Goal: Use online tool/utility: Utilize a website feature to perform a specific function

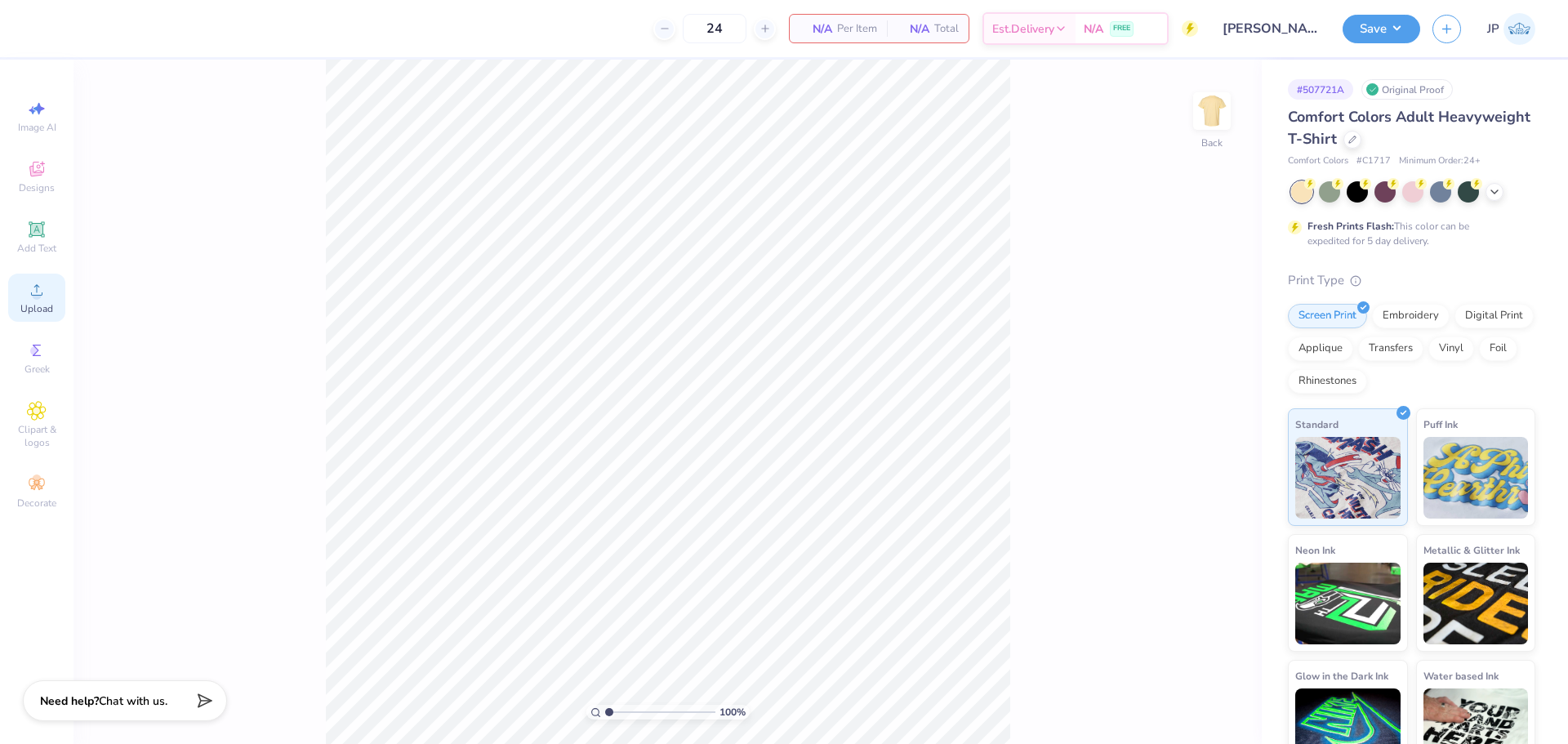
click at [41, 294] on icon at bounding box center [37, 290] width 12 height 12
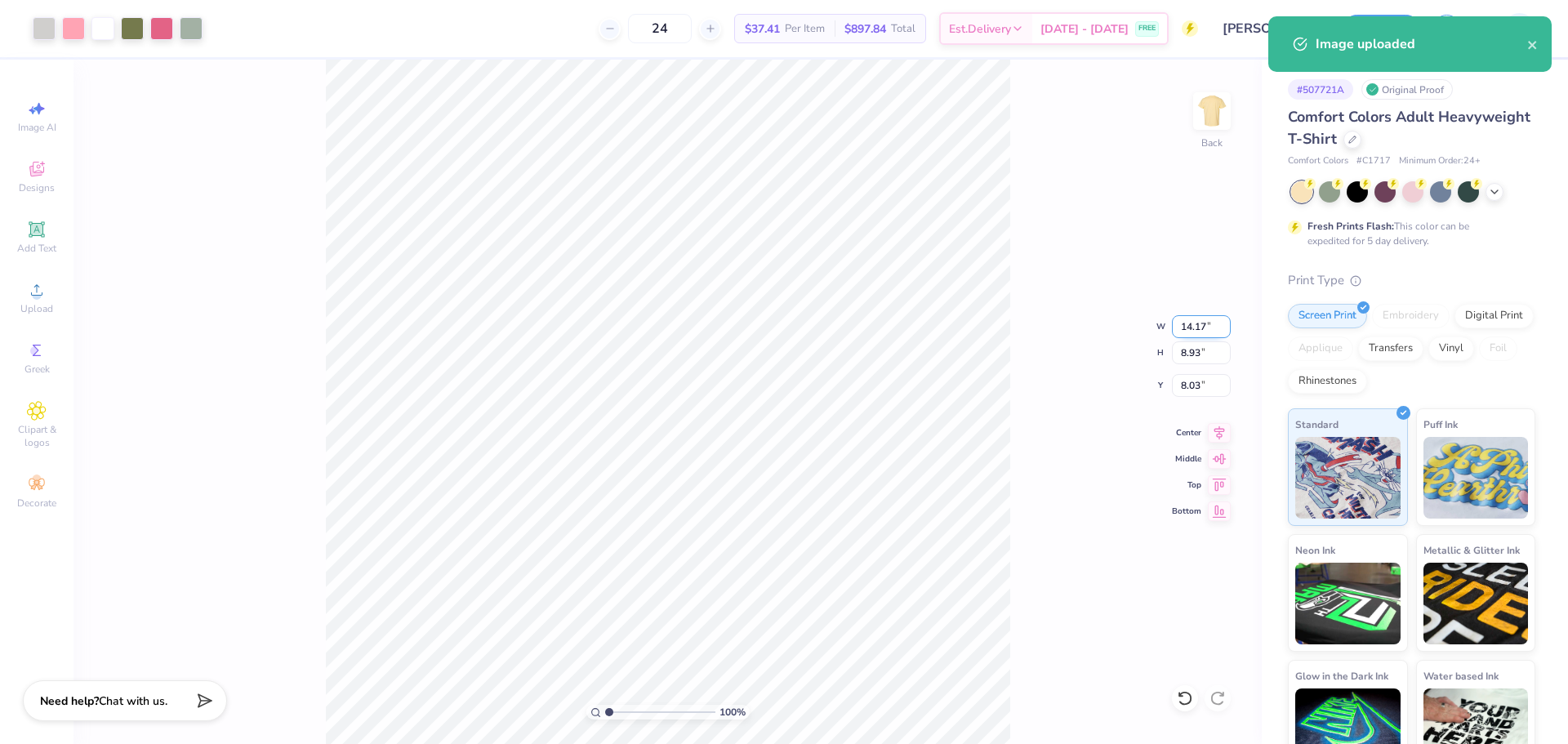
click at [1189, 319] on input "14.17" at bounding box center [1200, 327] width 59 height 23
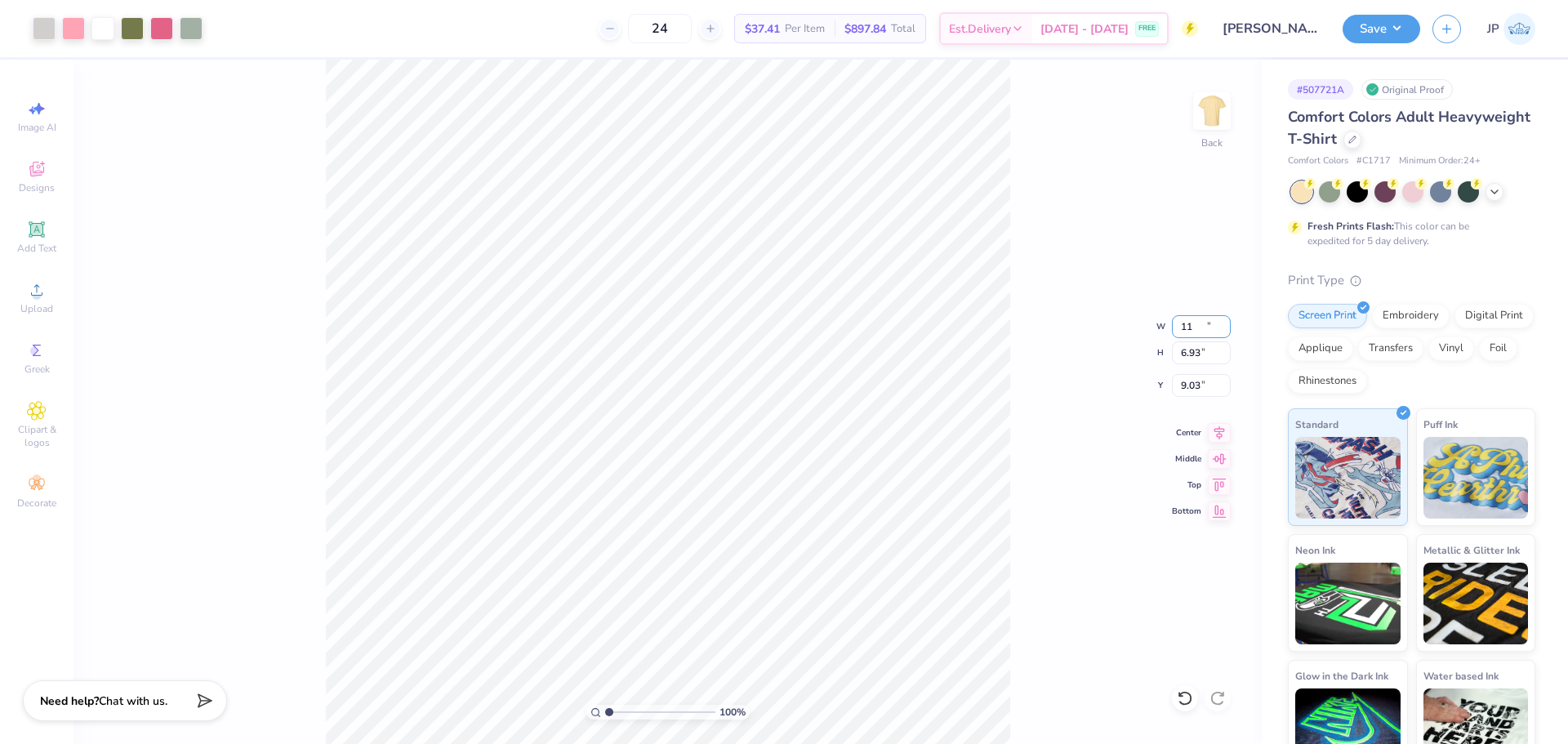
type input "11.00"
type input "6.93"
type input "9.03"
click at [1193, 327] on input "11.00" at bounding box center [1200, 327] width 59 height 23
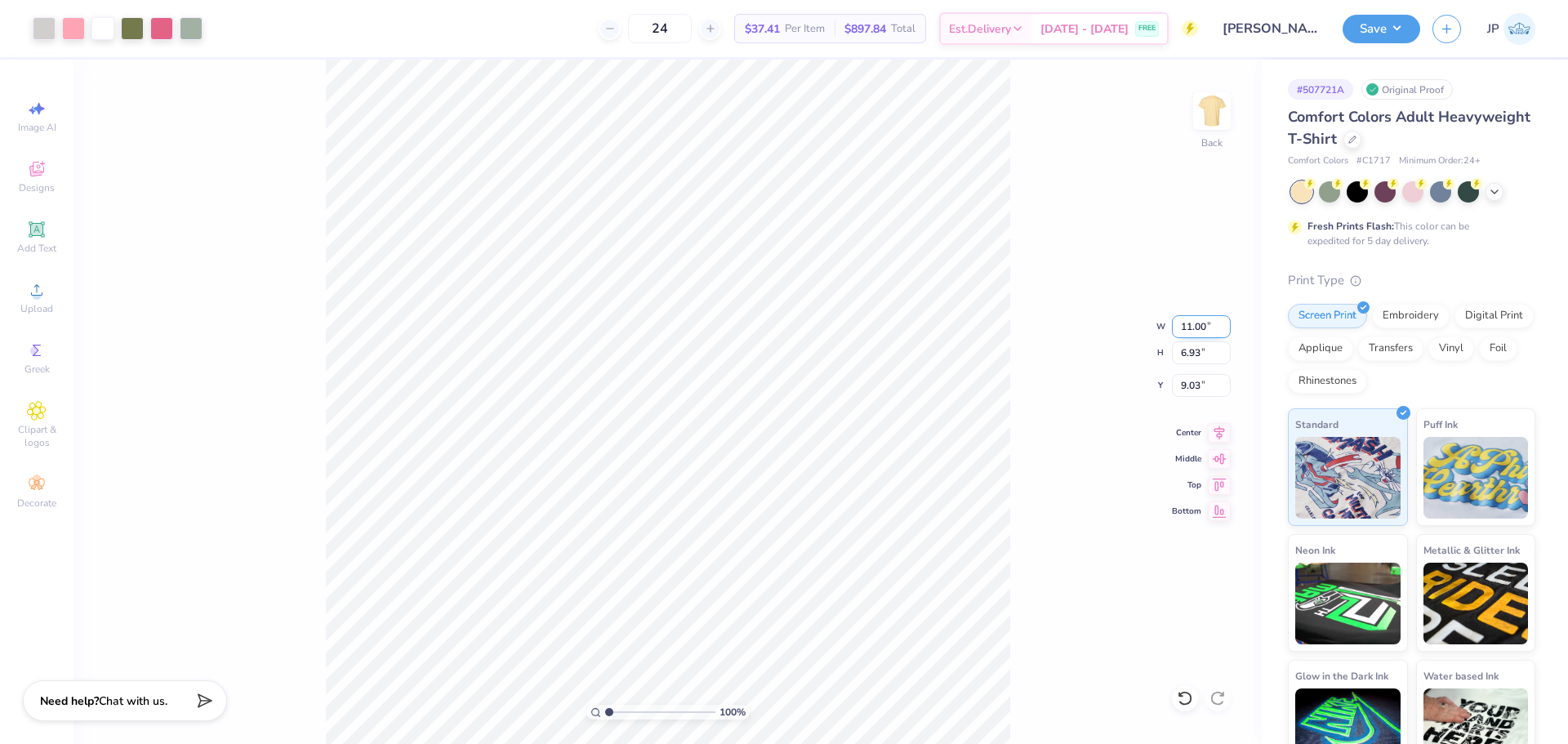
click at [1193, 327] on input "11.00" at bounding box center [1200, 327] width 59 height 23
type input "12.00"
type input "7.56"
click at [1197, 386] on input "8.72" at bounding box center [1200, 385] width 59 height 23
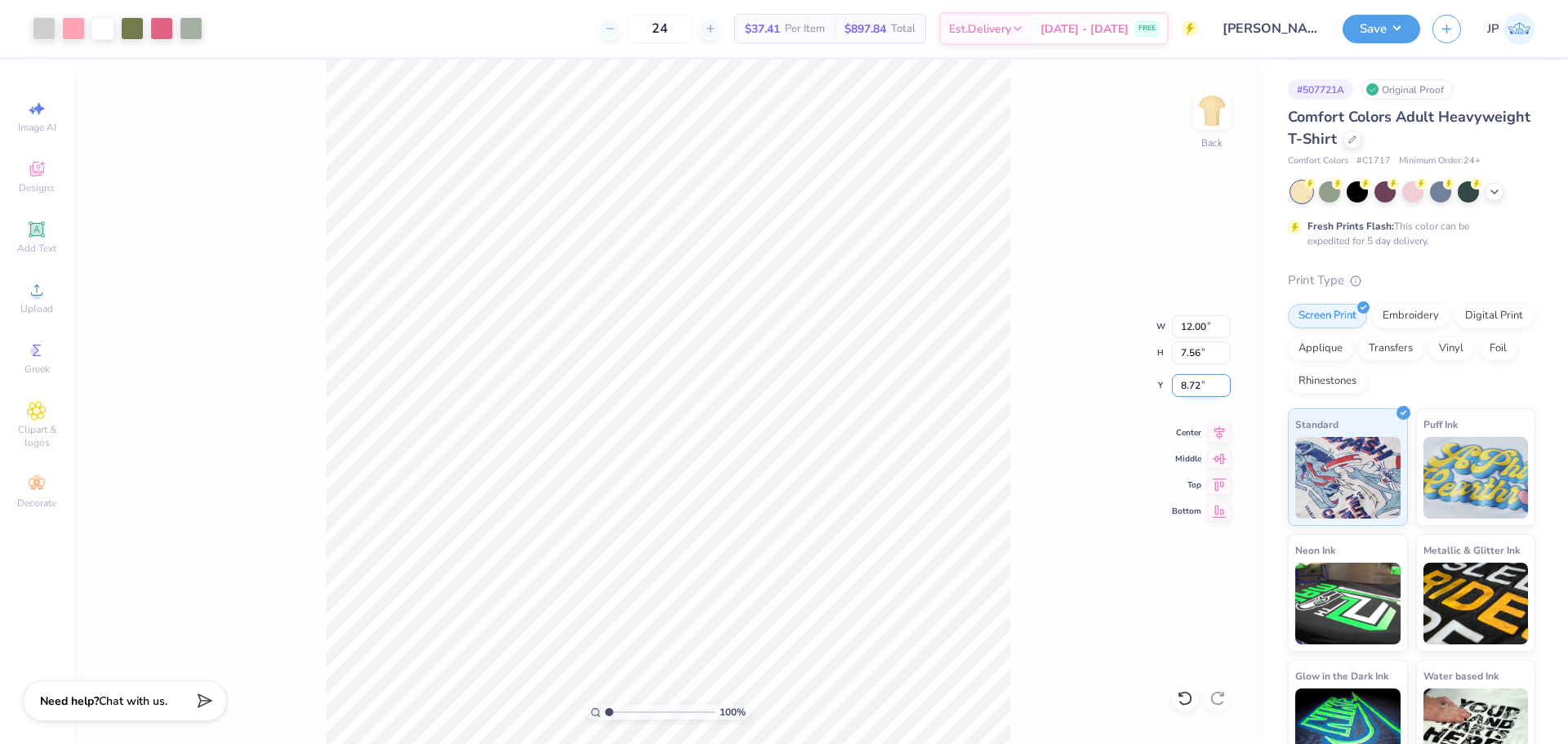
click at [1197, 386] on input "8.72" at bounding box center [1200, 385] width 59 height 23
type input "3.00"
click at [1387, 28] on button "Save" at bounding box center [1381, 26] width 78 height 29
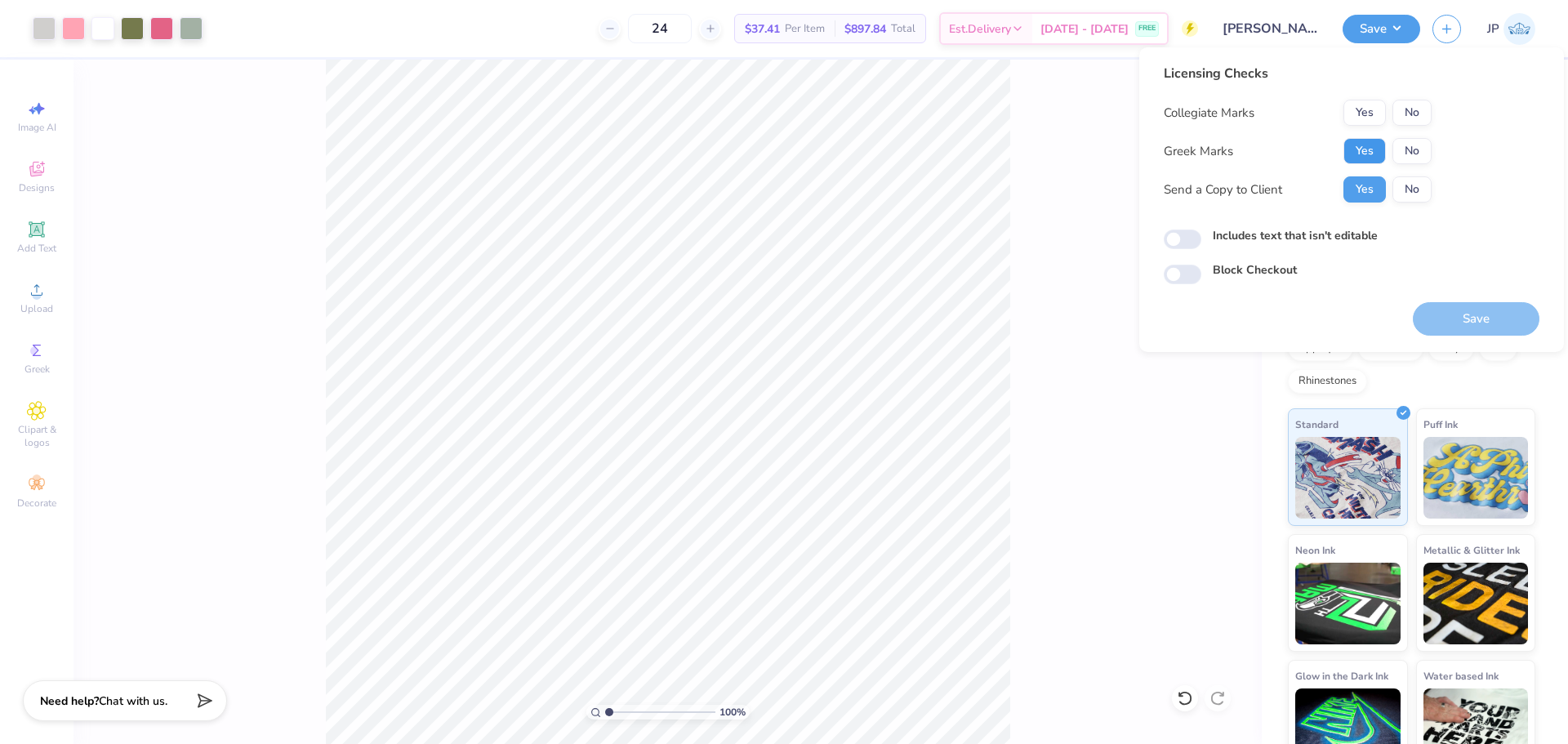
click at [1350, 153] on button "Yes" at bounding box center [1363, 151] width 42 height 26
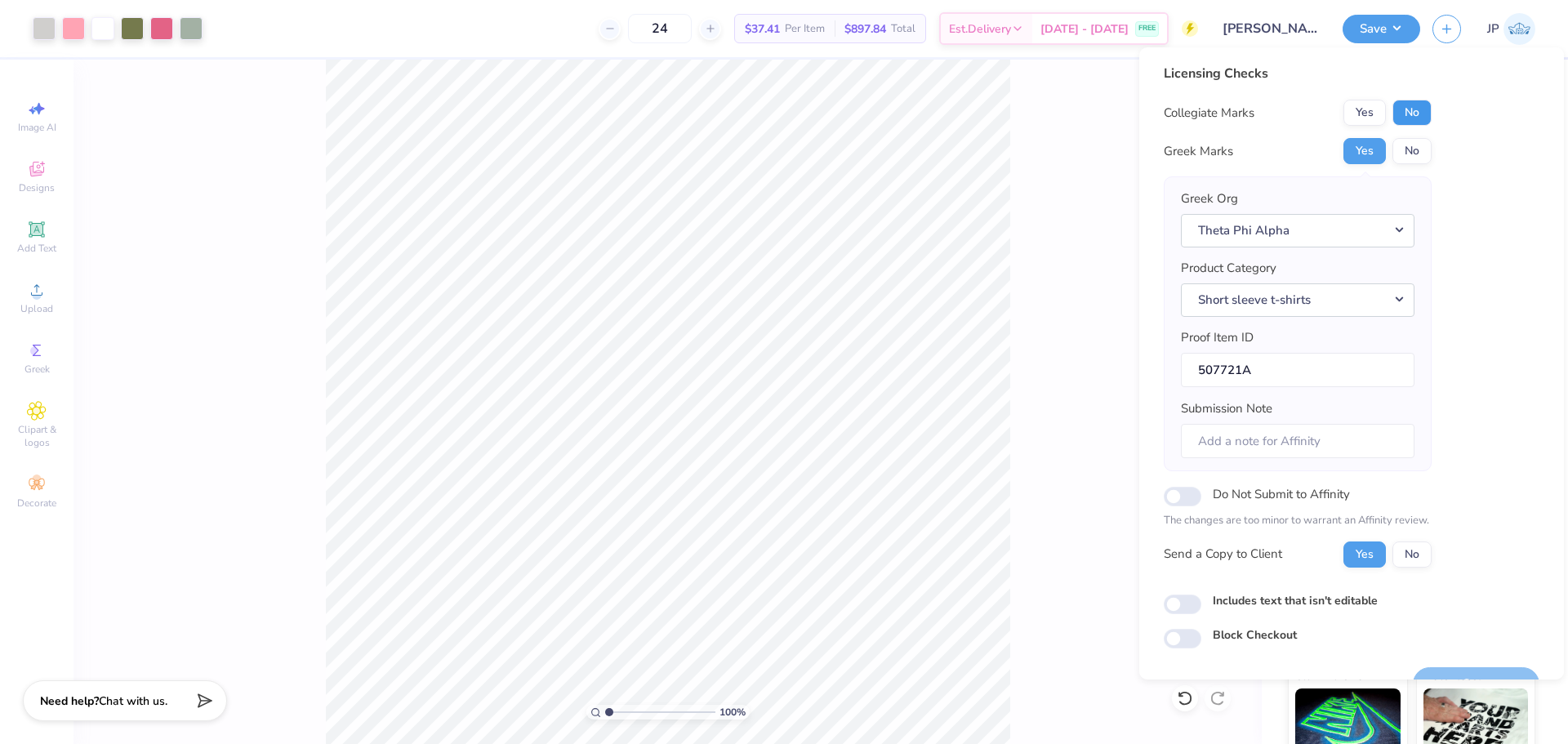
click at [1406, 115] on button "No" at bounding box center [1412, 113] width 40 height 26
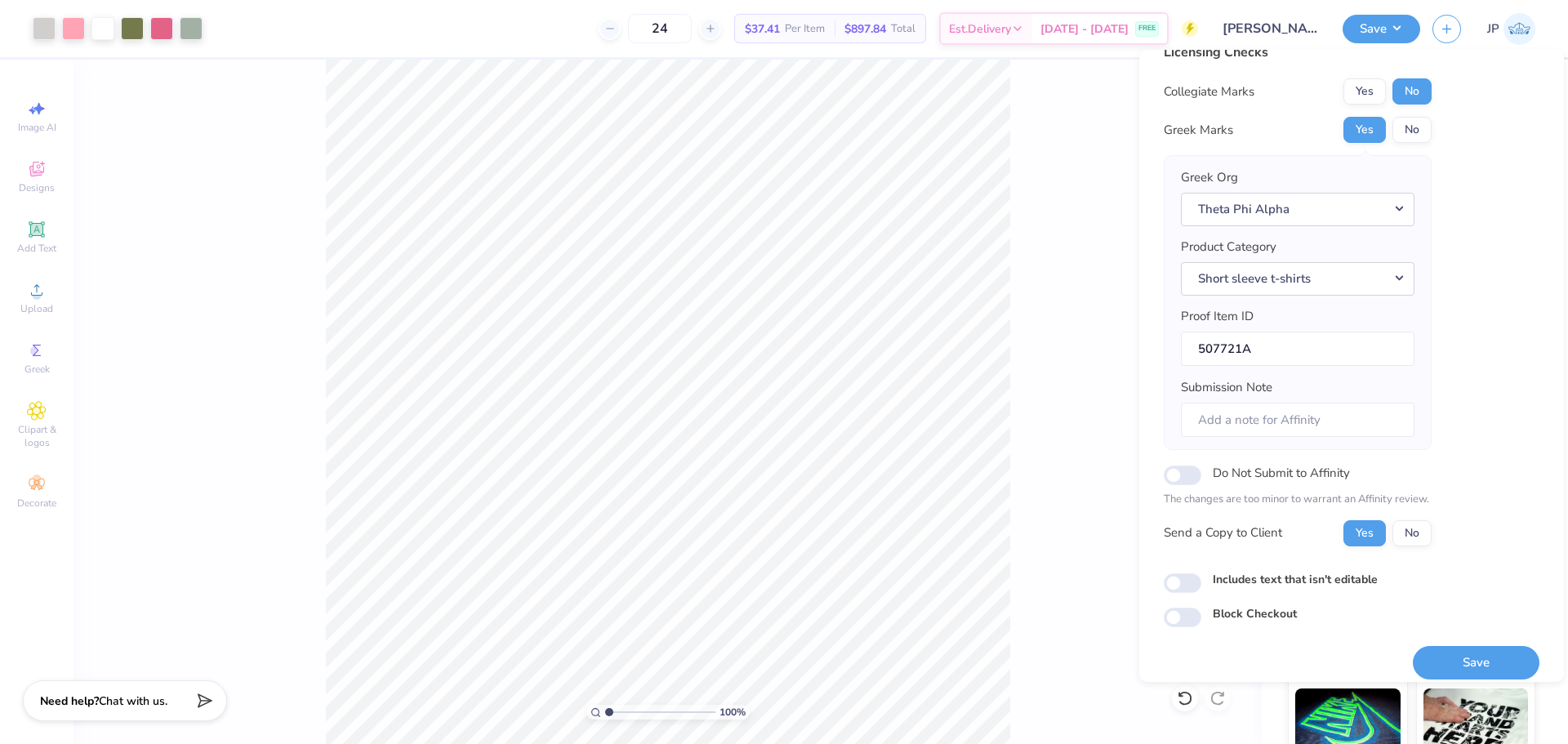
scroll to position [37, 0]
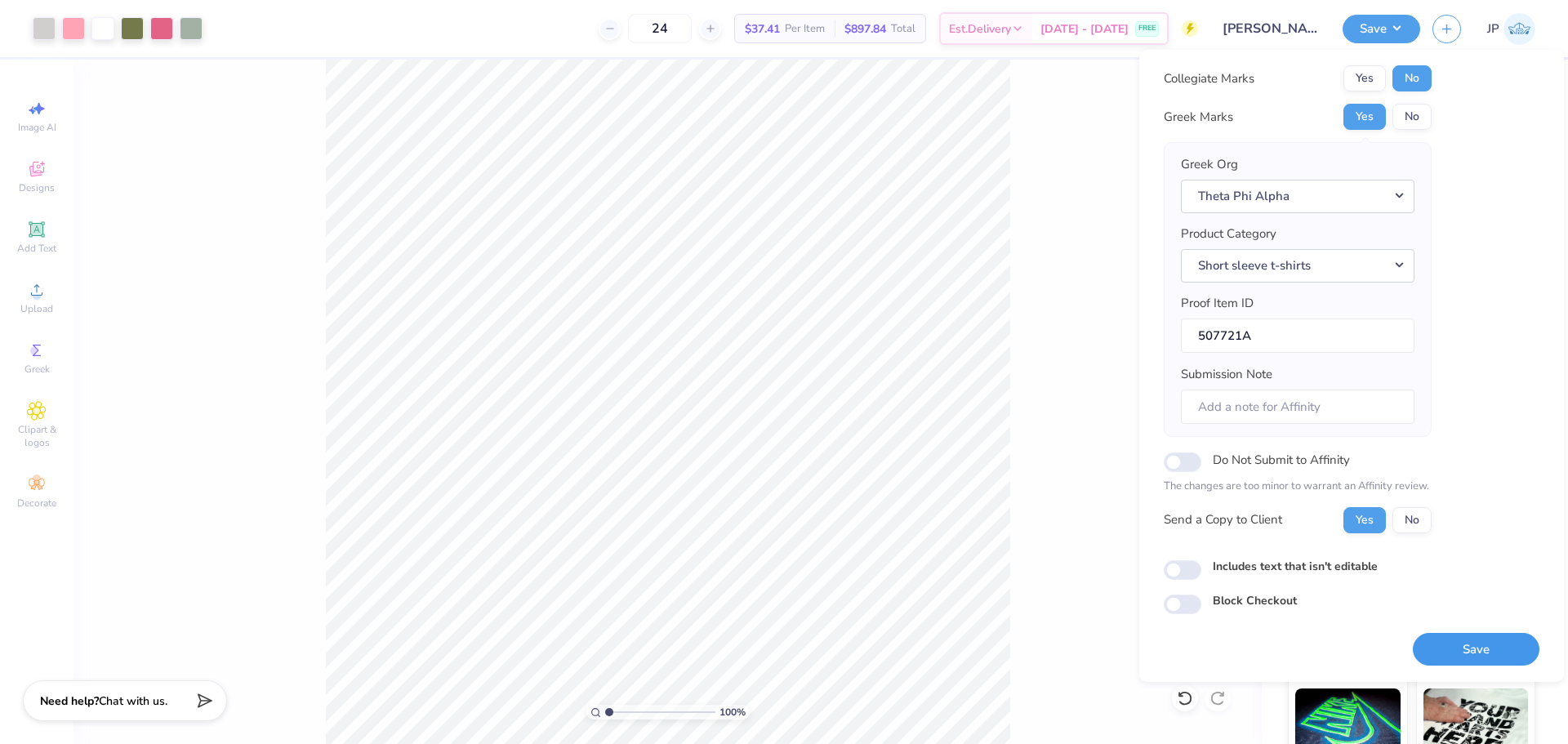
click at [1456, 648] on button "Save" at bounding box center [1476, 649] width 126 height 34
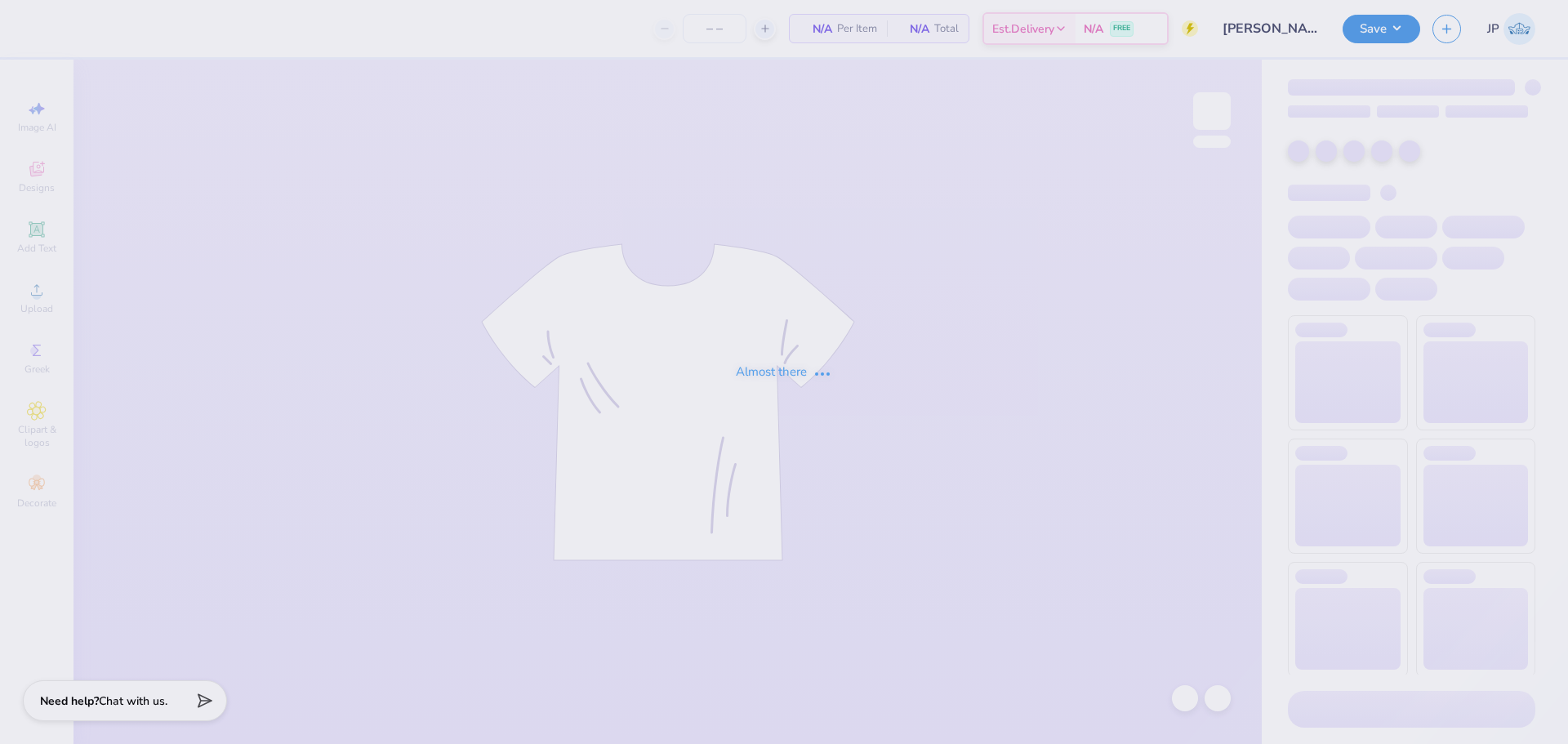
type input "24"
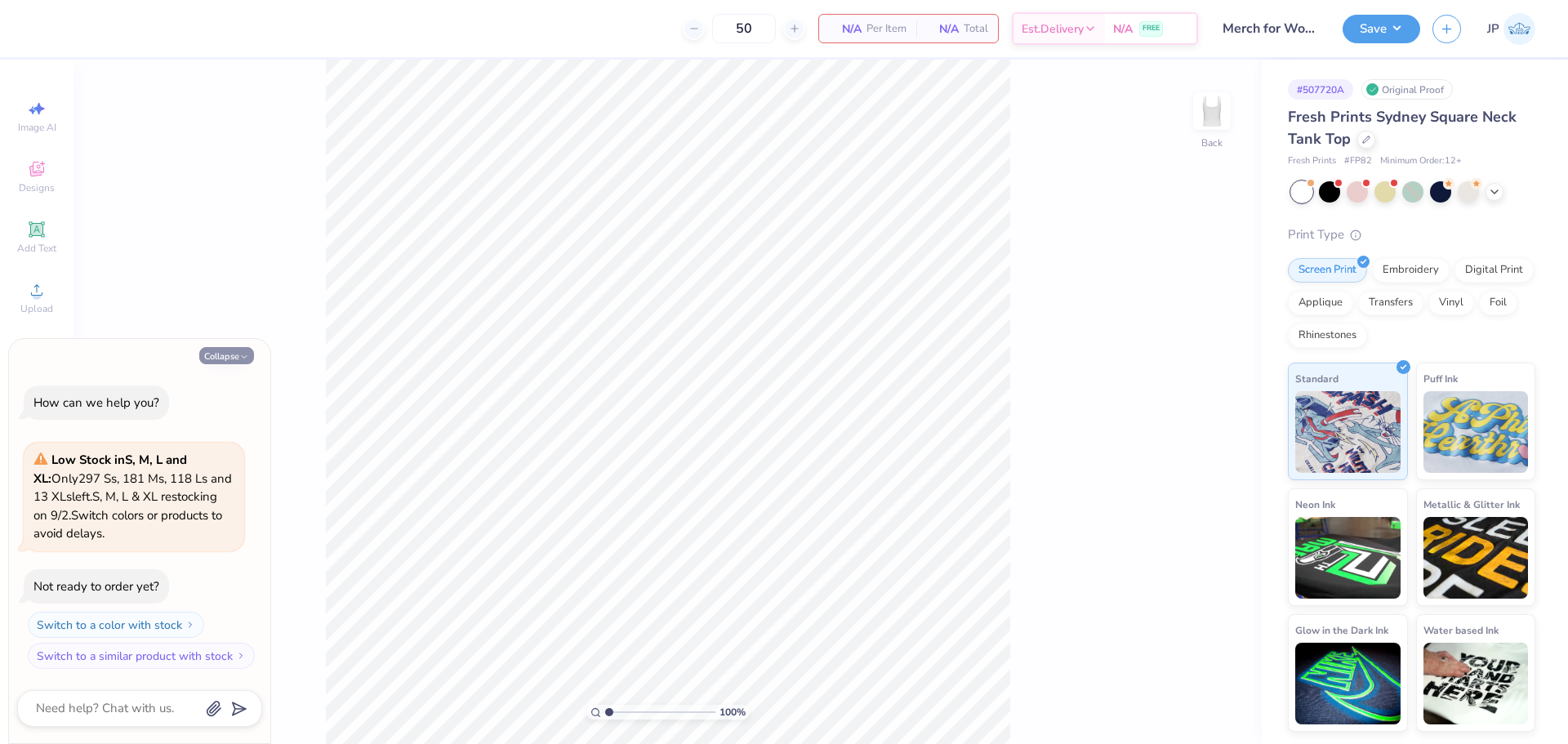
click at [219, 360] on button "Collapse" at bounding box center [227, 356] width 54 height 17
type textarea "x"
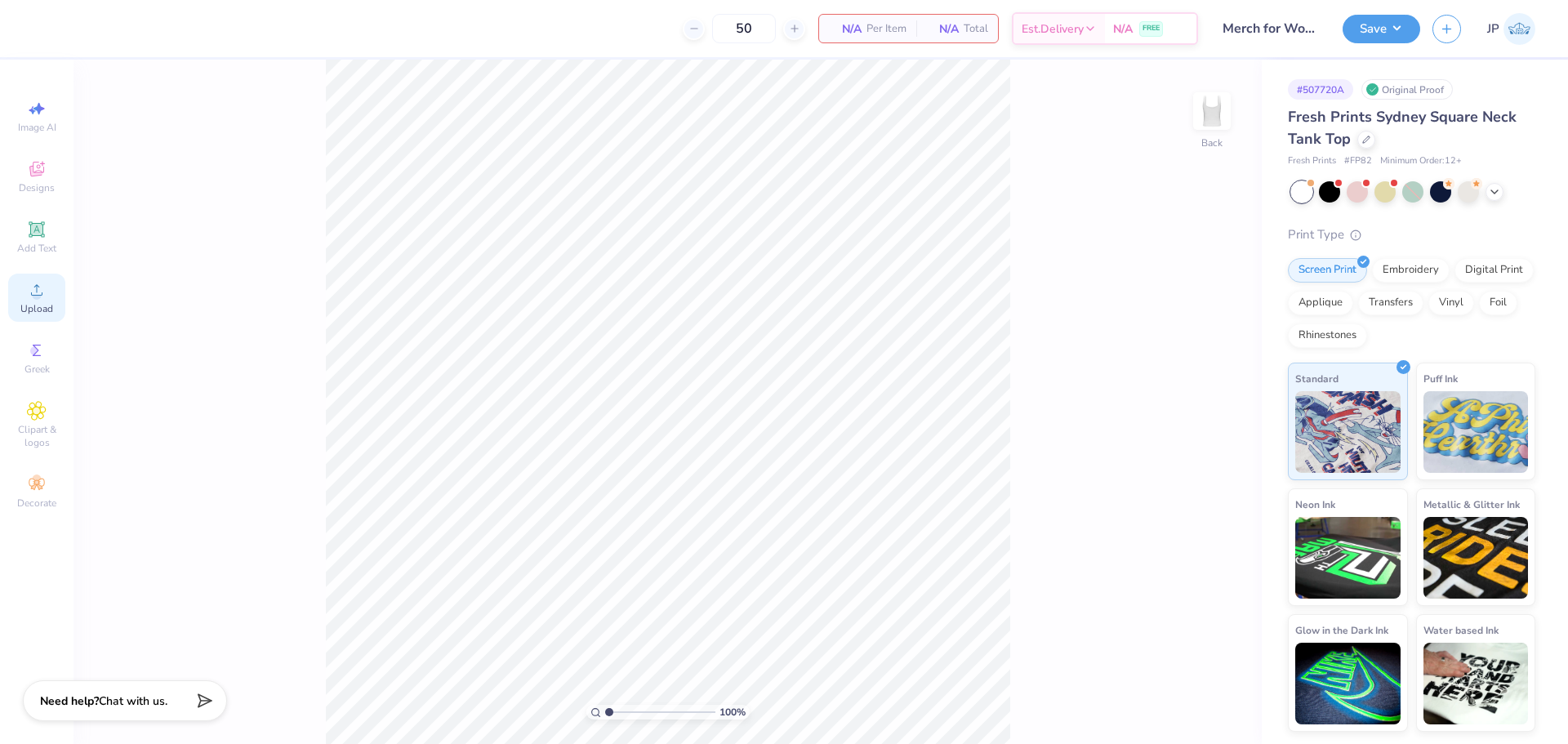
click at [57, 299] on div "Upload" at bounding box center [36, 298] width 57 height 48
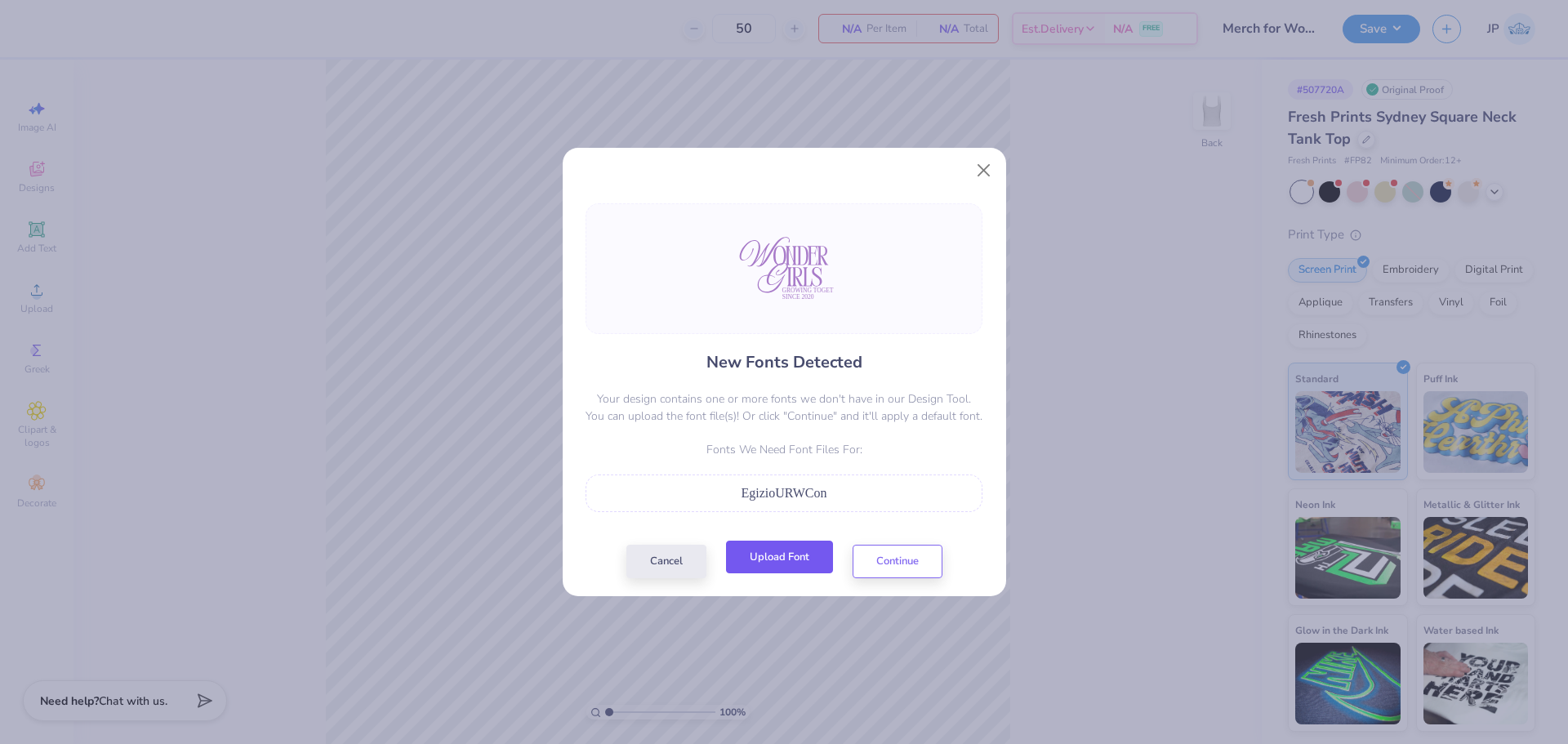
click at [809, 562] on button "Upload Font" at bounding box center [779, 557] width 107 height 34
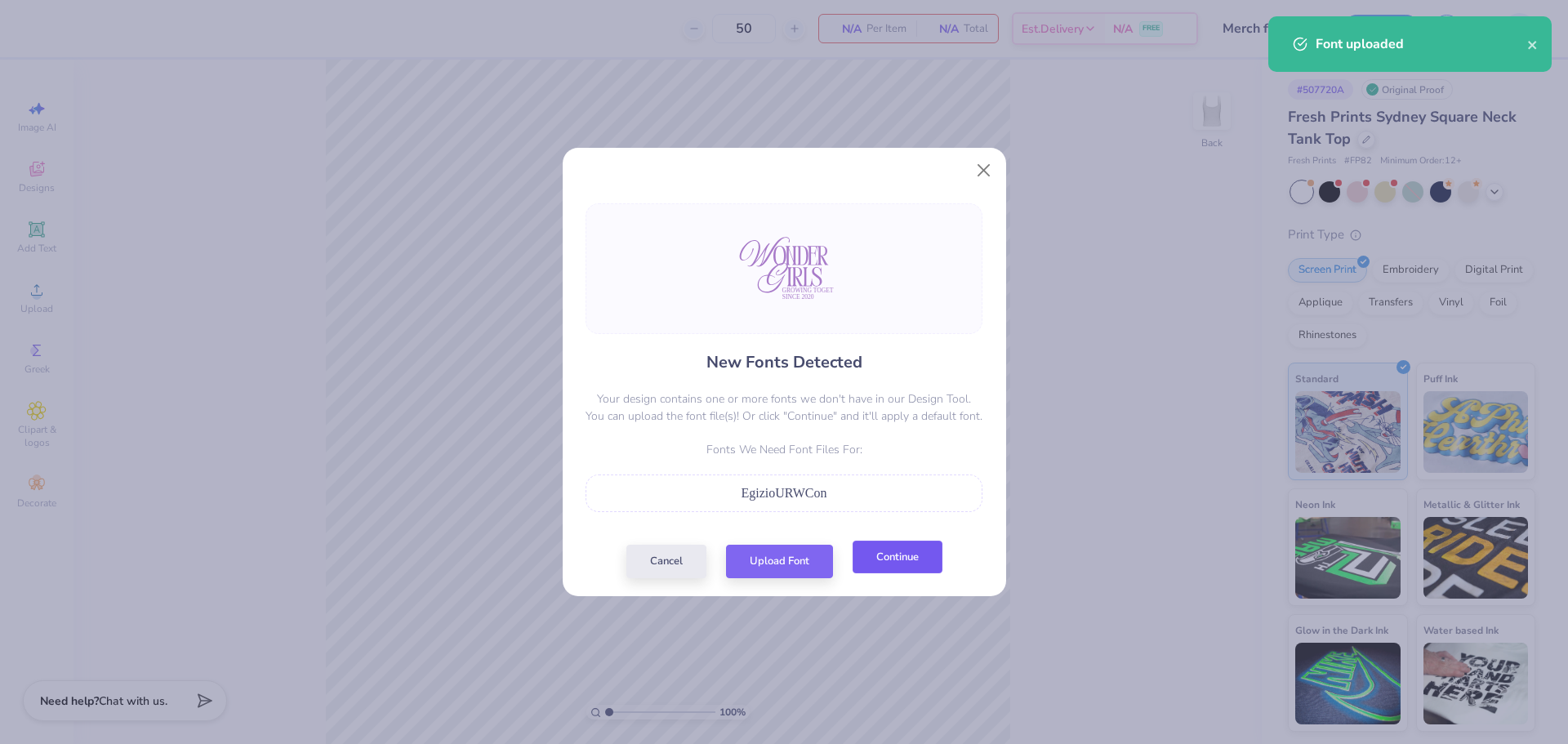
click at [903, 551] on button "Continue" at bounding box center [897, 557] width 90 height 34
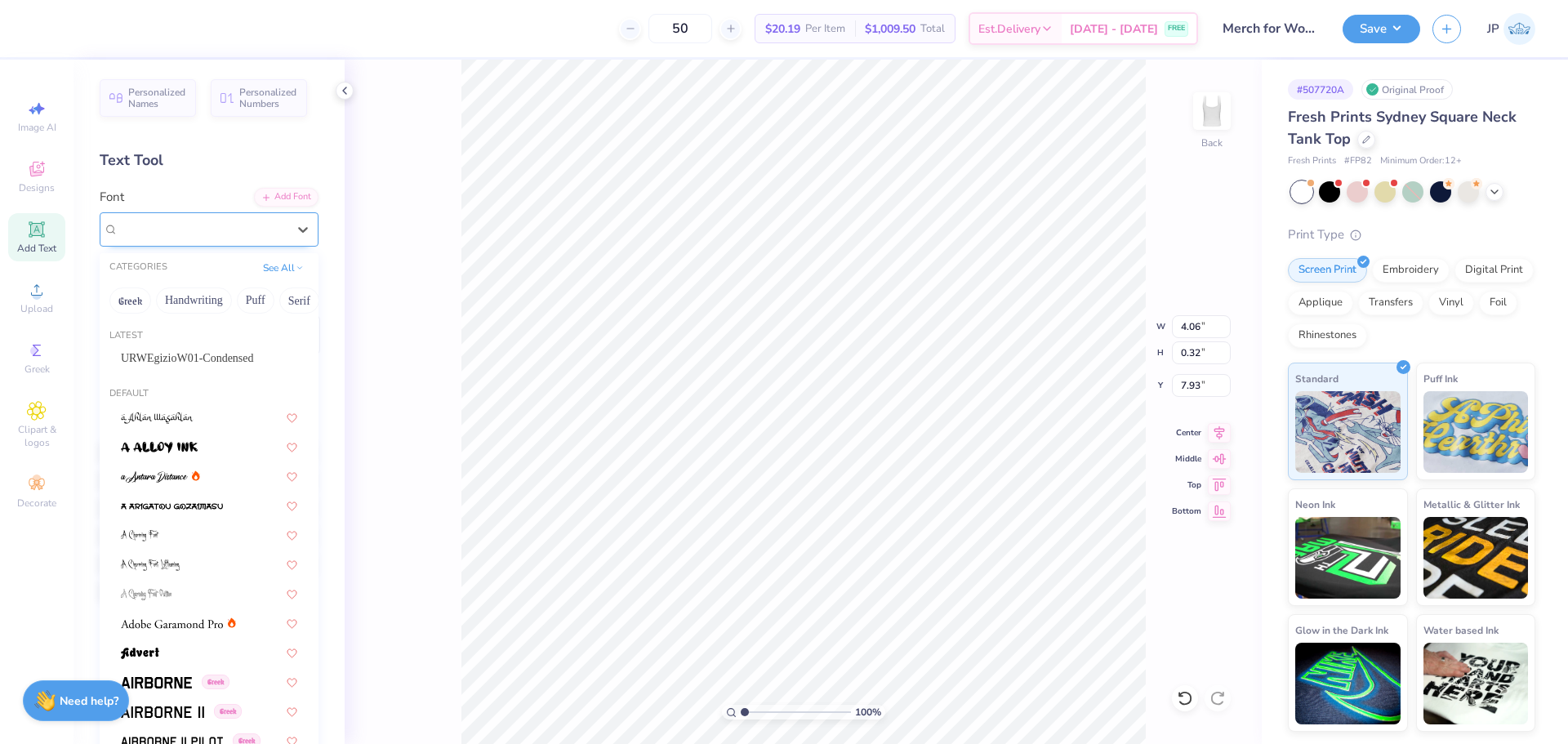
click at [193, 221] on div "Super Dream" at bounding box center [203, 228] width 172 height 26
drag, startPoint x: 182, startPoint y: 366, endPoint x: 255, endPoint y: 417, distance: 89.1
click at [181, 366] on span "URWEgizioW01-Condensed" at bounding box center [187, 358] width 133 height 17
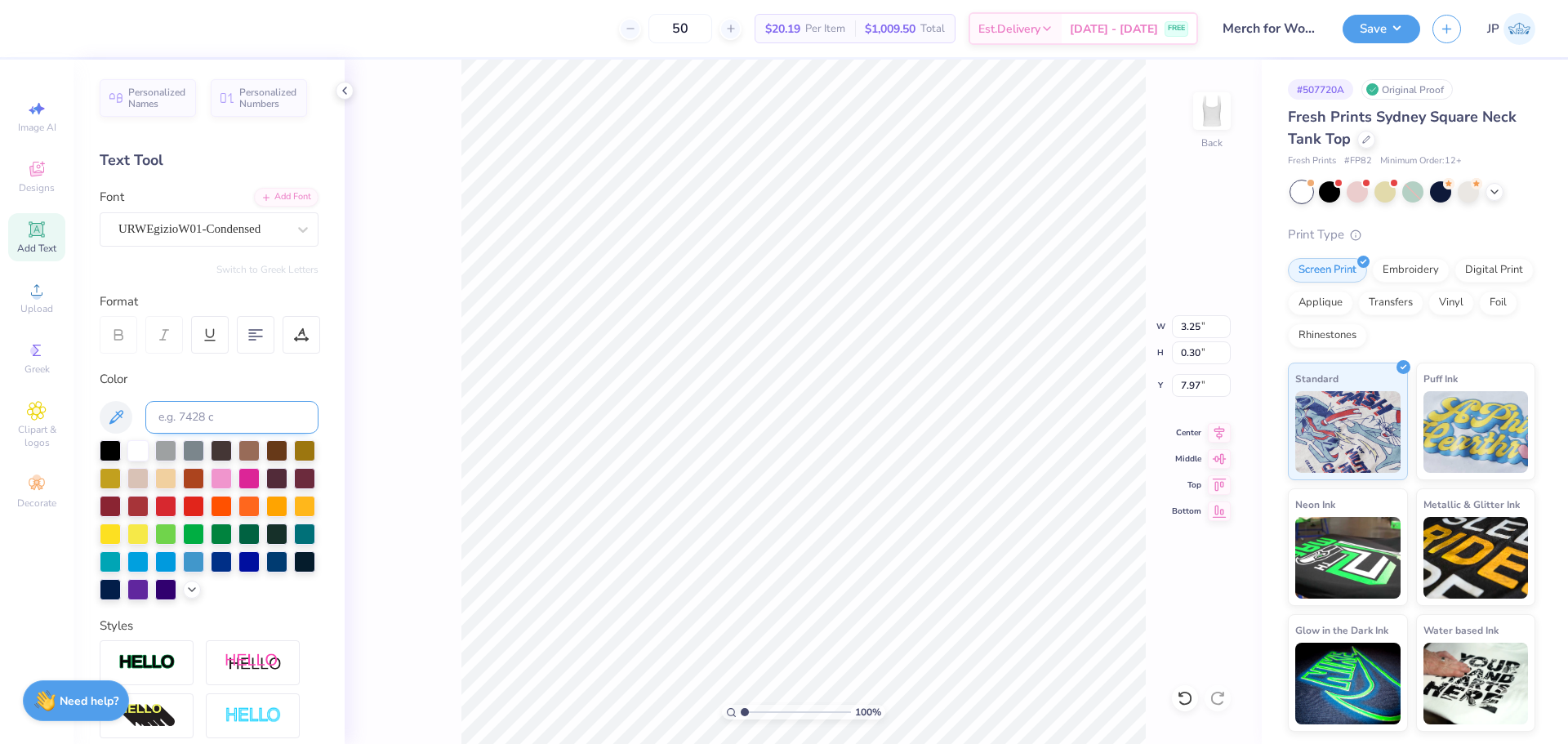
type input "3.25"
type input "0.30"
type input "7.97"
click at [134, 212] on div "Super Dream" at bounding box center [209, 229] width 219 height 35
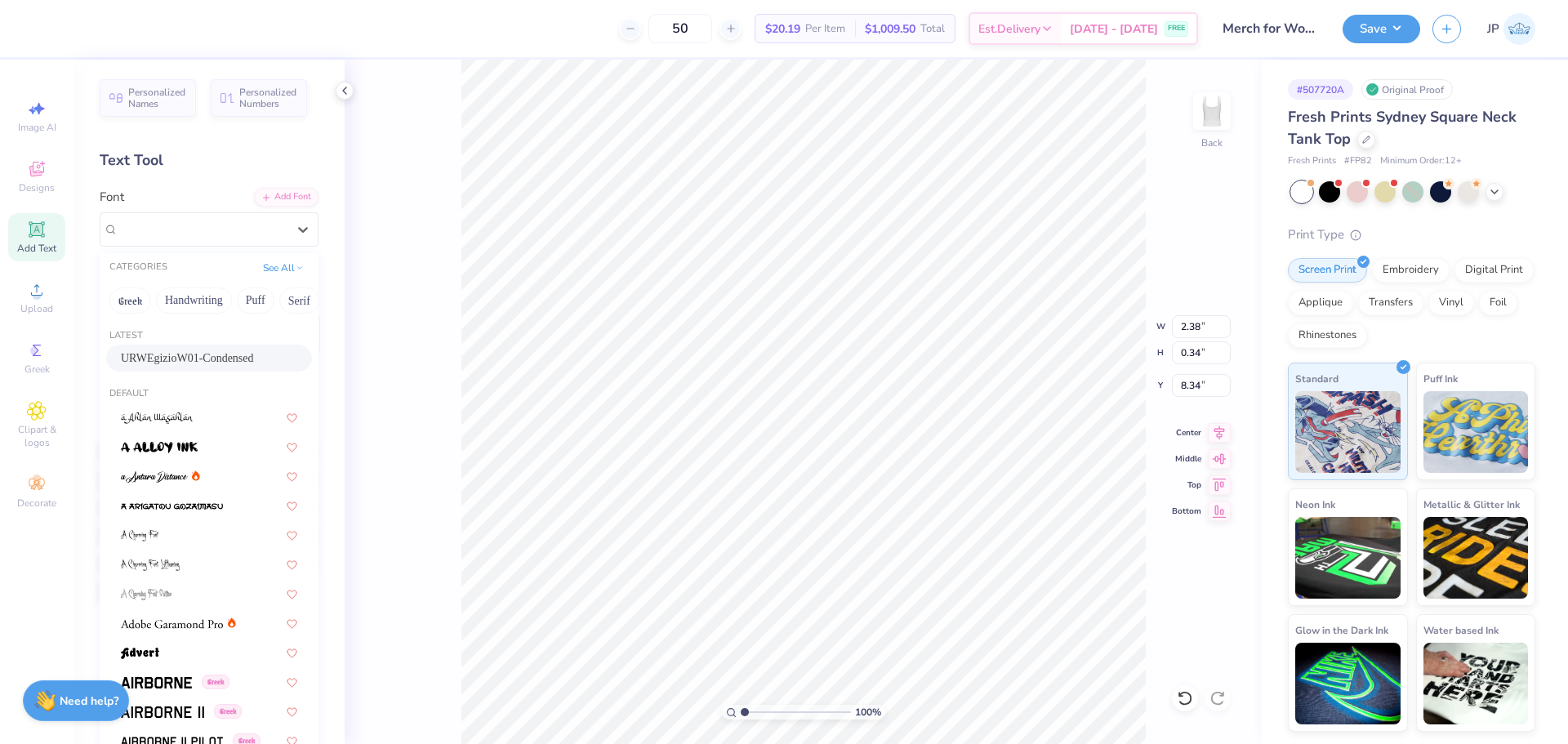
click at [185, 352] on span "URWEgizioW01-Condensed" at bounding box center [187, 358] width 133 height 17
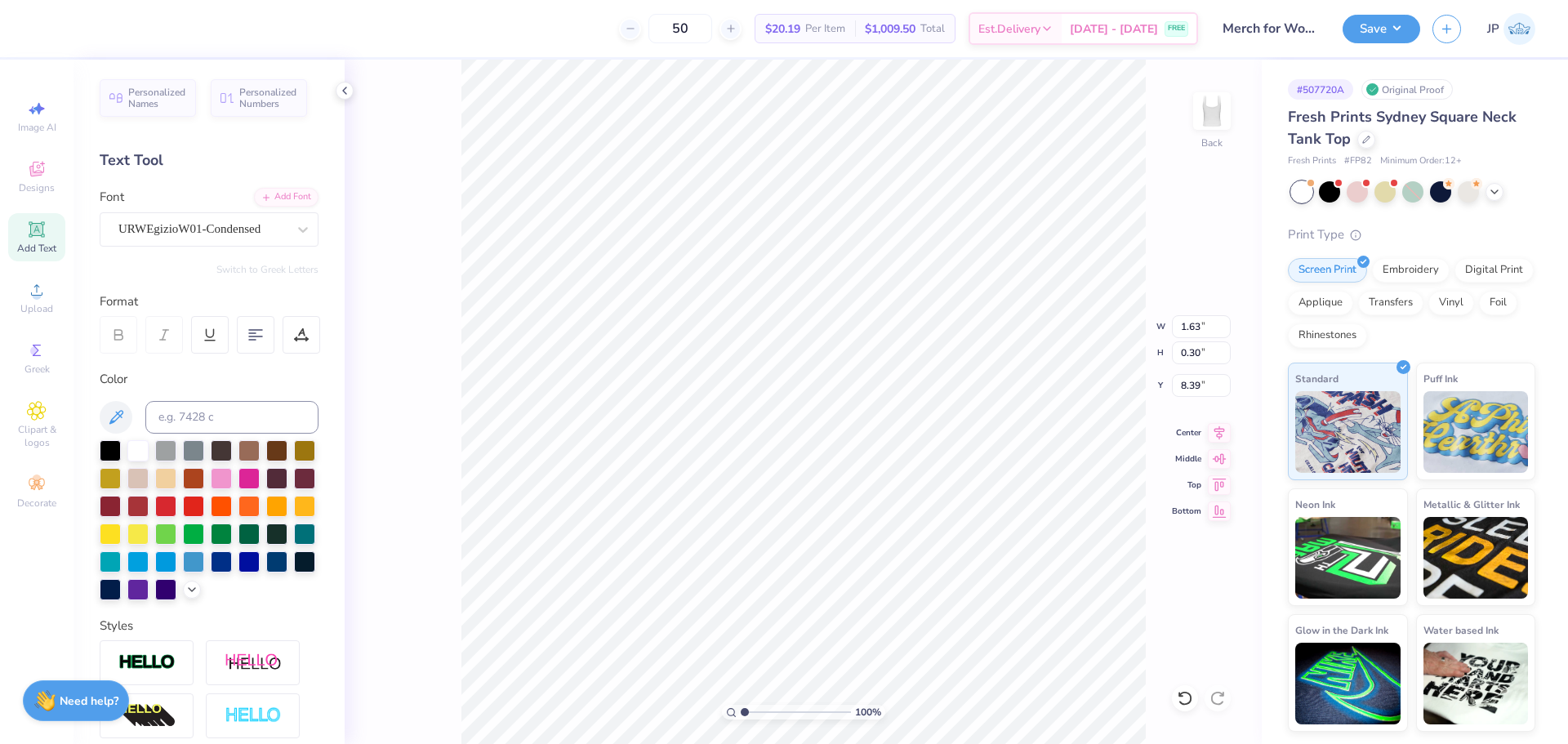
type input "1.63"
type input "0.30"
type input "8.39"
drag, startPoint x: 743, startPoint y: 710, endPoint x: 757, endPoint y: 711, distance: 14.0
type input "2.15"
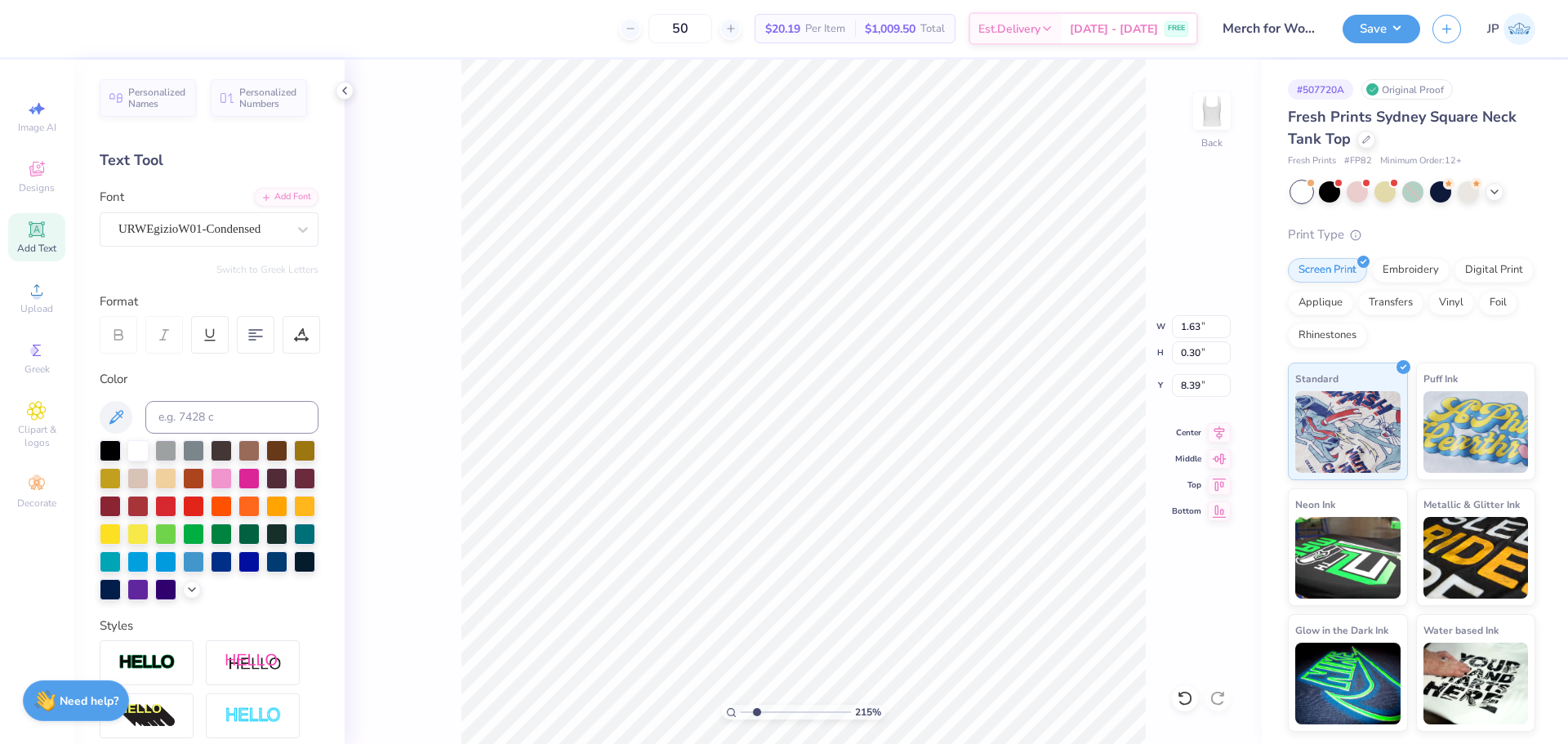
click at [757, 711] on input "range" at bounding box center [796, 712] width 111 height 15
type input "7.94"
type input "8.35"
type input "3.25"
type input "0.72"
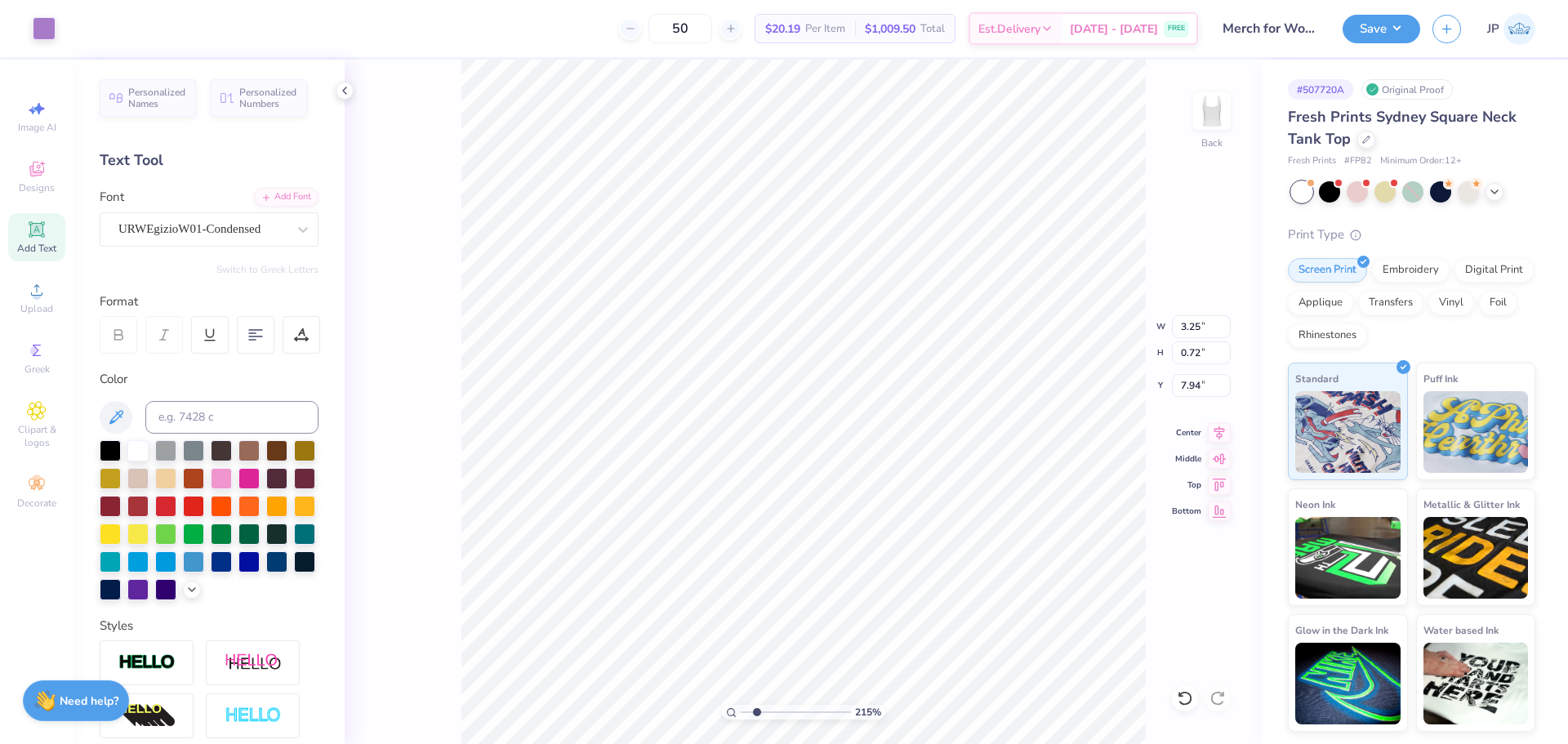
type input "7.95"
click at [784, 517] on li "Group" at bounding box center [807, 518] width 128 height 32
drag, startPoint x: 751, startPoint y: 708, endPoint x: 658, endPoint y: 691, distance: 94.5
type input "1"
click at [741, 704] on input "range" at bounding box center [796, 712] width 111 height 15
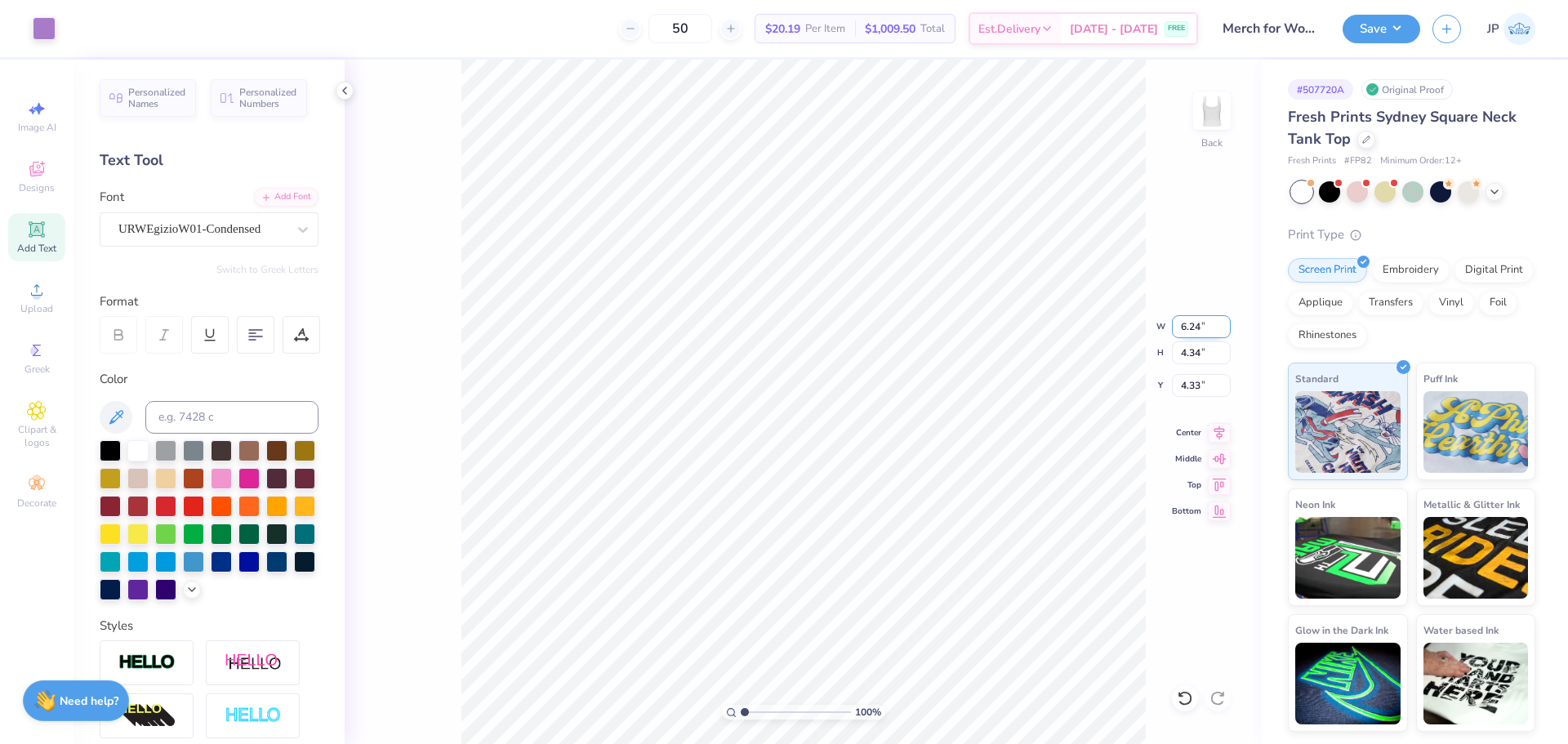
click at [1194, 323] on input "6.24" at bounding box center [1200, 327] width 59 height 23
drag, startPoint x: 1194, startPoint y: 323, endPoint x: 1208, endPoint y: 318, distance: 14.9
click at [1206, 321] on input "6.24" at bounding box center [1200, 327] width 59 height 23
type input "7.00"
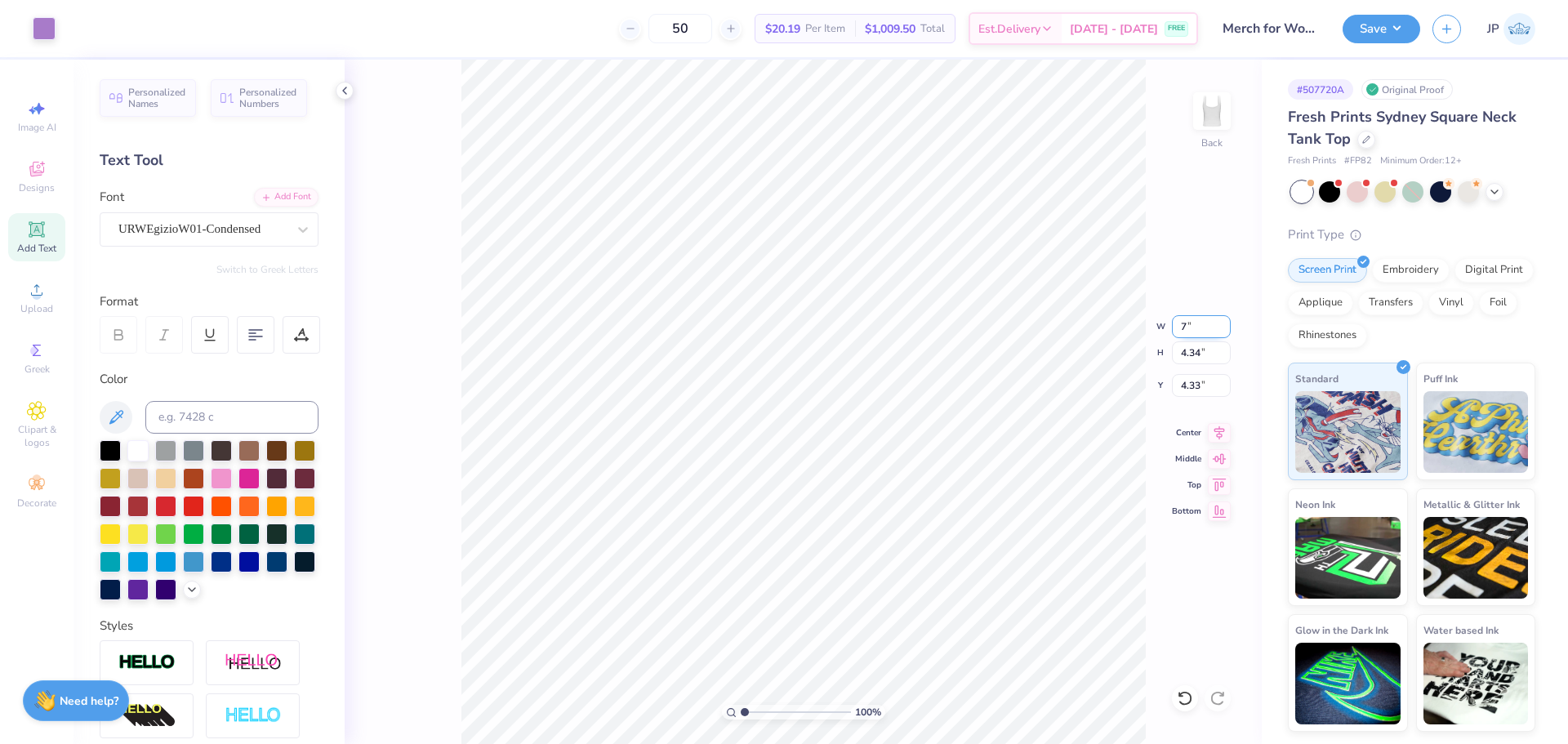
type input "4.87"
click at [1200, 382] on input "4.06" at bounding box center [1200, 385] width 59 height 23
type input "2.00"
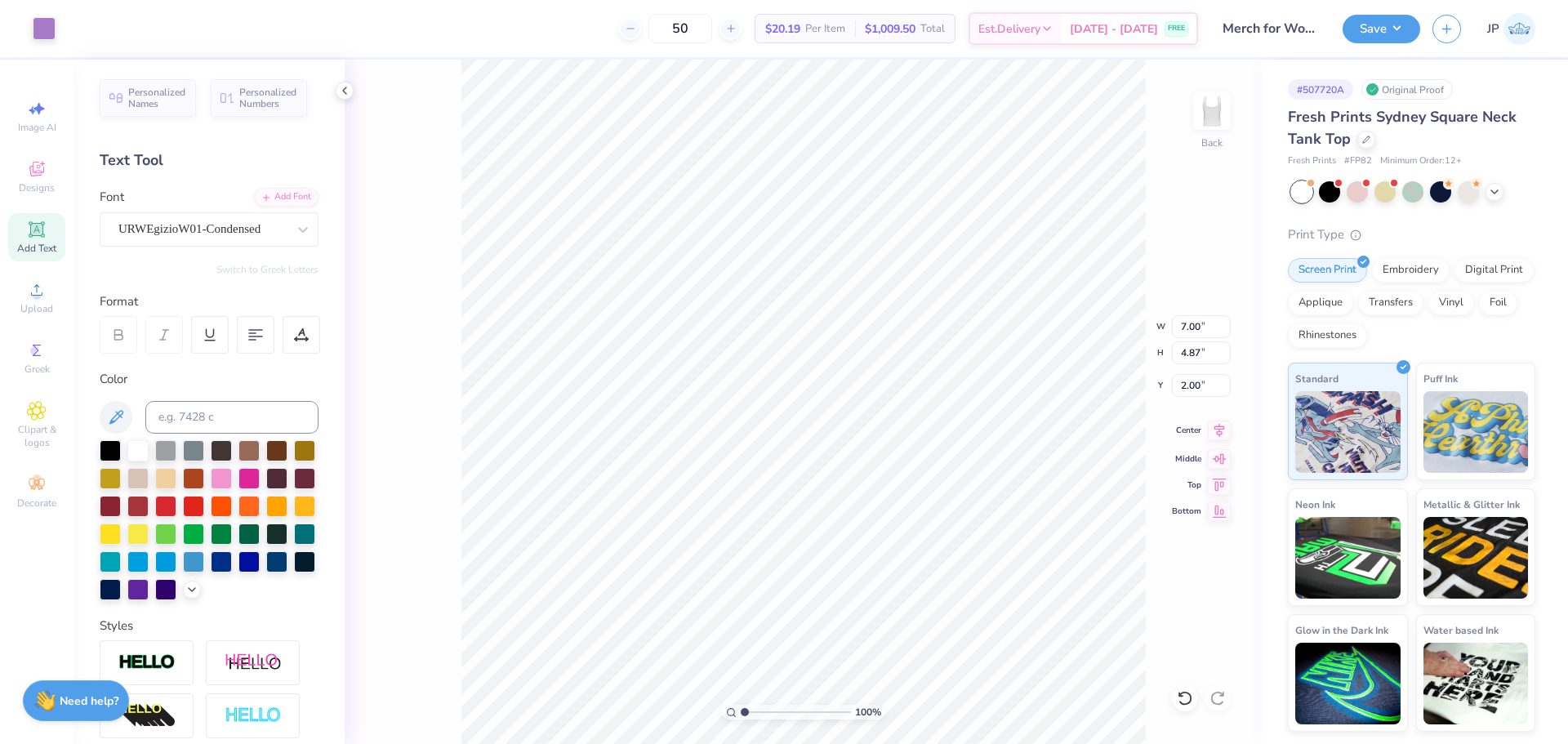
click at [1217, 429] on icon at bounding box center [1219, 430] width 11 height 14
click at [1186, 388] on input "2.00" at bounding box center [1200, 385] width 59 height 23
drag, startPoint x: 1186, startPoint y: 388, endPoint x: 1199, endPoint y: 393, distance: 13.9
click at [1198, 393] on input "2.00" at bounding box center [1200, 385] width 59 height 23
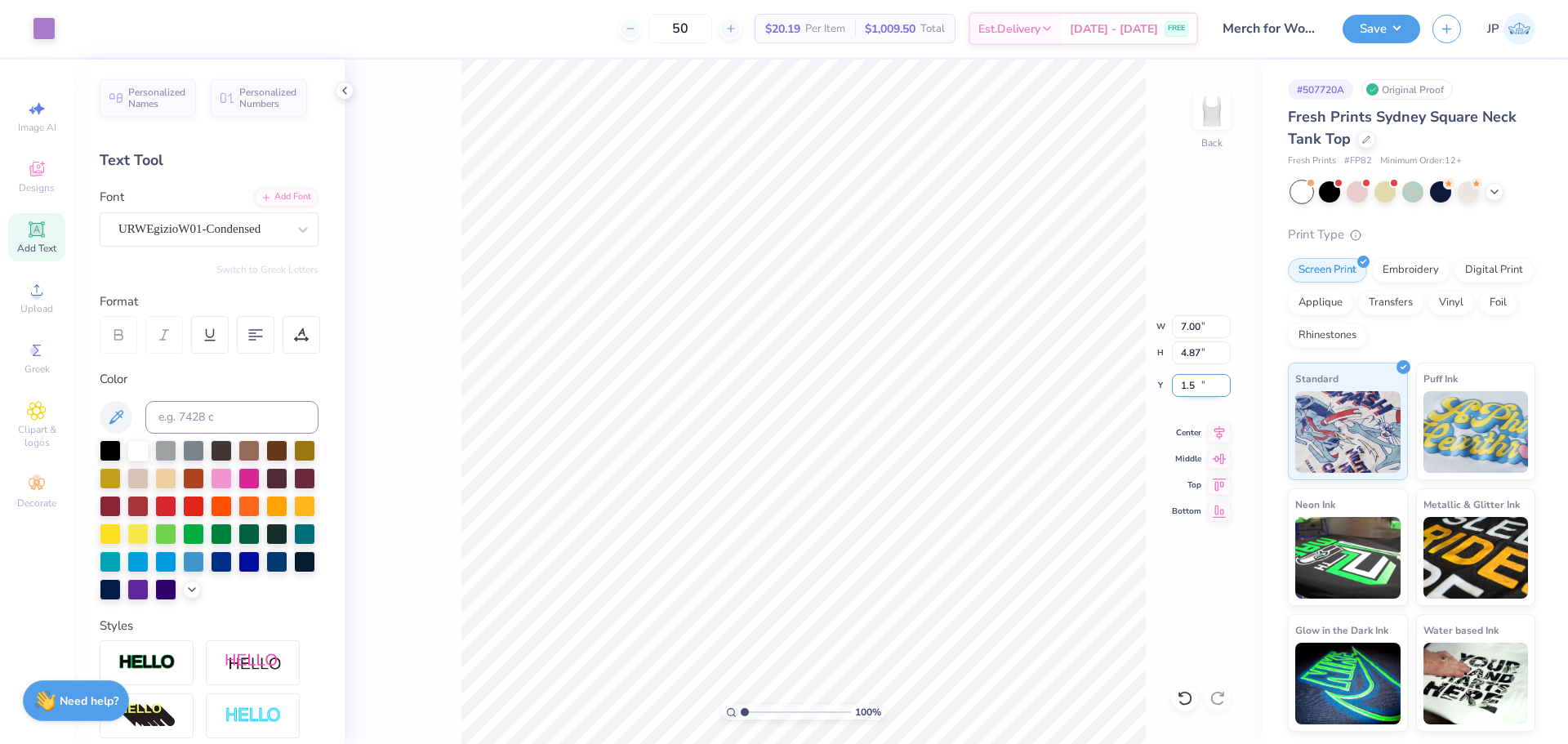
type input "1.50"
click at [1219, 430] on icon at bounding box center [1219, 430] width 11 height 14
click at [1225, 106] on img at bounding box center [1211, 111] width 65 height 65
click at [32, 299] on icon at bounding box center [37, 290] width 20 height 20
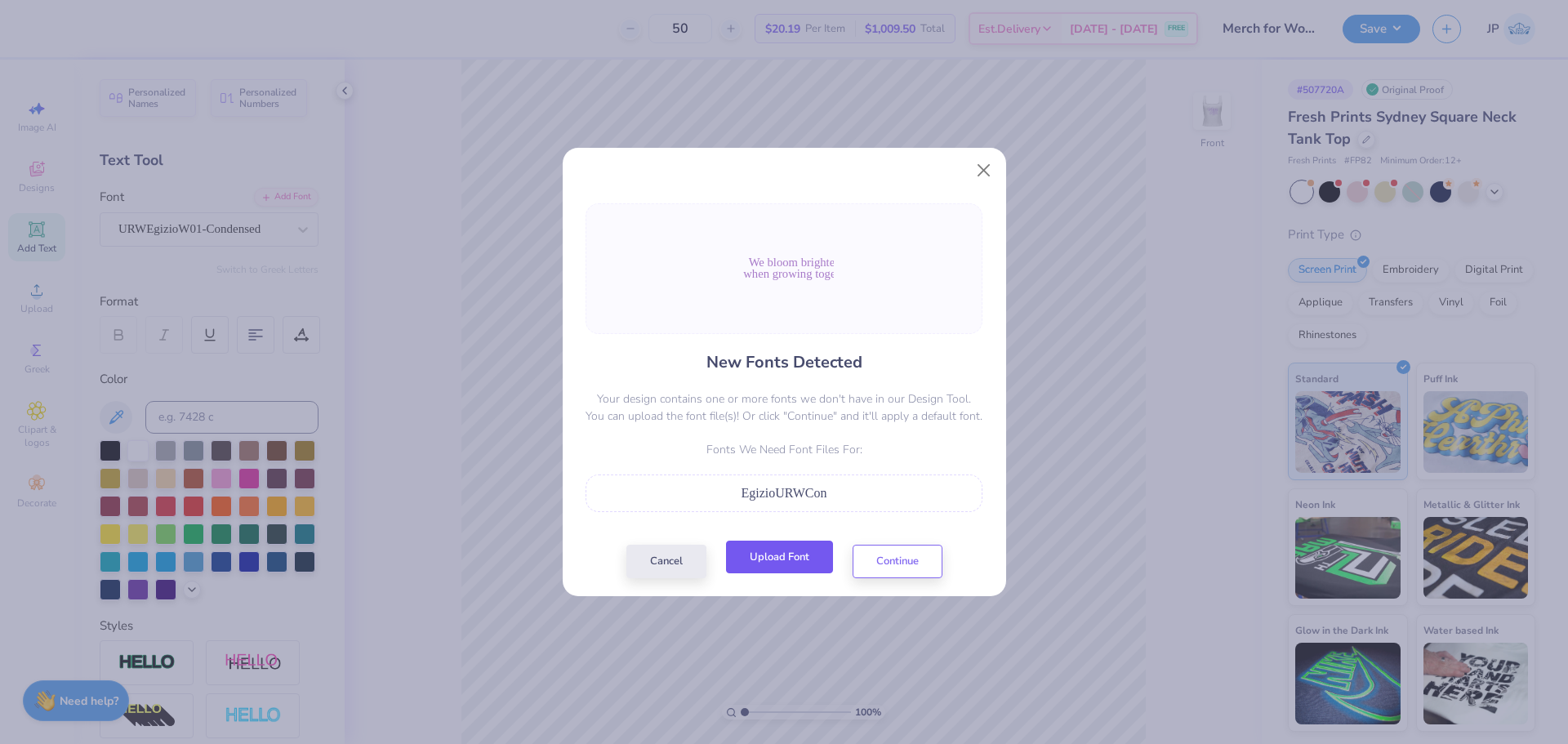
click at [803, 562] on button "Upload Font" at bounding box center [779, 557] width 107 height 34
click at [911, 565] on button "Continue" at bounding box center [897, 557] width 90 height 34
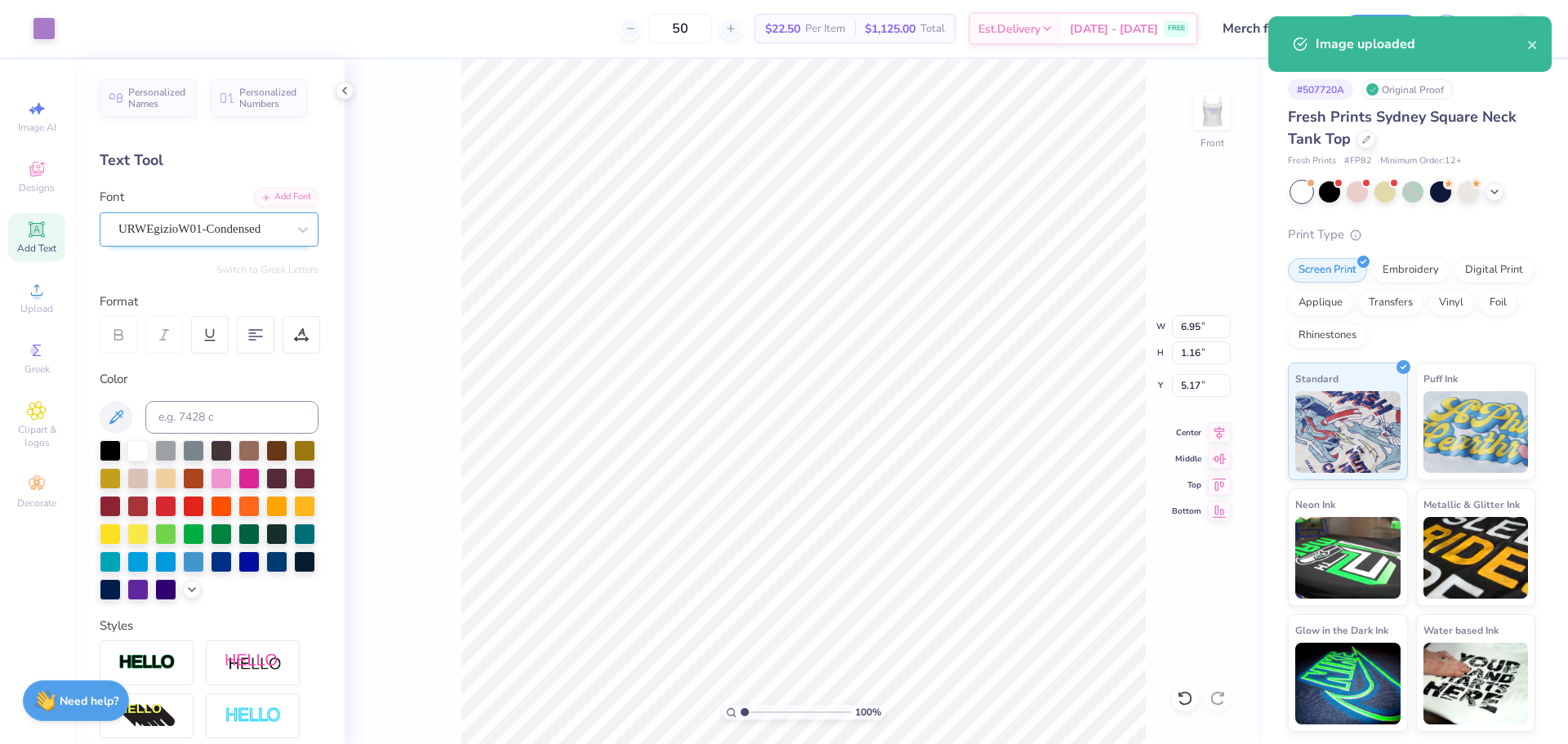
click at [267, 238] on div at bounding box center [203, 228] width 168 height 22
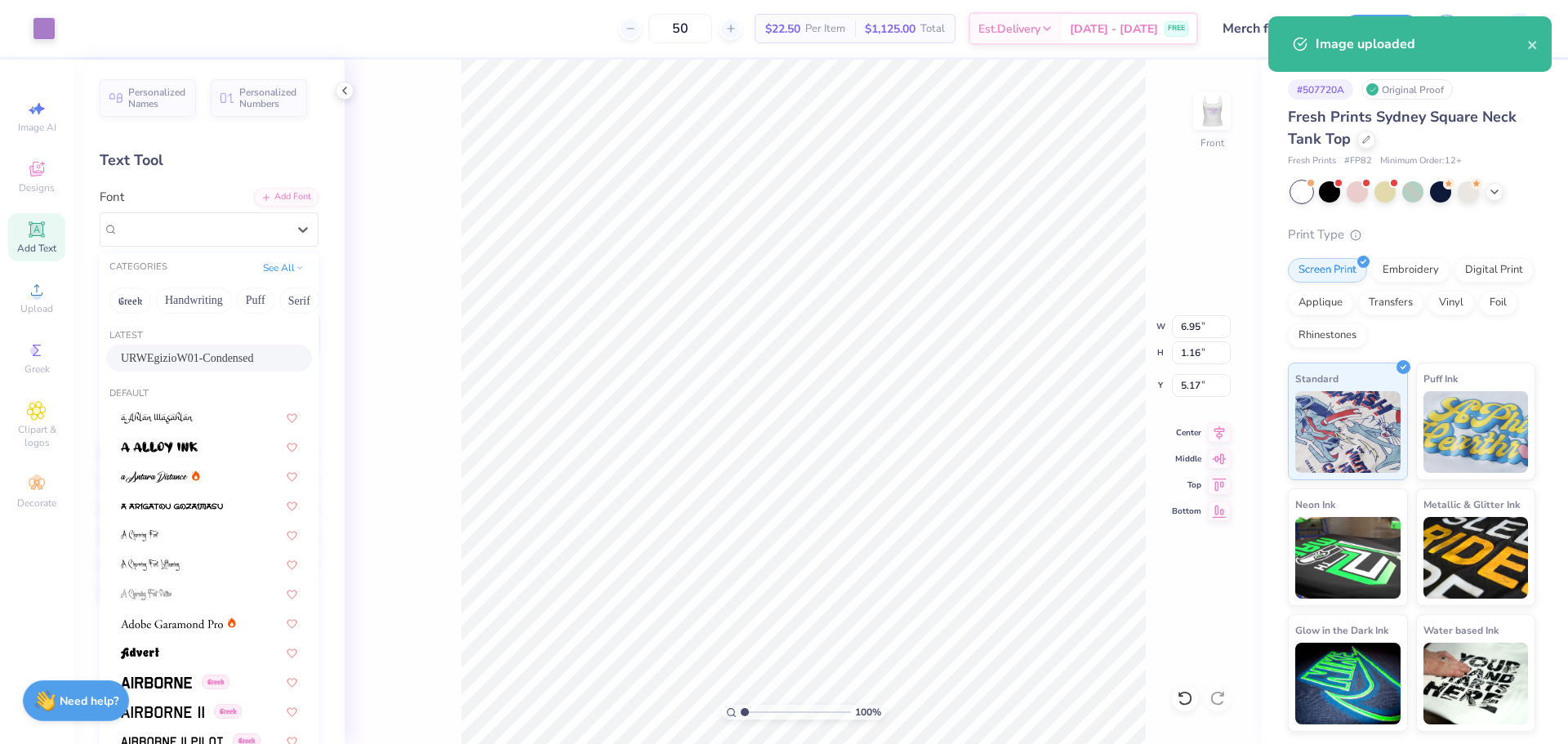
click at [218, 354] on div "URWEgizioW01-Condensed" at bounding box center [210, 358] width 177 height 17
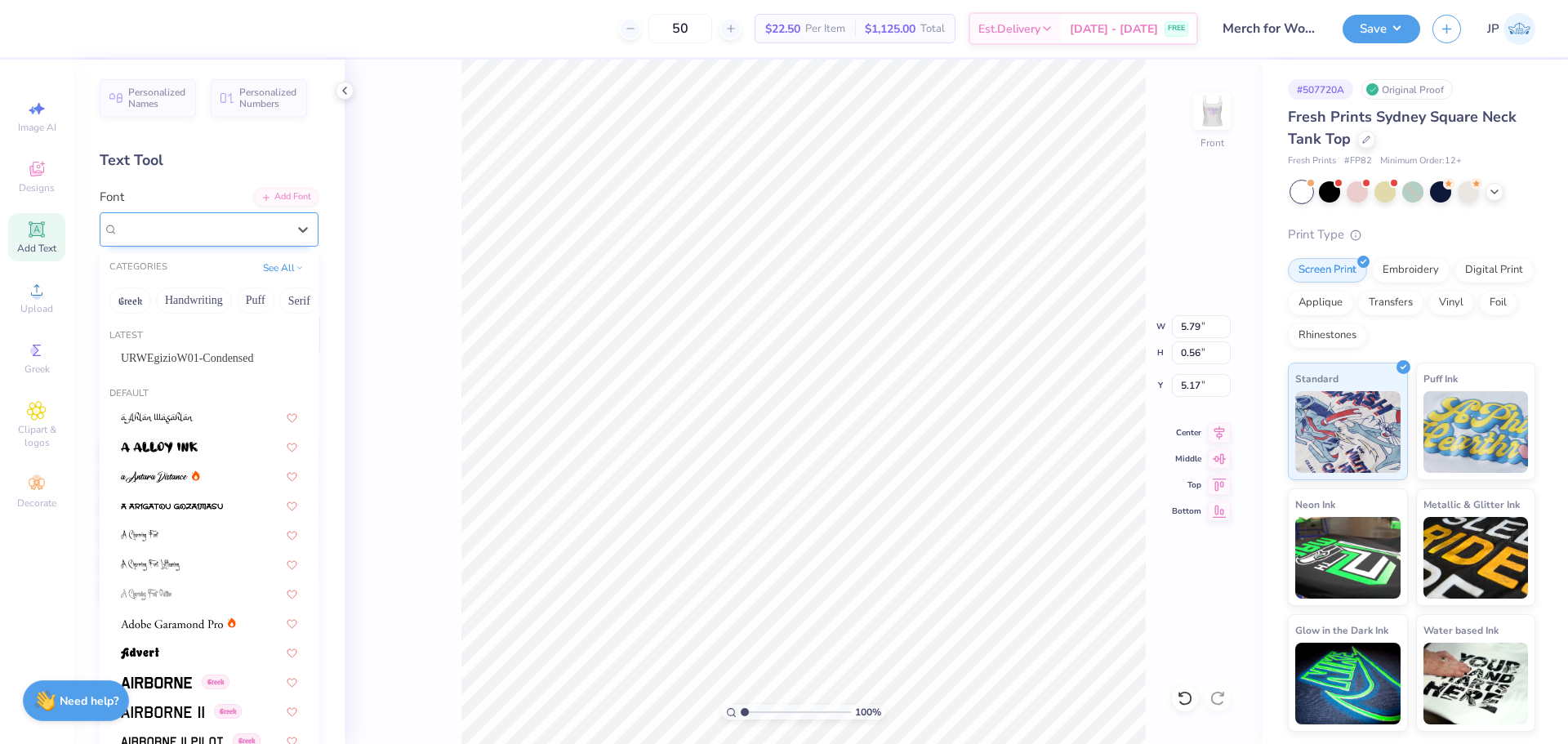
click at [191, 225] on div "Super Dream" at bounding box center [203, 228] width 172 height 26
click at [157, 354] on span "URWEgizioW01-Condensed" at bounding box center [187, 358] width 133 height 17
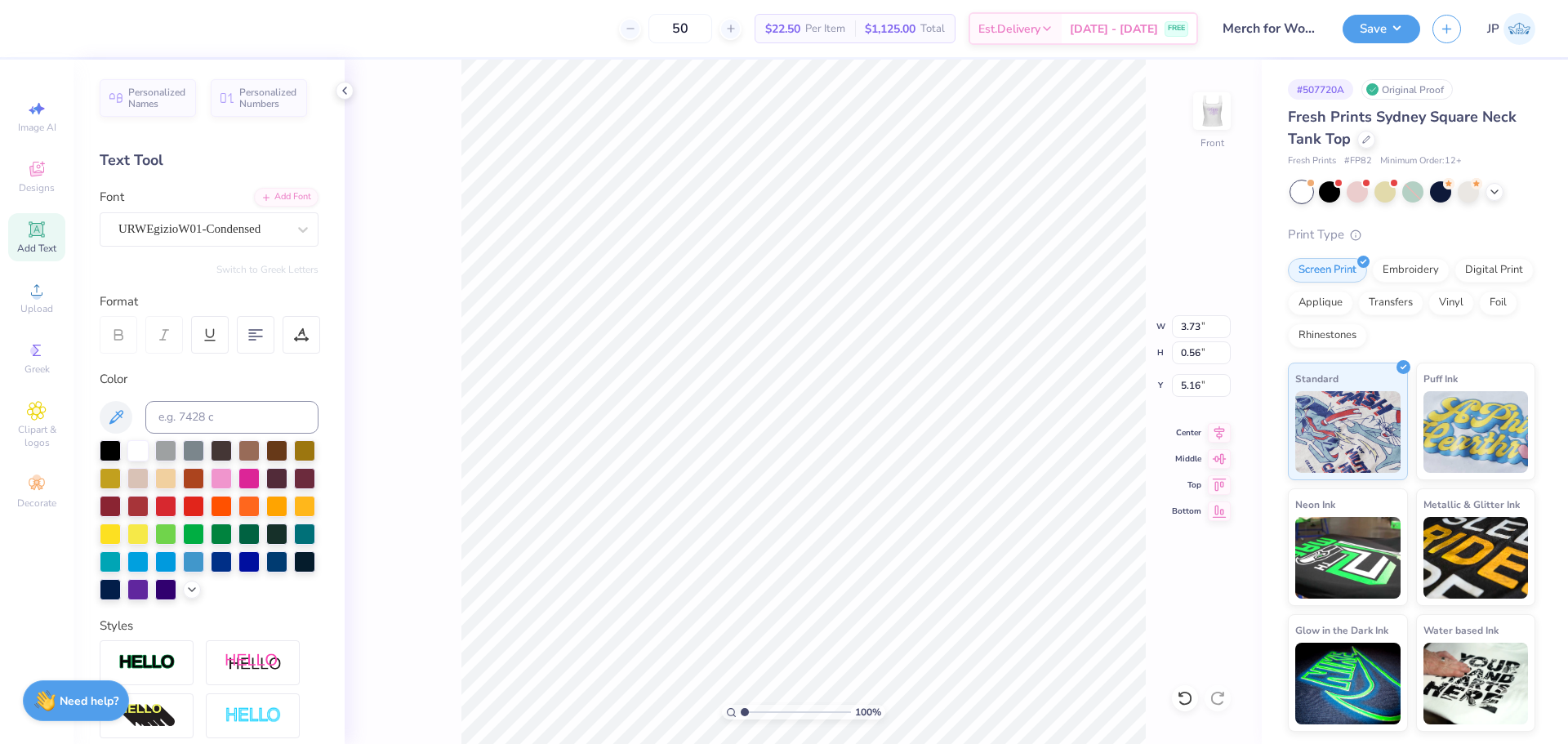
type input "3.73"
type input "5.16"
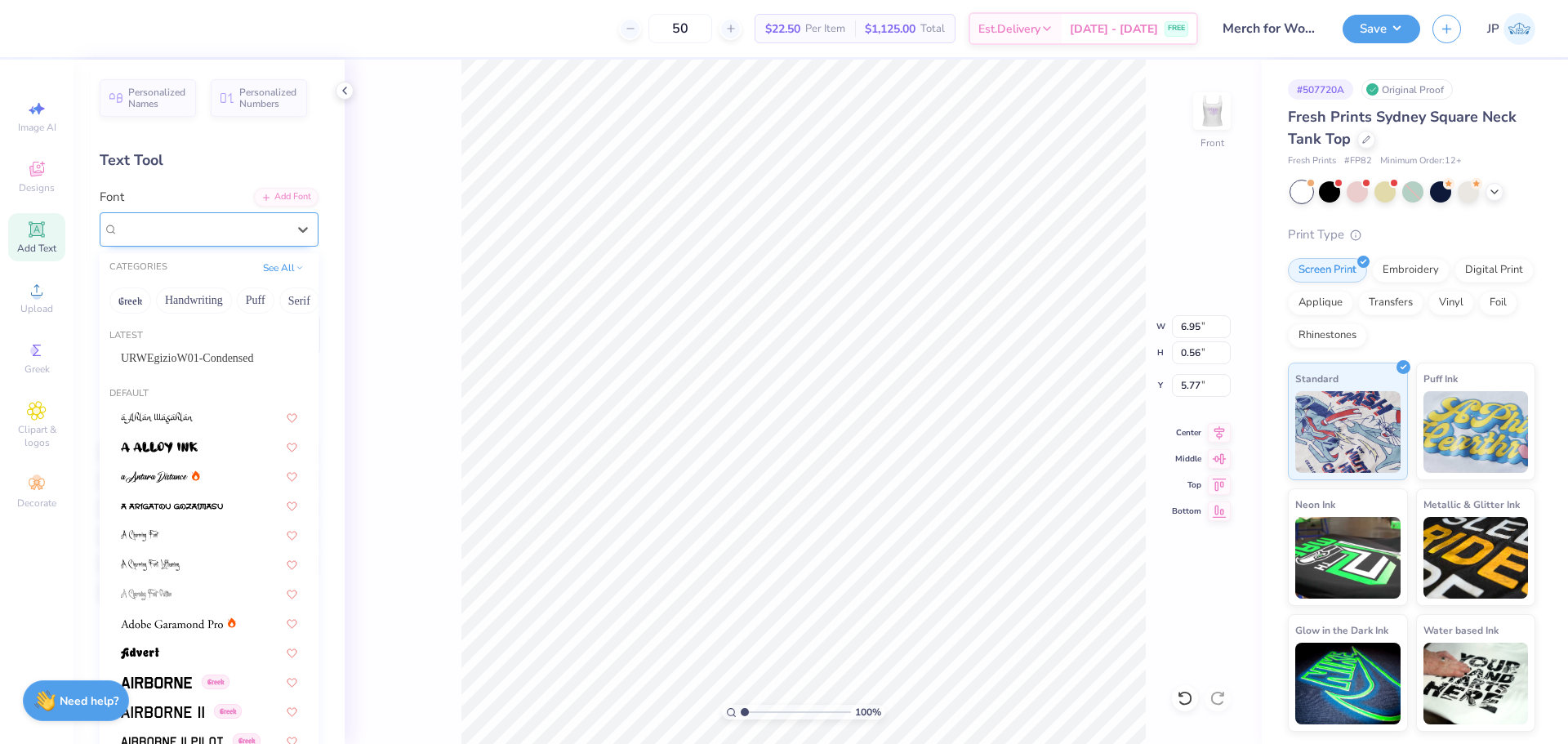
click at [192, 231] on div "Super Dream" at bounding box center [203, 228] width 172 height 26
click at [163, 354] on span "URWEgizioW01-Condensed" at bounding box center [187, 358] width 133 height 17
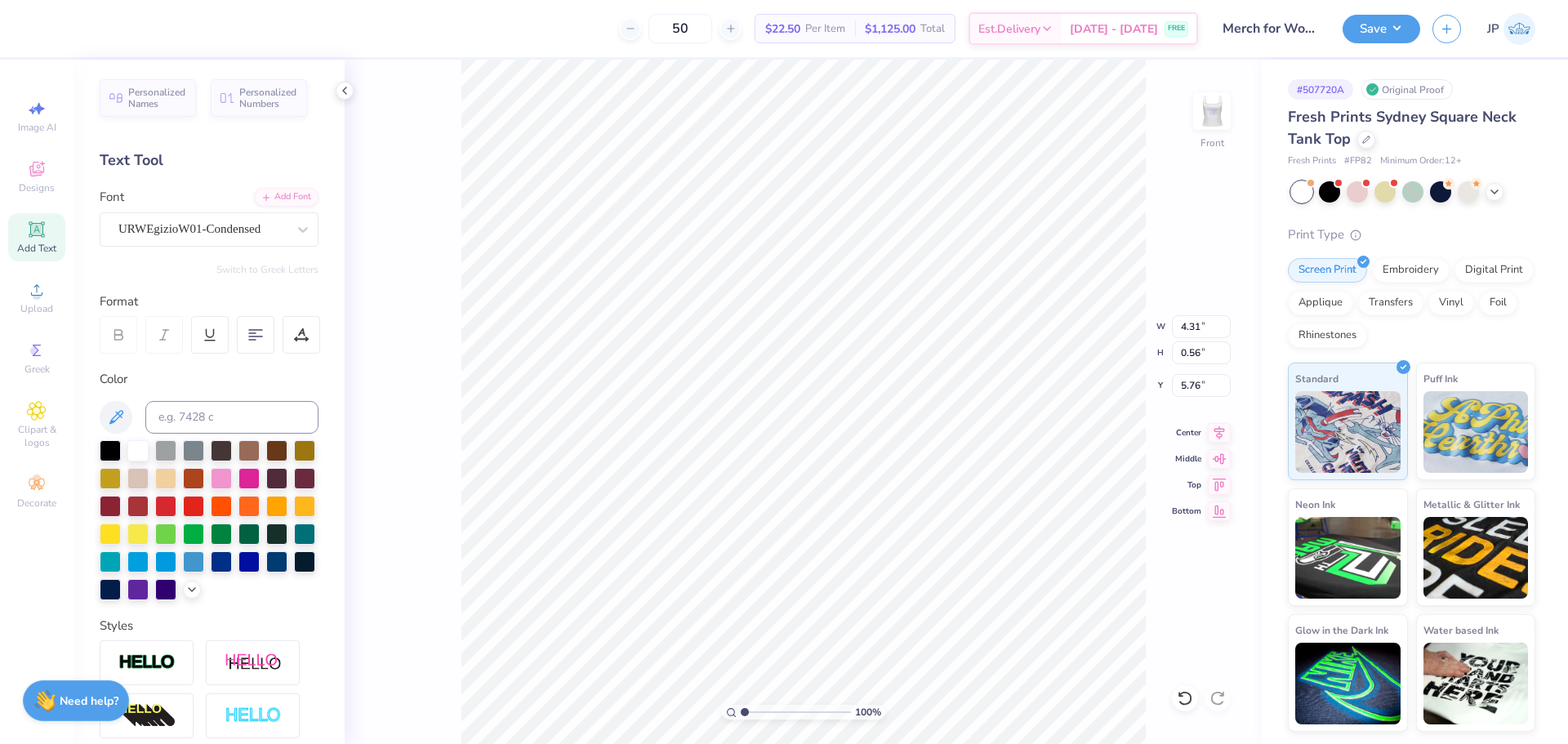
type input "4.31"
type input "5.76"
click at [1219, 430] on icon at bounding box center [1219, 431] width 23 height 20
click at [1219, 432] on icon at bounding box center [1219, 431] width 23 height 20
click at [895, 561] on li "Group" at bounding box center [912, 564] width 128 height 32
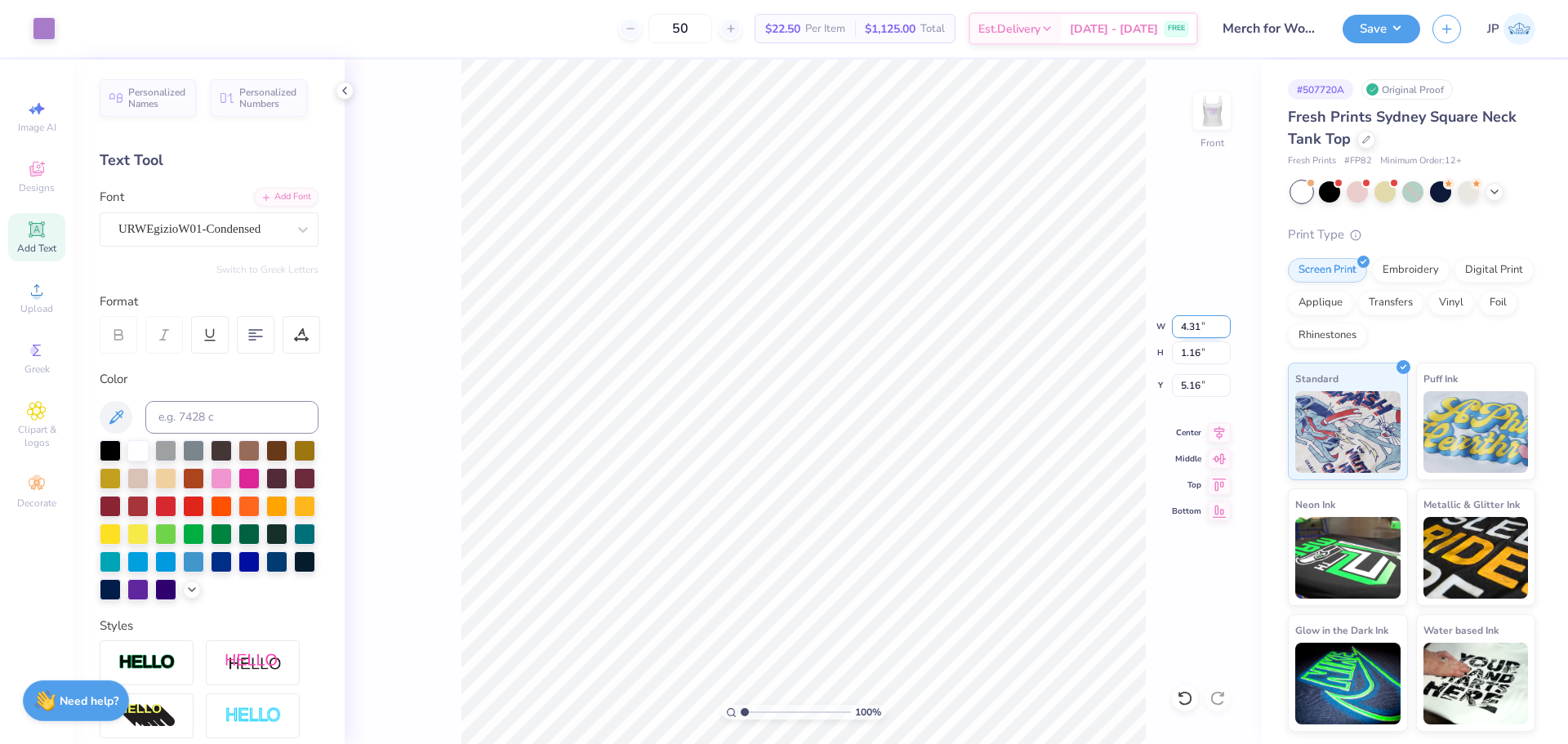
click at [1201, 328] on input "4.31" at bounding box center [1200, 327] width 59 height 23
type input "7.00"
type input "1.89"
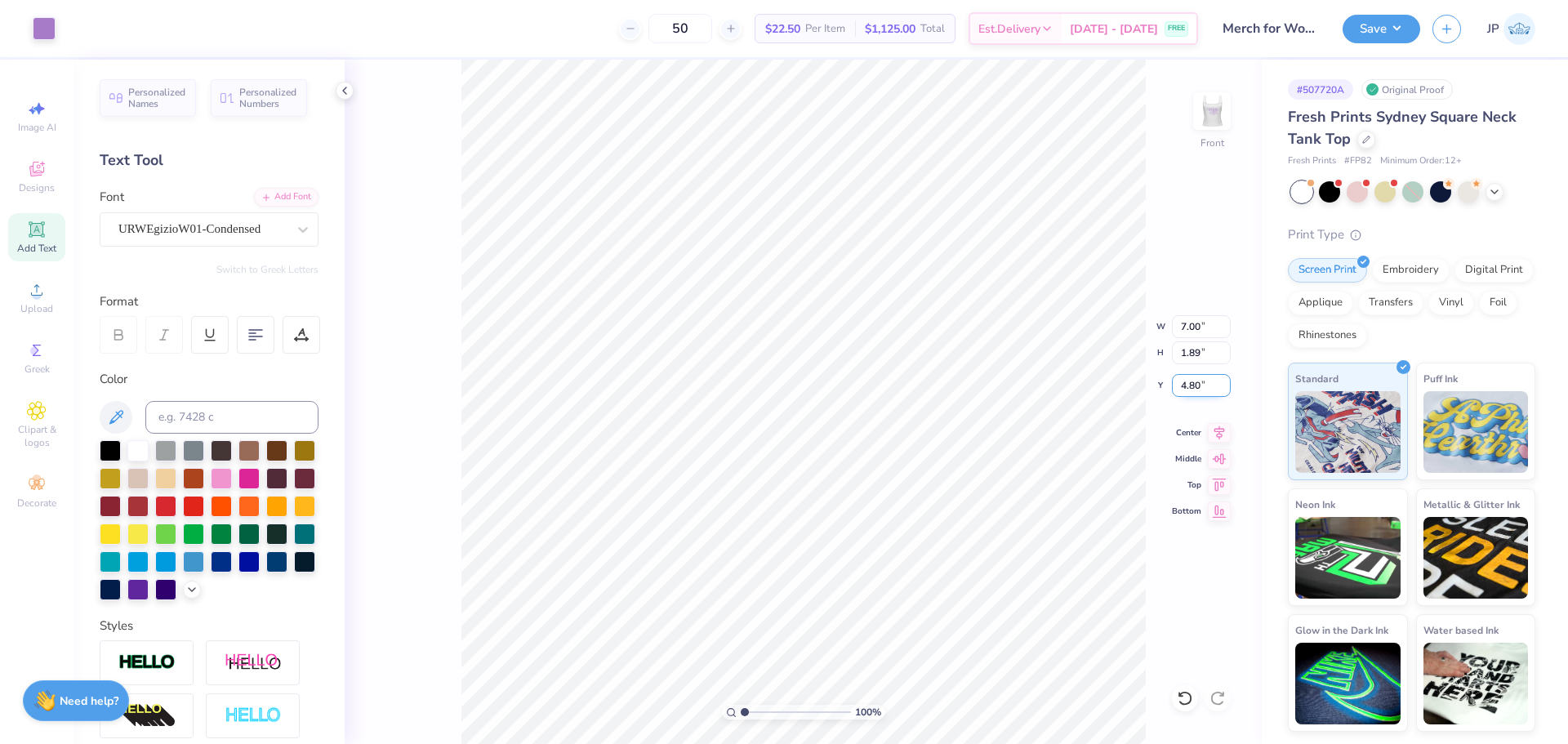
click at [1186, 389] on input "4.80" at bounding box center [1200, 385] width 59 height 23
type input "2.00"
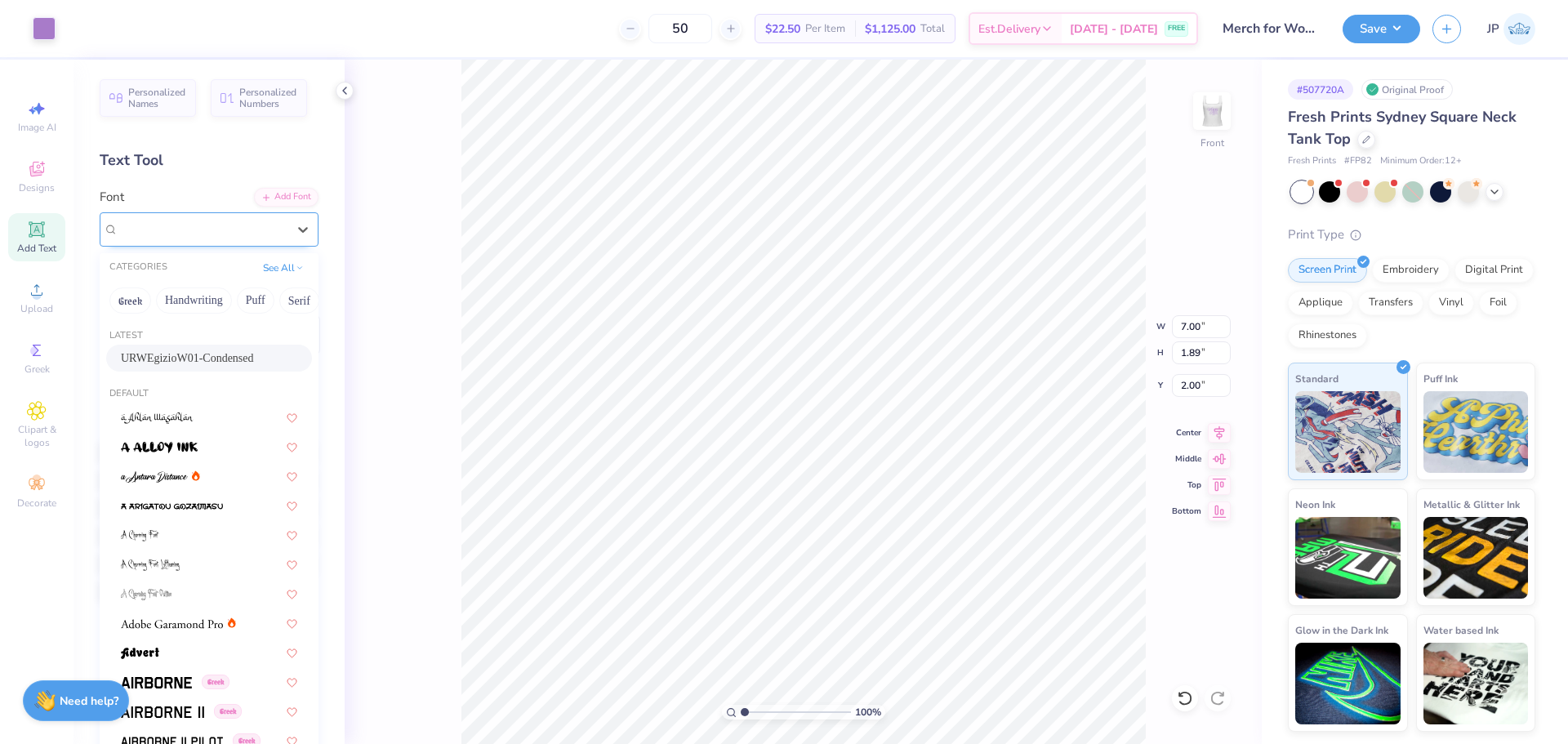
click at [212, 219] on div "URWEgizioW01-Condensed" at bounding box center [203, 228] width 172 height 26
click at [197, 294] on button "Handwriting" at bounding box center [194, 300] width 76 height 26
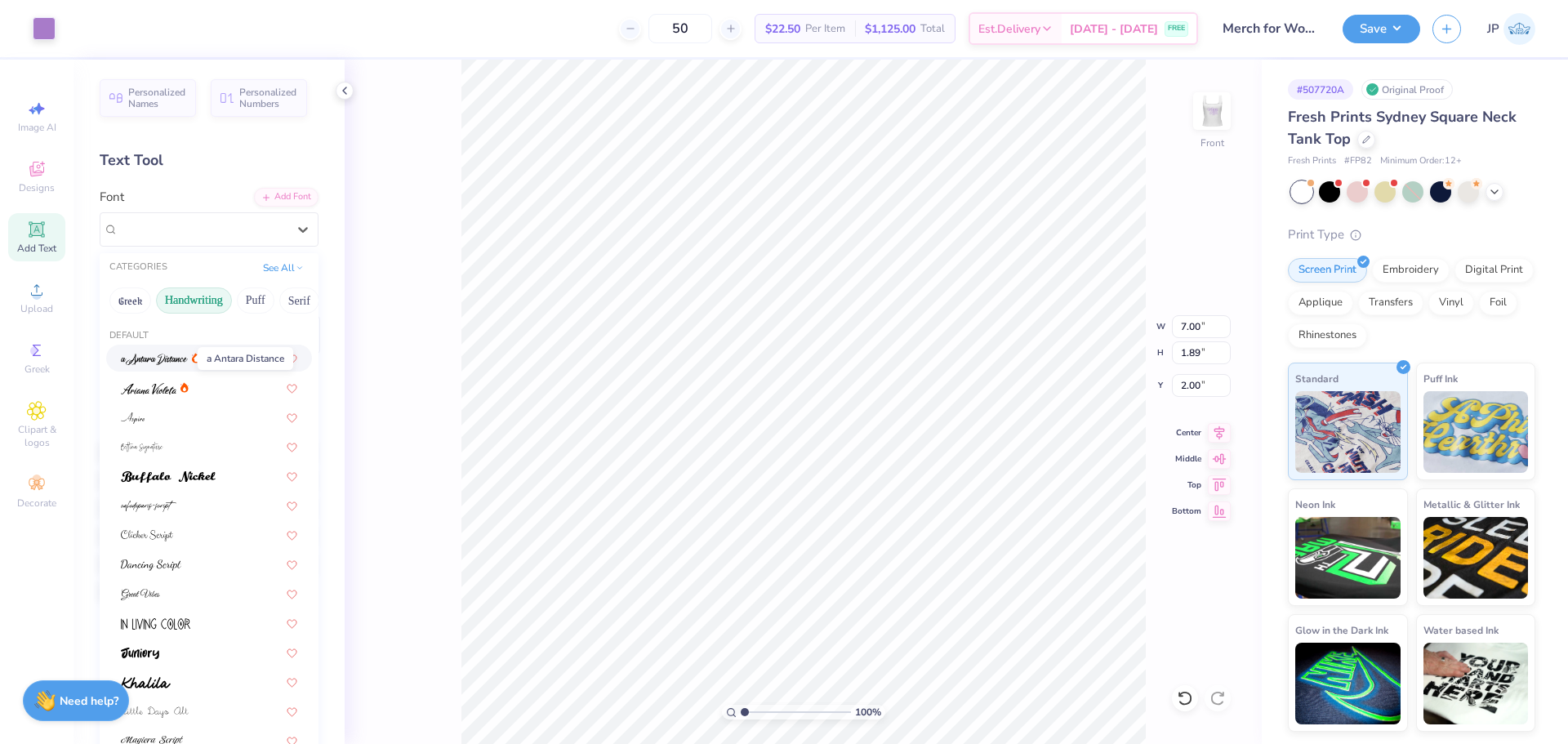
click at [159, 355] on img at bounding box center [154, 360] width 67 height 12
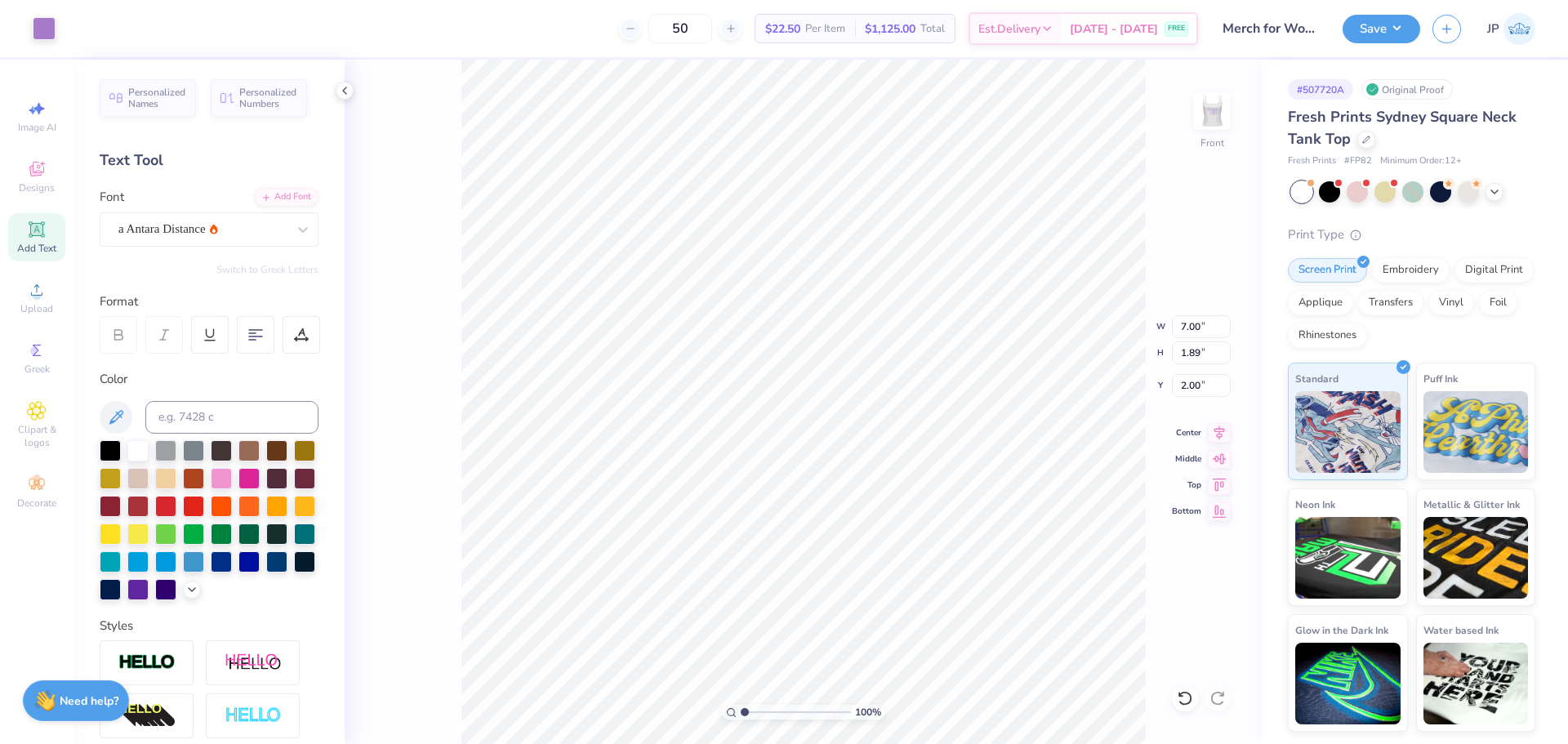
type input "1.96"
click at [202, 228] on div "a Antara Distance" at bounding box center [203, 228] width 172 height 26
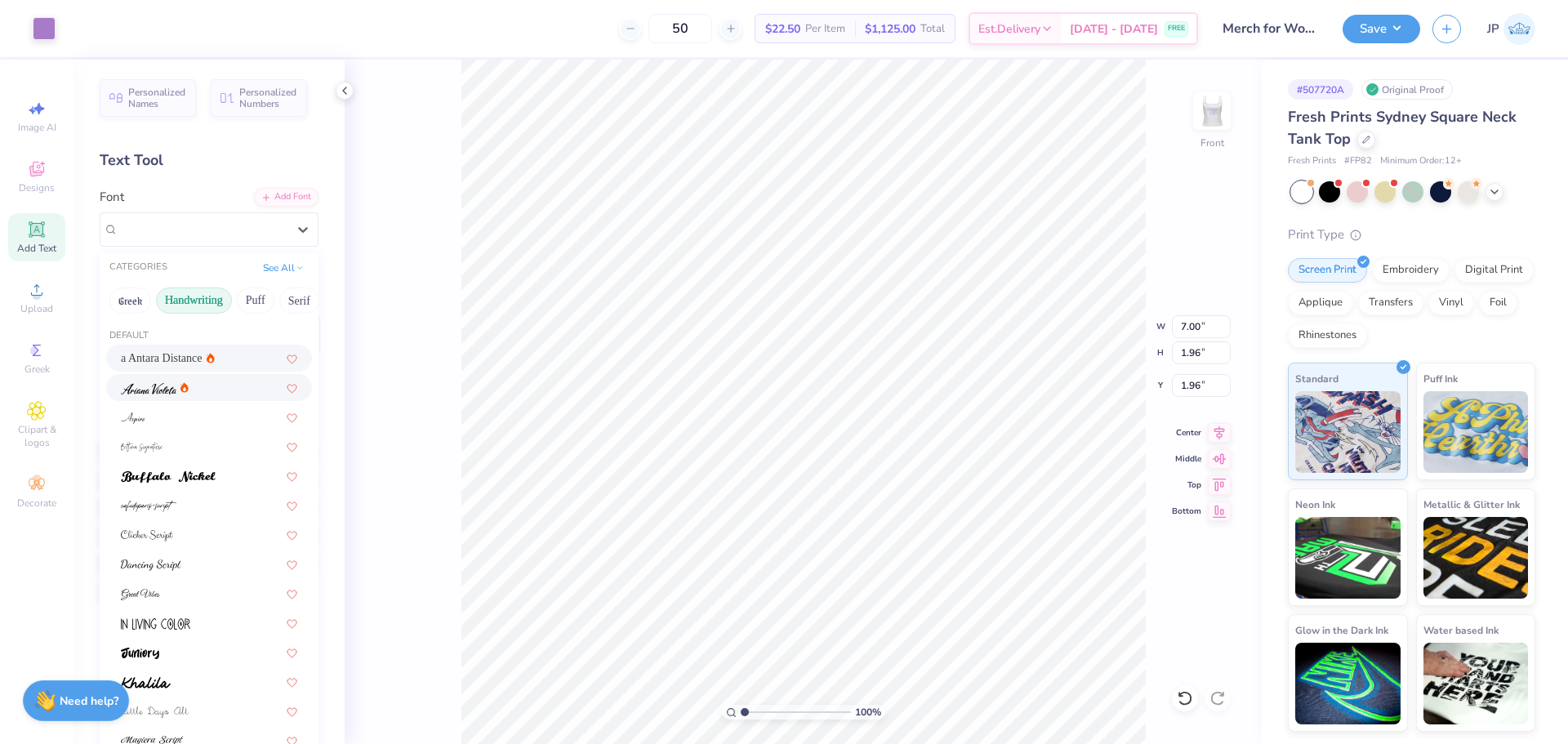
click at [172, 386] on img at bounding box center [148, 388] width 55 height 12
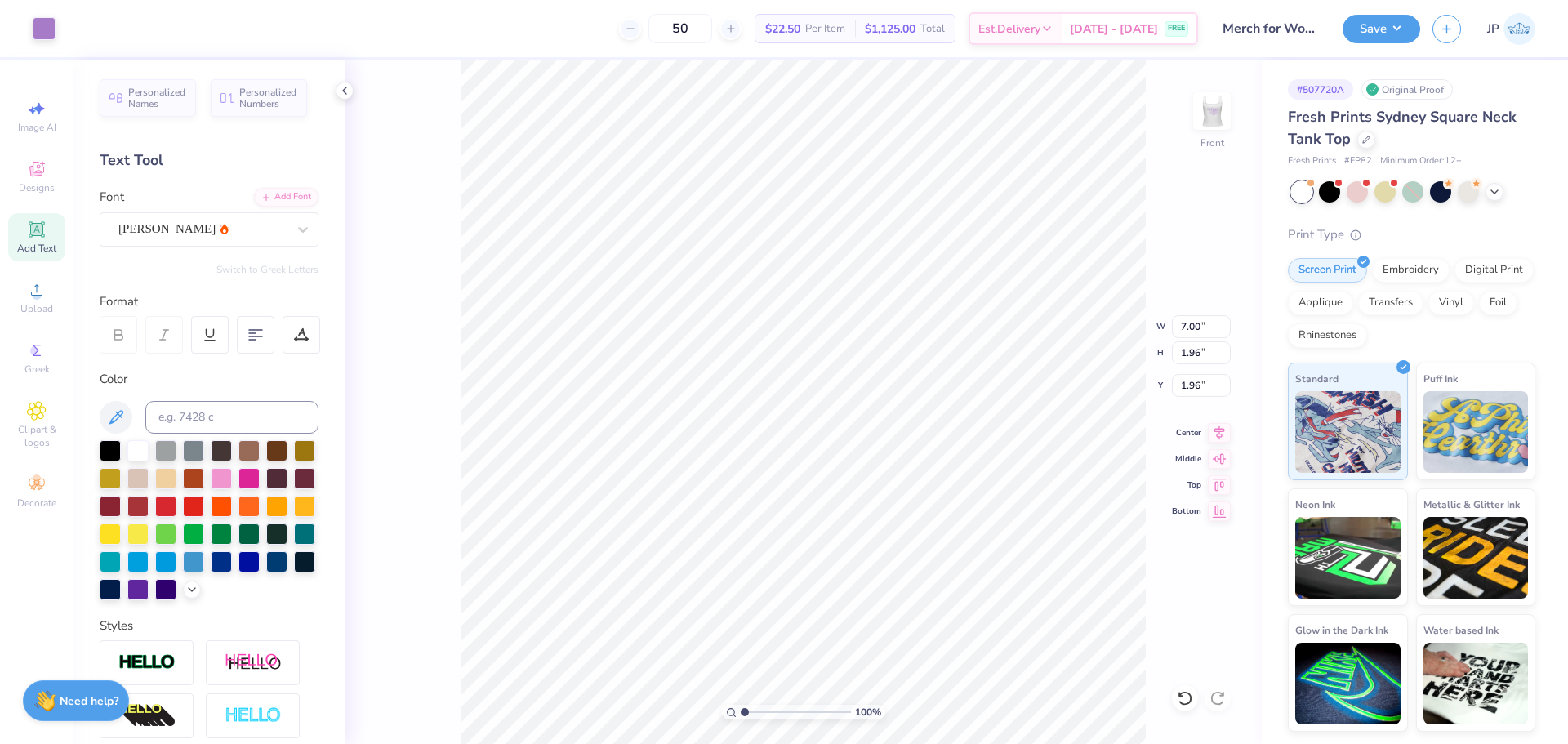
type input "1.94"
type input "1.98"
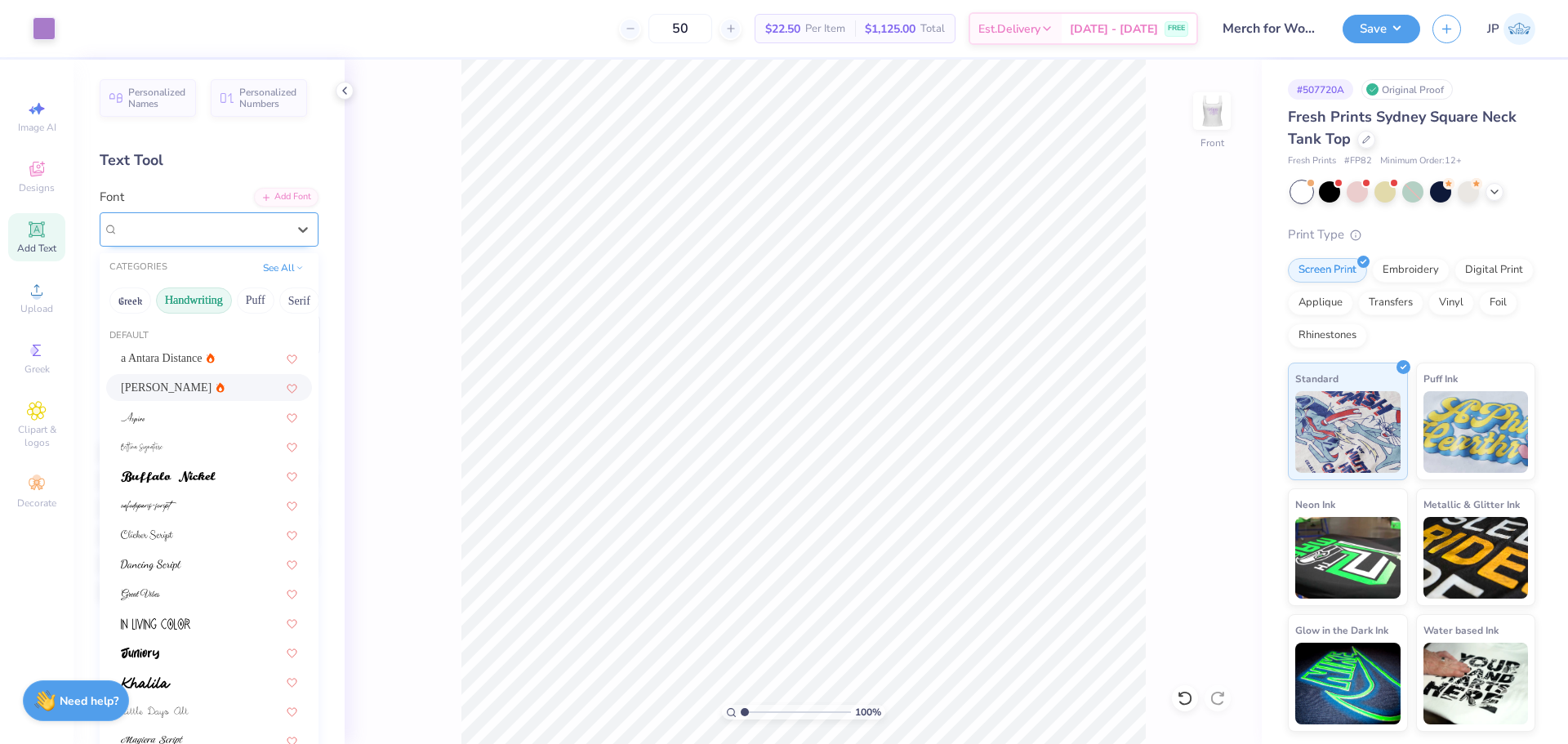
click at [186, 224] on div "[PERSON_NAME]" at bounding box center [203, 228] width 172 height 26
click at [181, 506] on div at bounding box center [210, 505] width 177 height 17
click at [194, 224] on div "cafedeparis-script" at bounding box center [203, 228] width 172 height 26
click at [177, 591] on div at bounding box center [210, 593] width 177 height 17
click at [176, 221] on div "Great Vibes" at bounding box center [203, 228] width 172 height 26
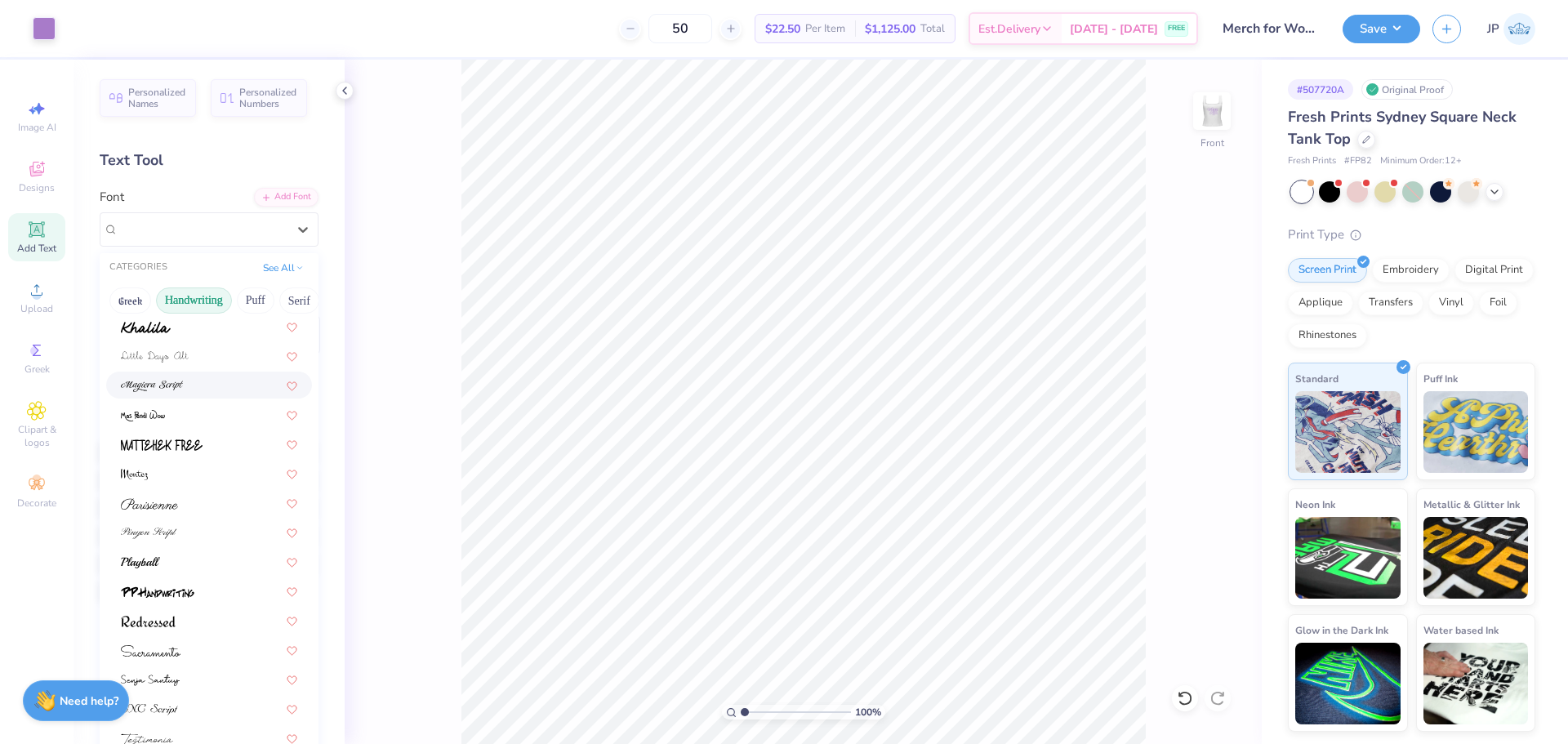
scroll to position [370, 0]
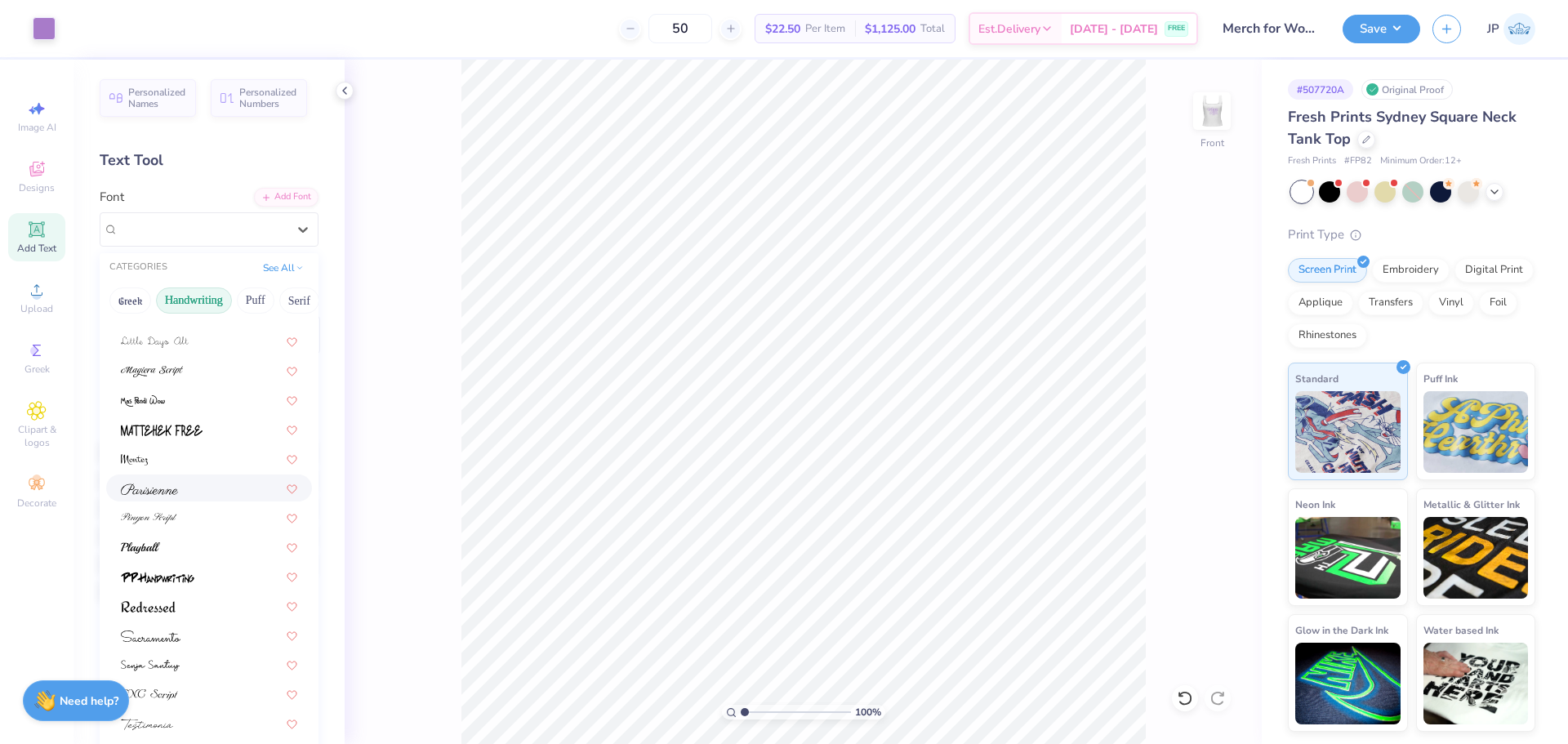
click at [168, 498] on div at bounding box center [209, 487] width 205 height 27
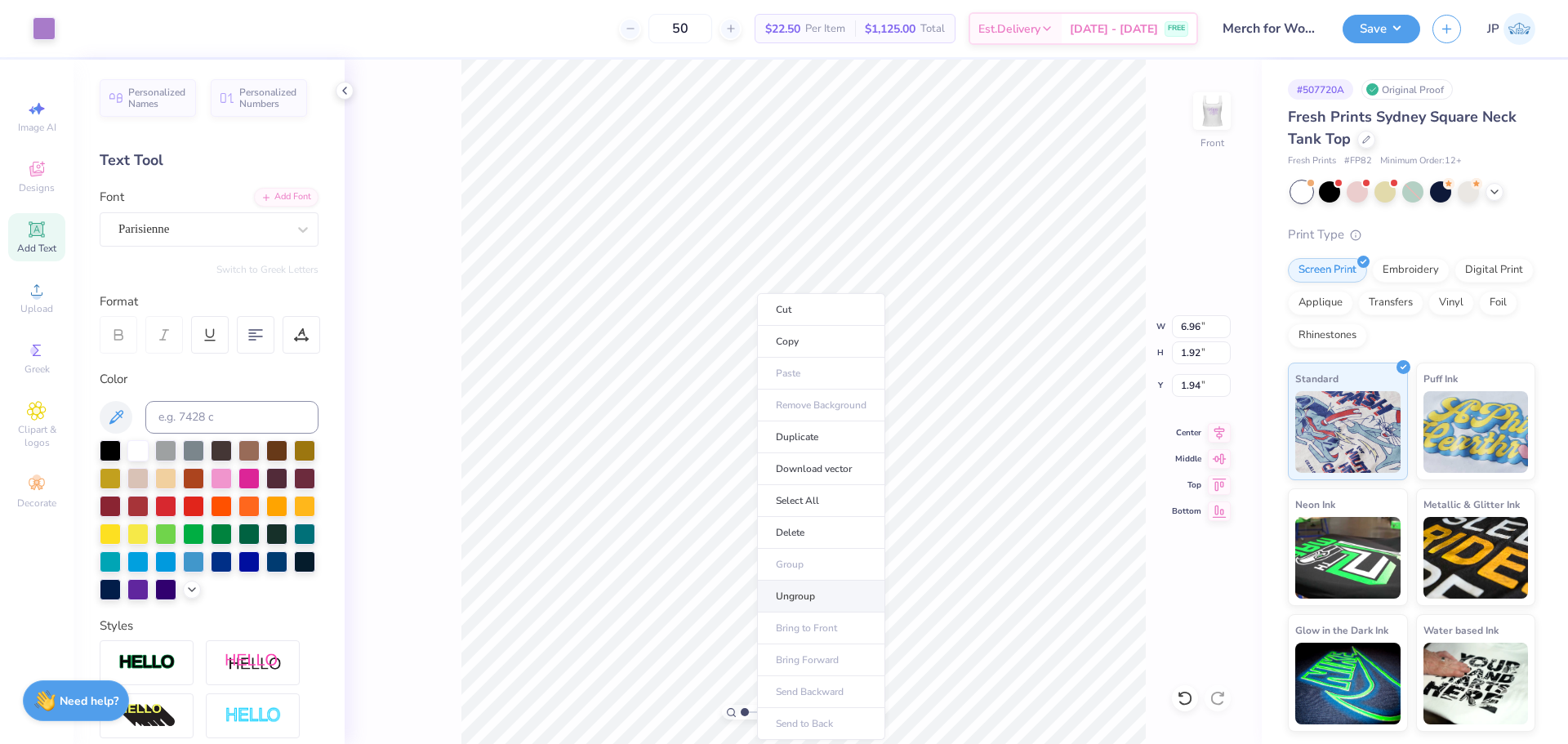
click at [789, 593] on li "Ungroup" at bounding box center [821, 596] width 128 height 32
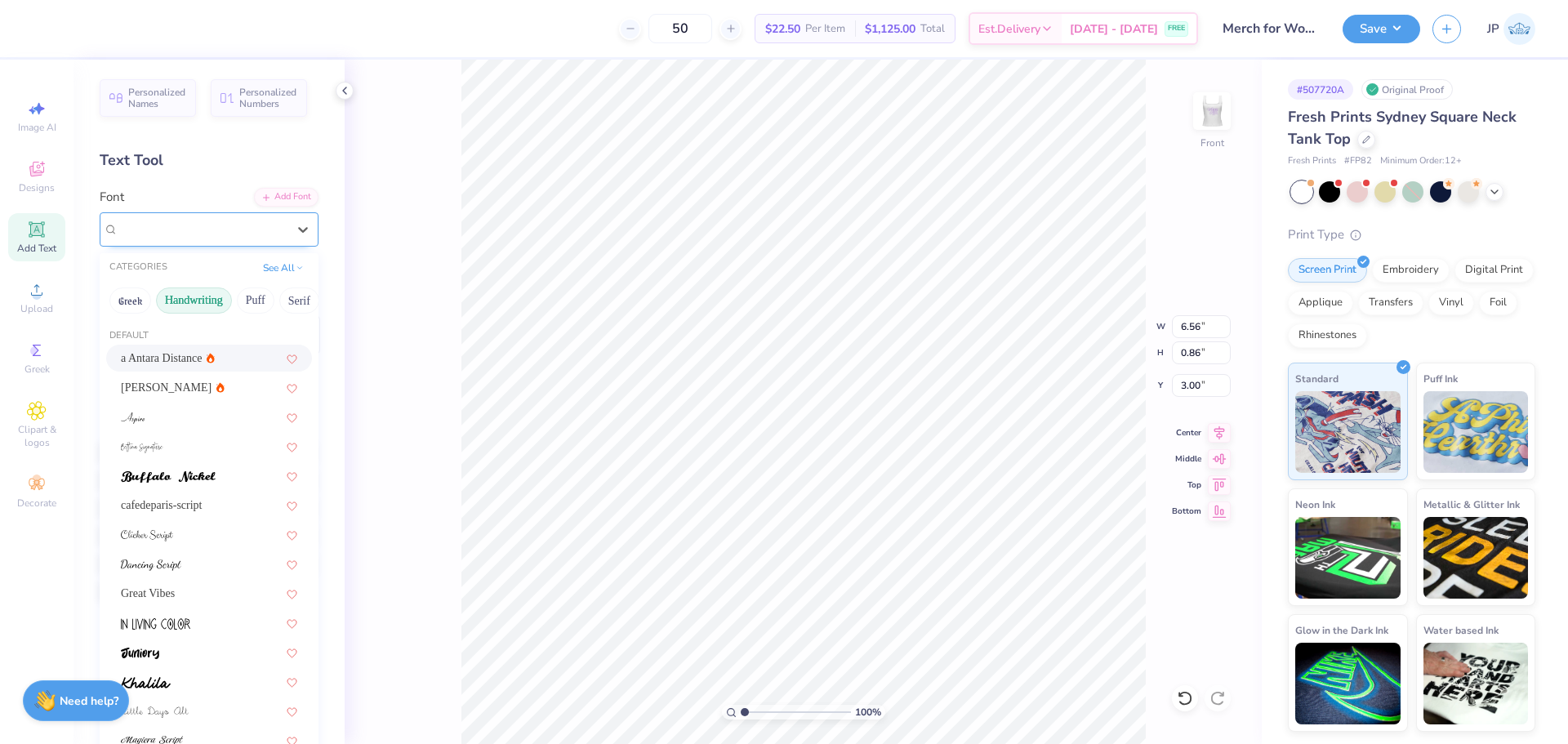
click at [160, 219] on div at bounding box center [203, 228] width 168 height 22
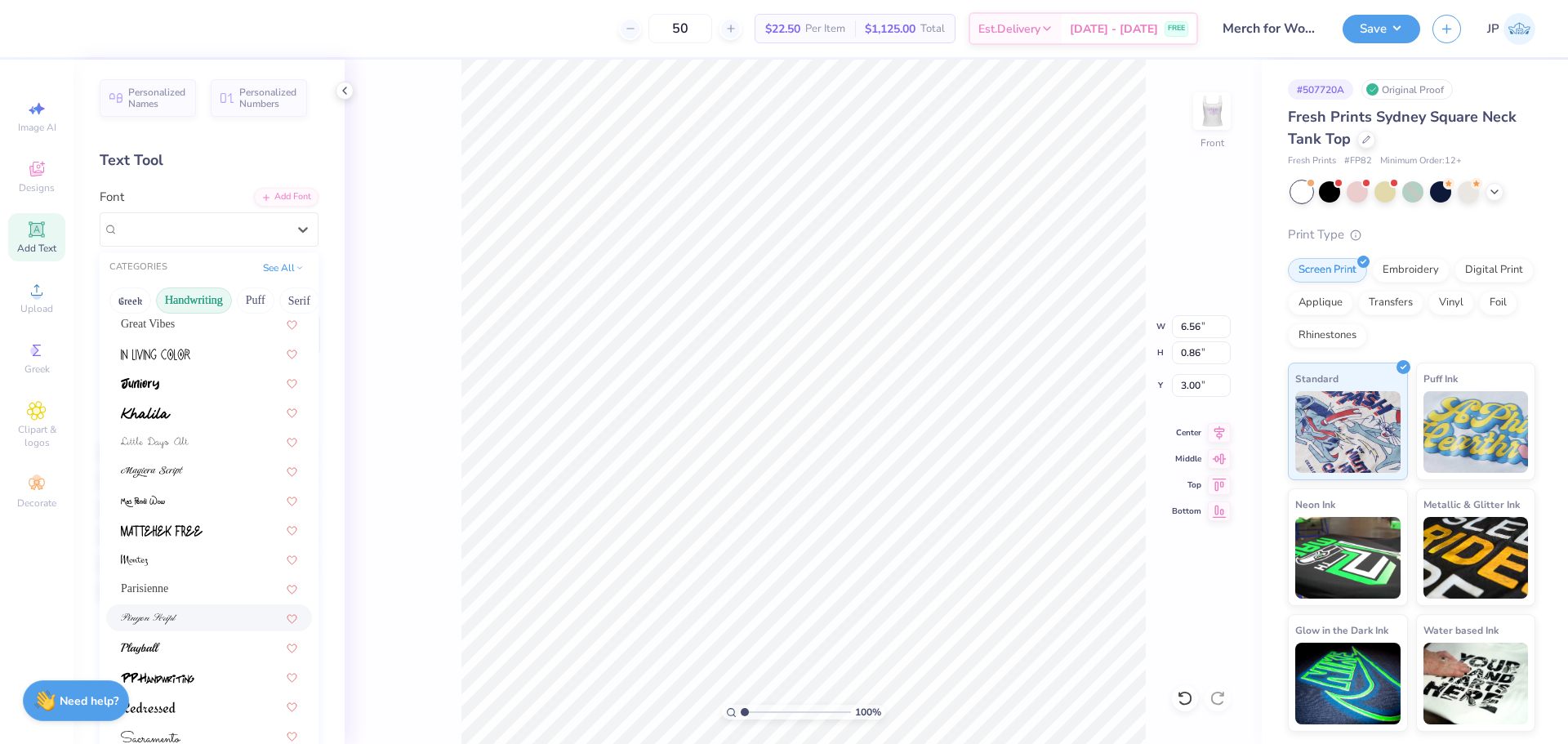
scroll to position [245, 0]
click at [160, 348] on span "Great Vibes" at bounding box center [148, 348] width 54 height 17
type input "6.34"
type input "0.90"
type input "2.98"
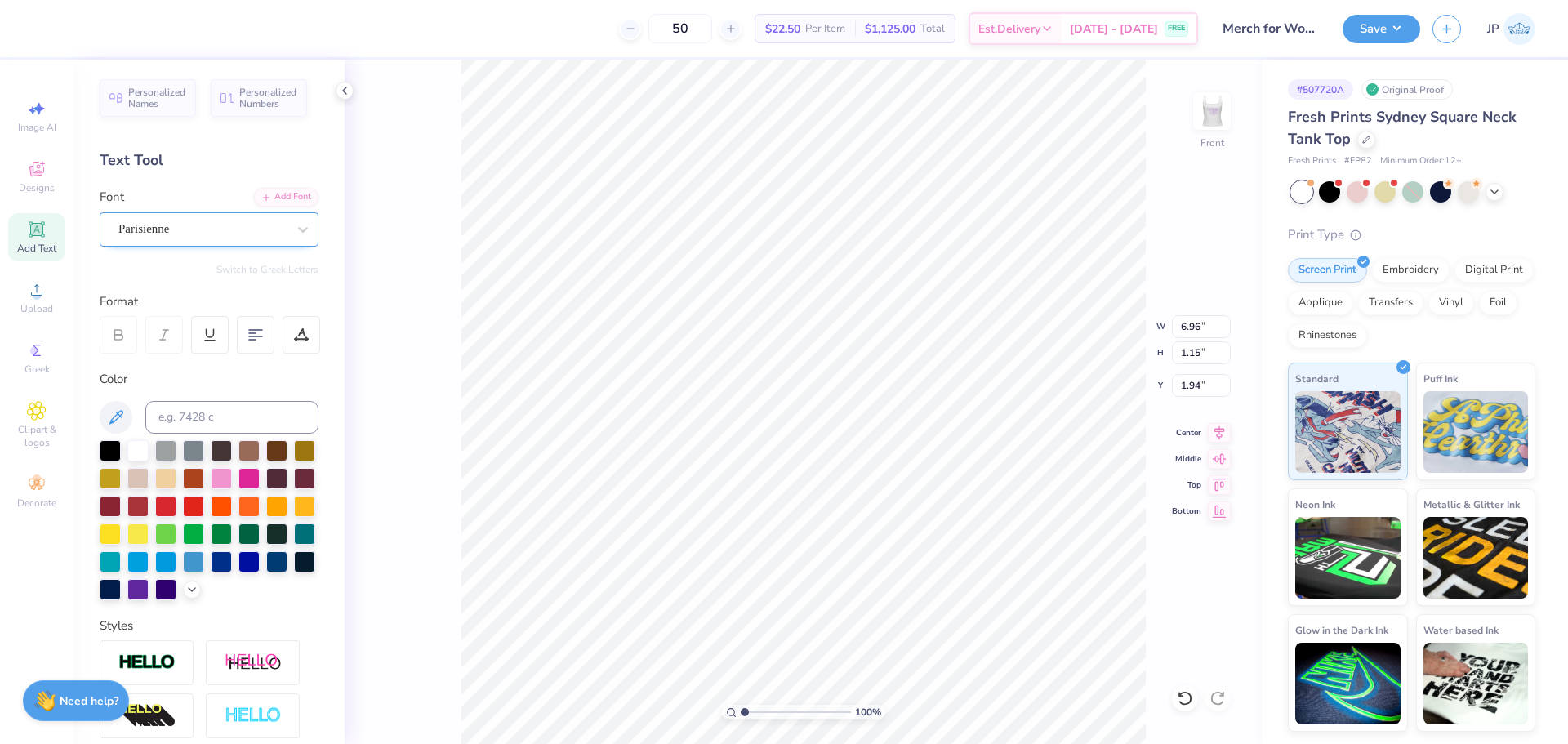
click at [181, 235] on div "Parisienne" at bounding box center [203, 228] width 172 height 26
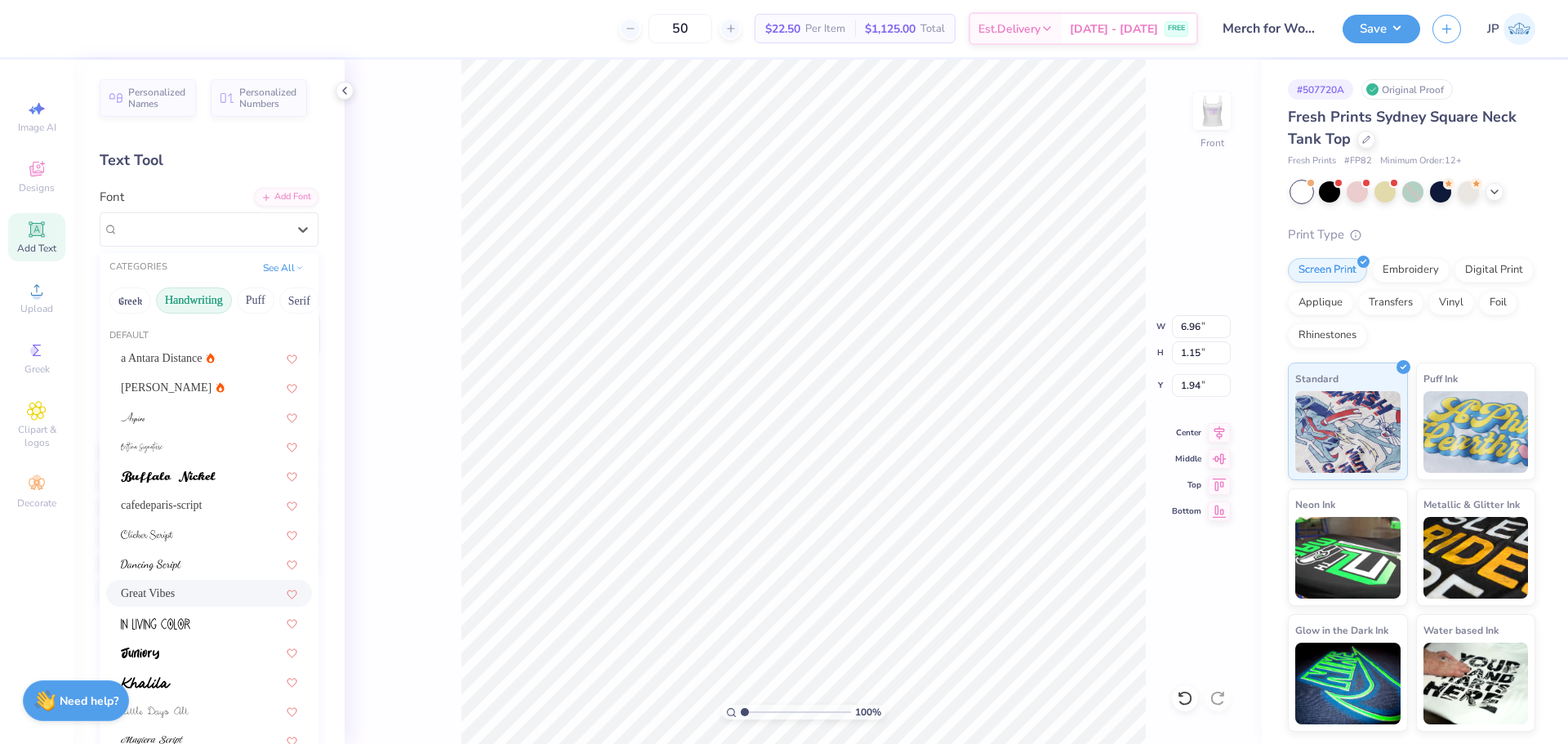
click at [195, 597] on div "Great Vibes" at bounding box center [210, 593] width 177 height 17
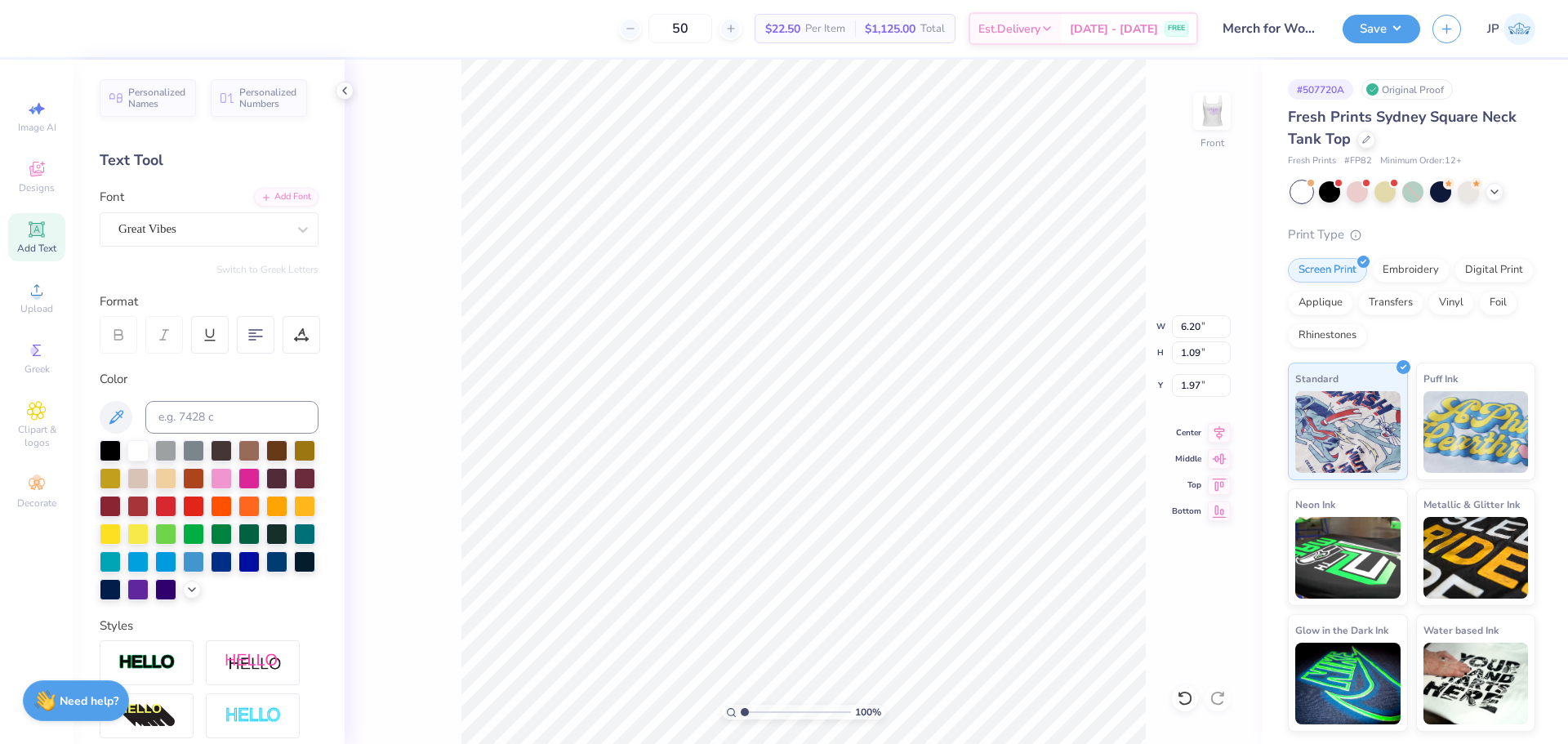
type input "6.20"
type input "1.09"
type input "1.97"
click at [202, 231] on div "Great Vibes" at bounding box center [203, 228] width 172 height 26
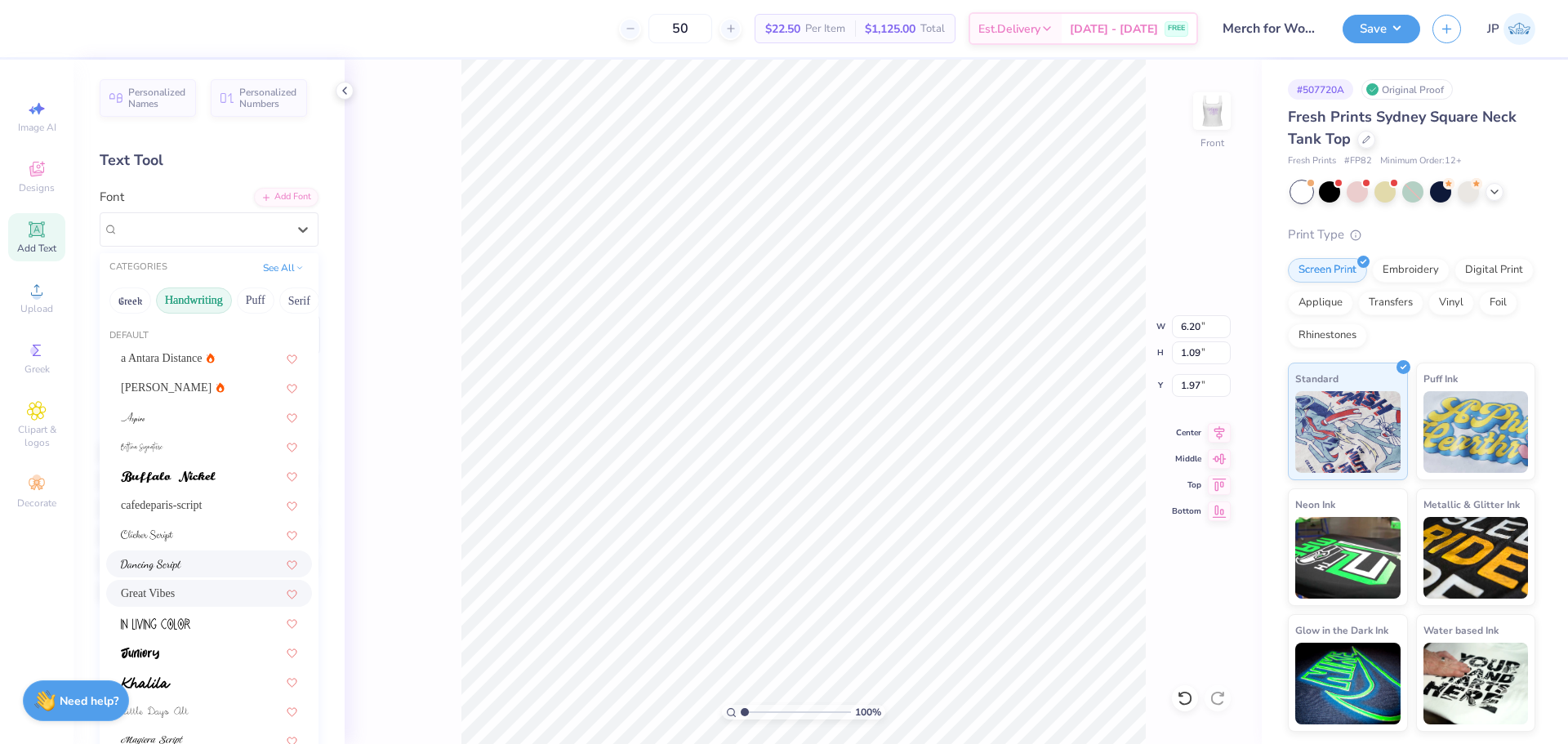
click at [178, 560] on img at bounding box center [151, 565] width 60 height 12
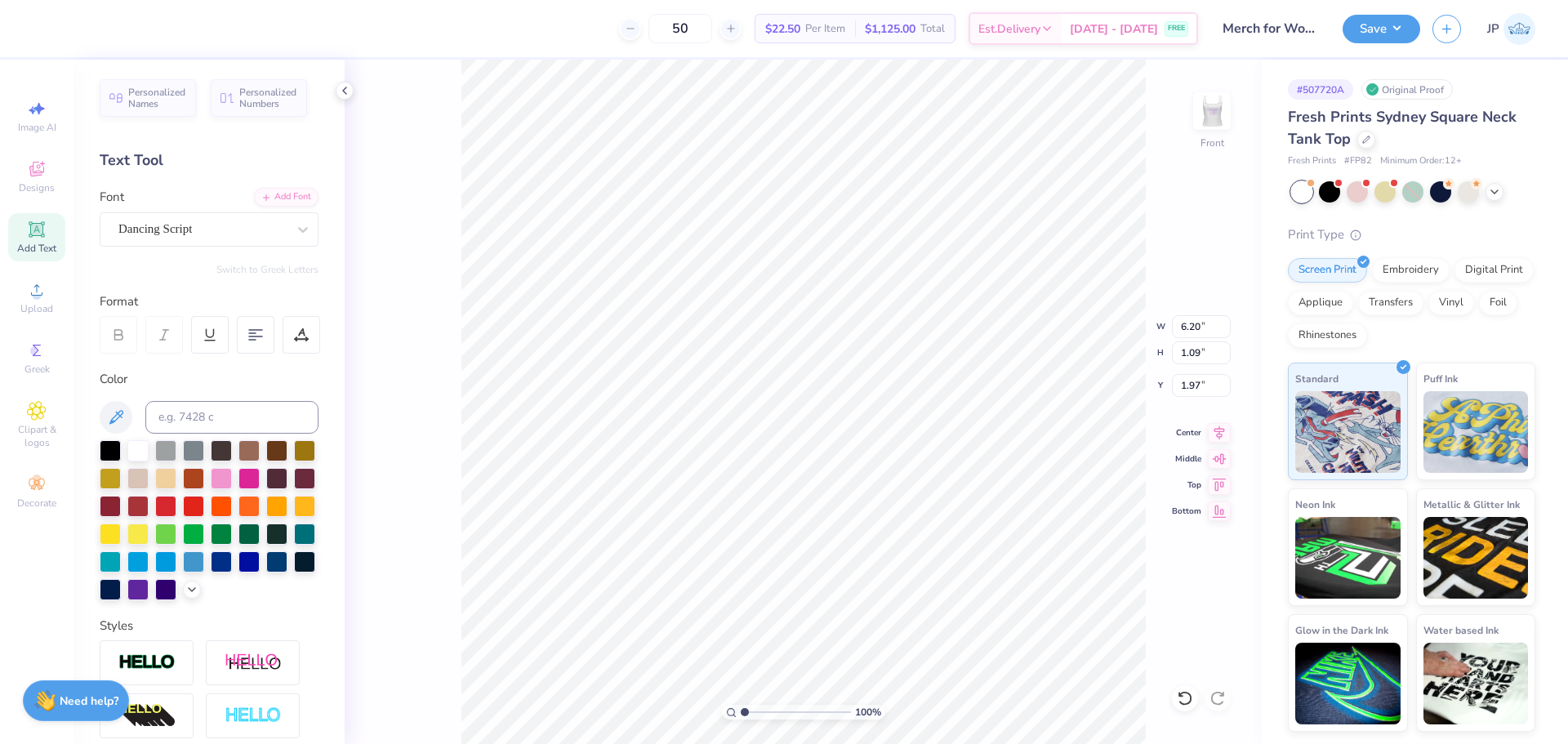
type input "6.65"
type input "0.97"
type input "2.03"
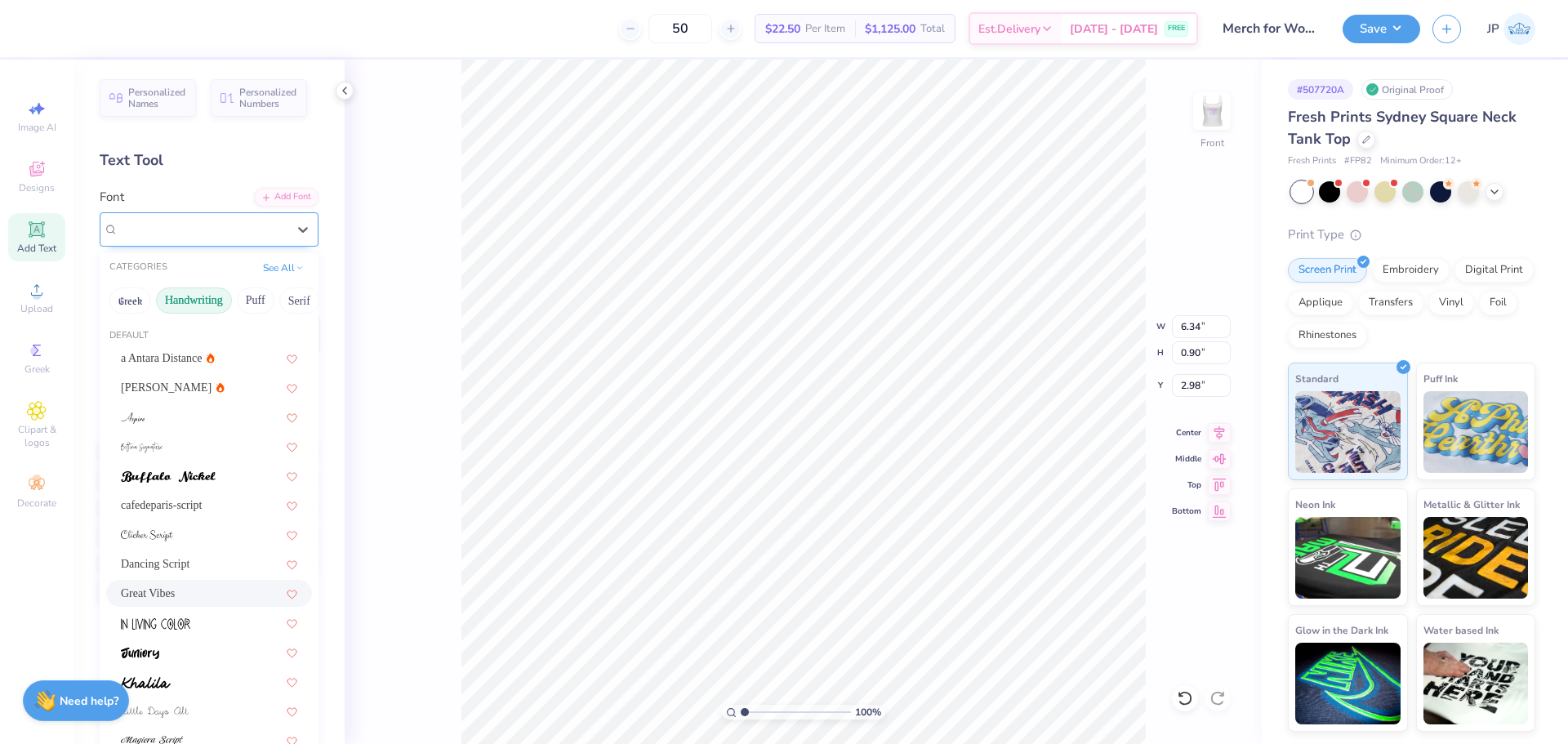
click at [205, 228] on div "Great Vibes" at bounding box center [203, 228] width 172 height 26
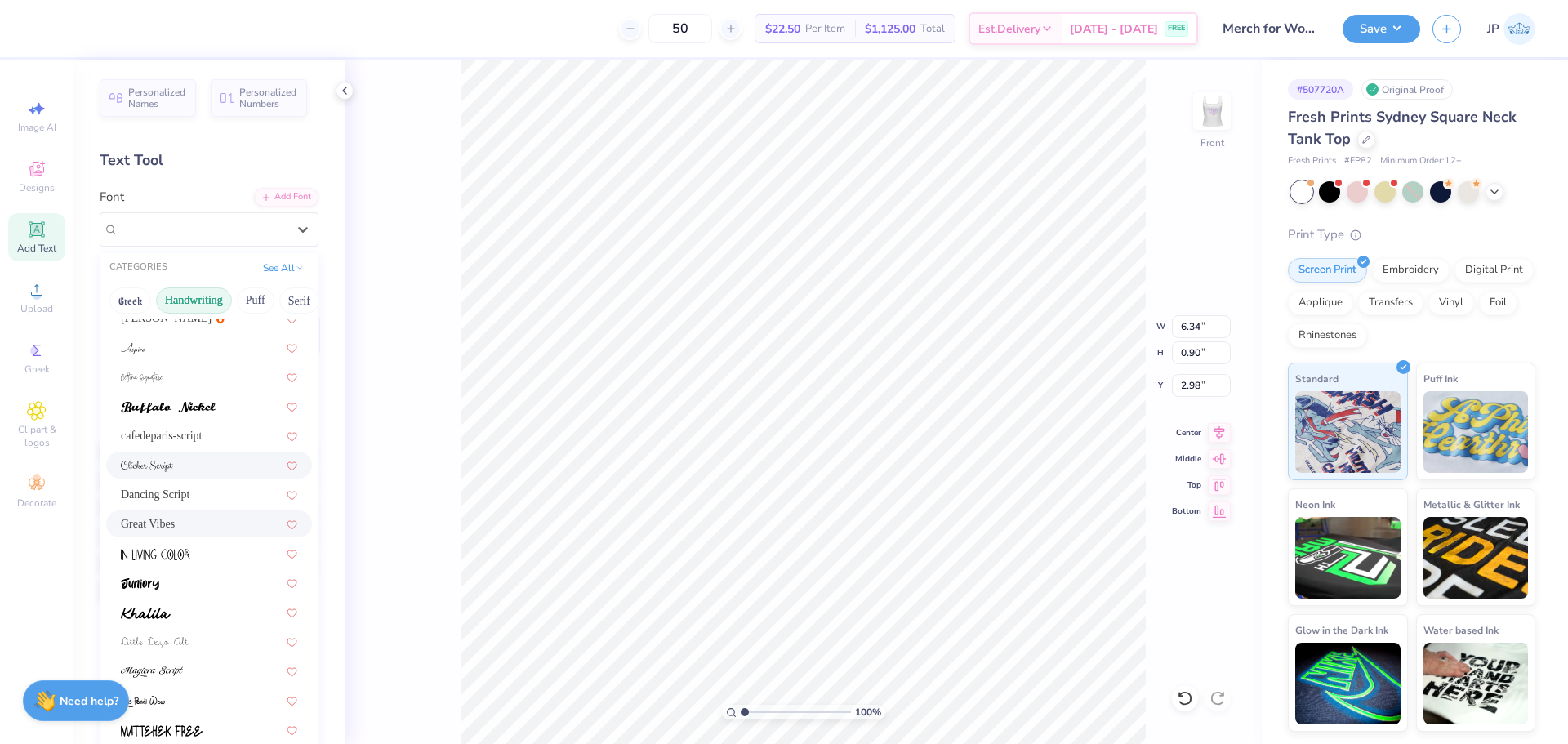
scroll to position [370, 0]
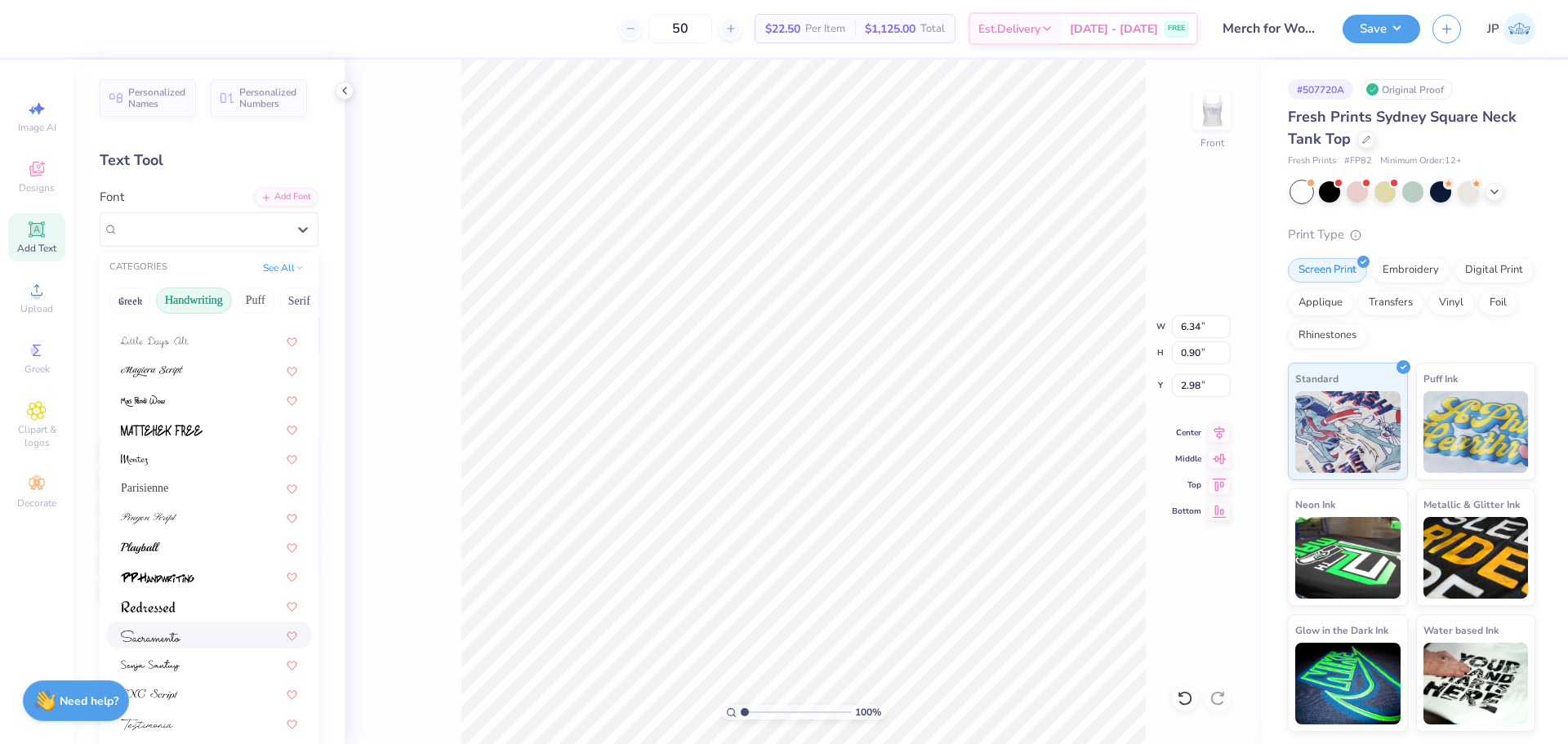
click at [161, 633] on img at bounding box center [151, 636] width 59 height 12
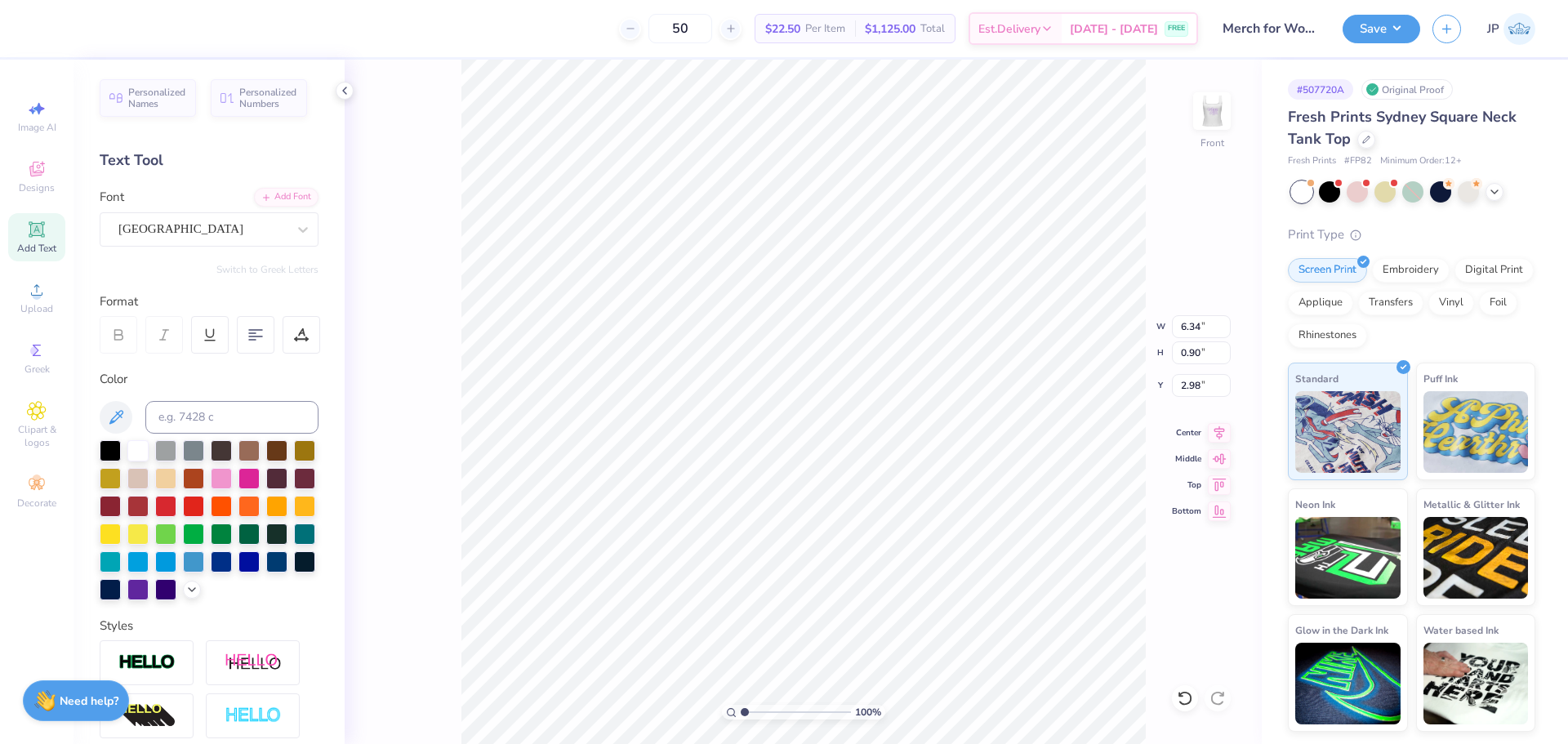
type input "6.44"
type input "1.20"
type input "2.83"
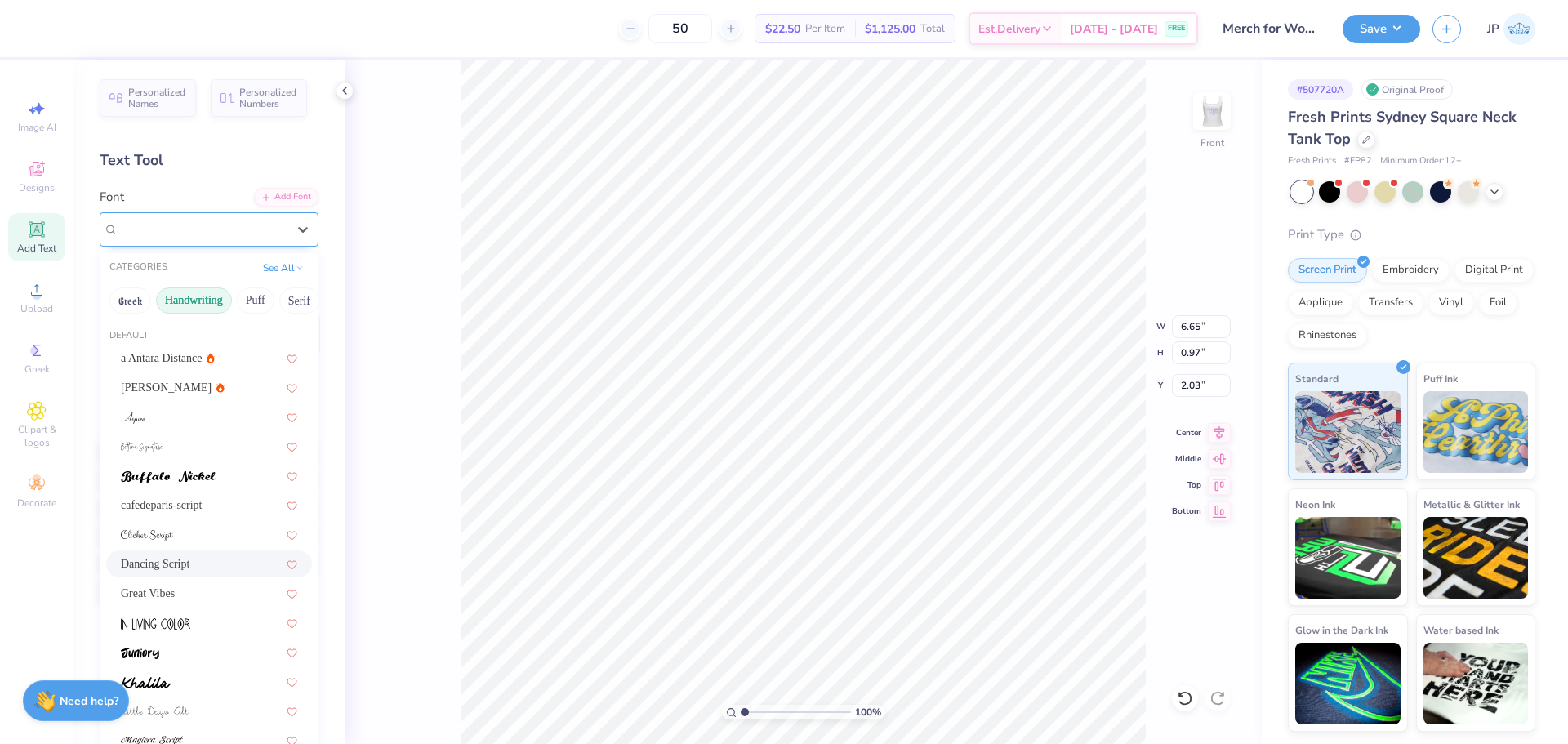
click at [193, 236] on div "Dancing Script" at bounding box center [203, 228] width 172 height 26
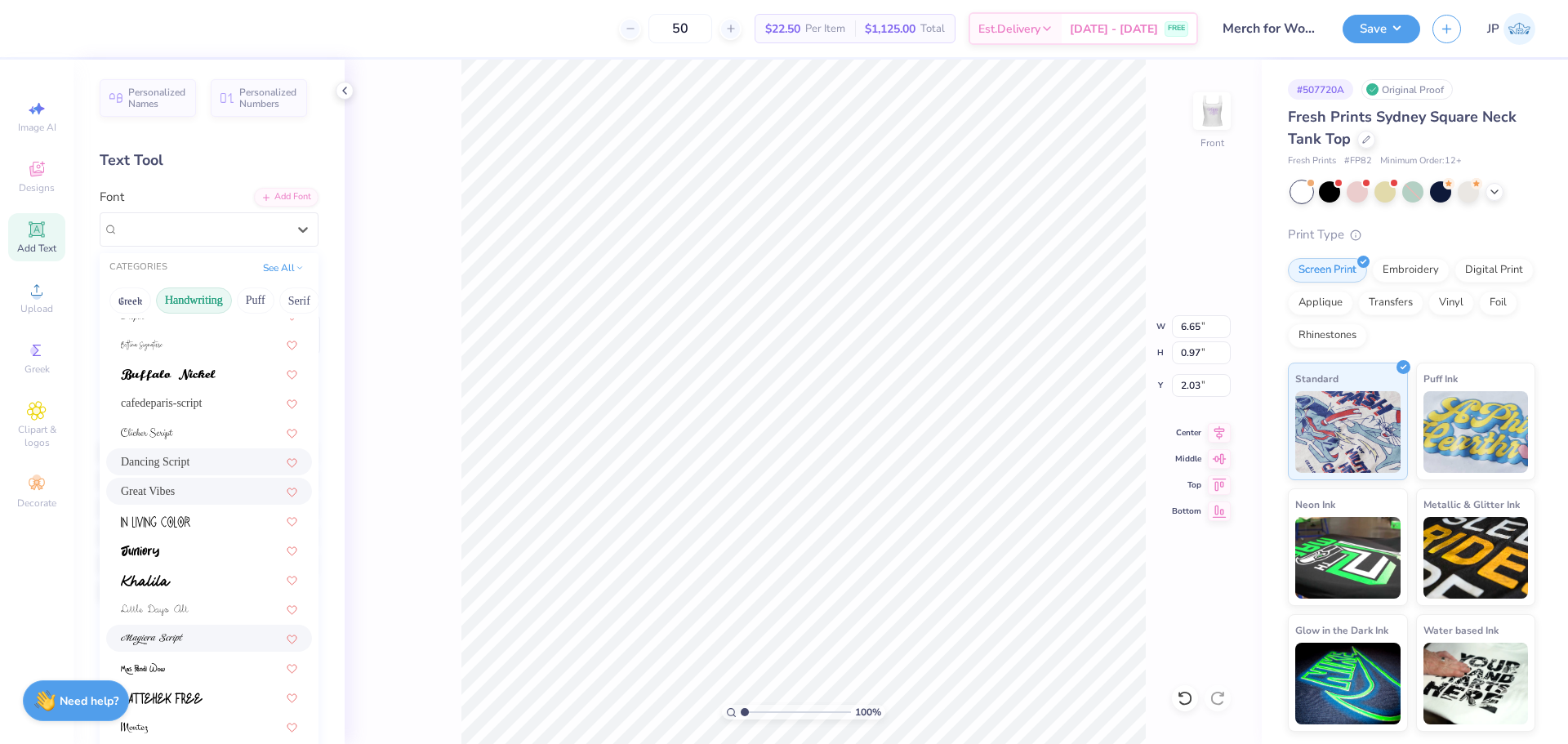
scroll to position [0, 0]
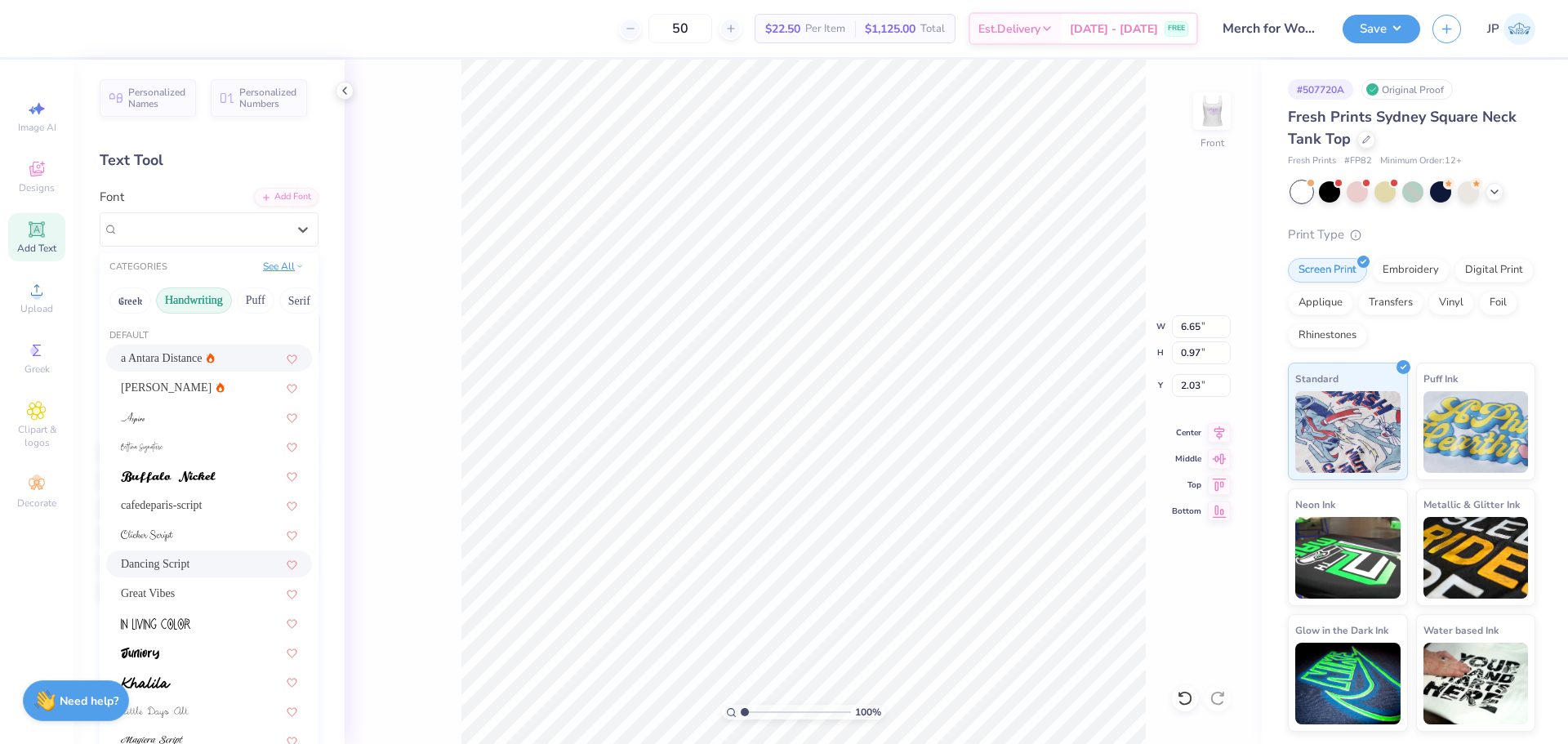
click at [292, 269] on button "See All" at bounding box center [283, 266] width 50 height 16
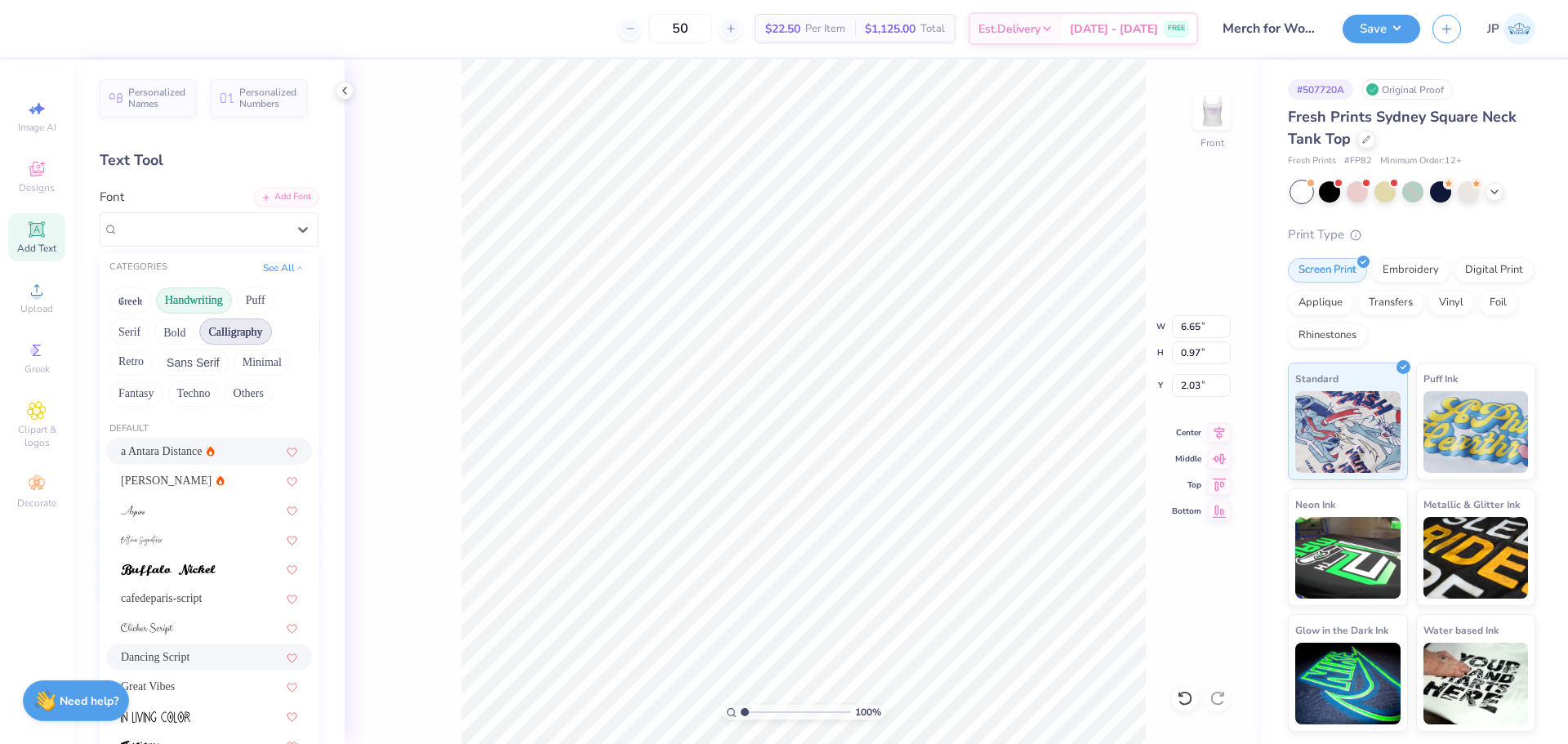
click at [251, 332] on button "Calligraphy" at bounding box center [235, 332] width 72 height 26
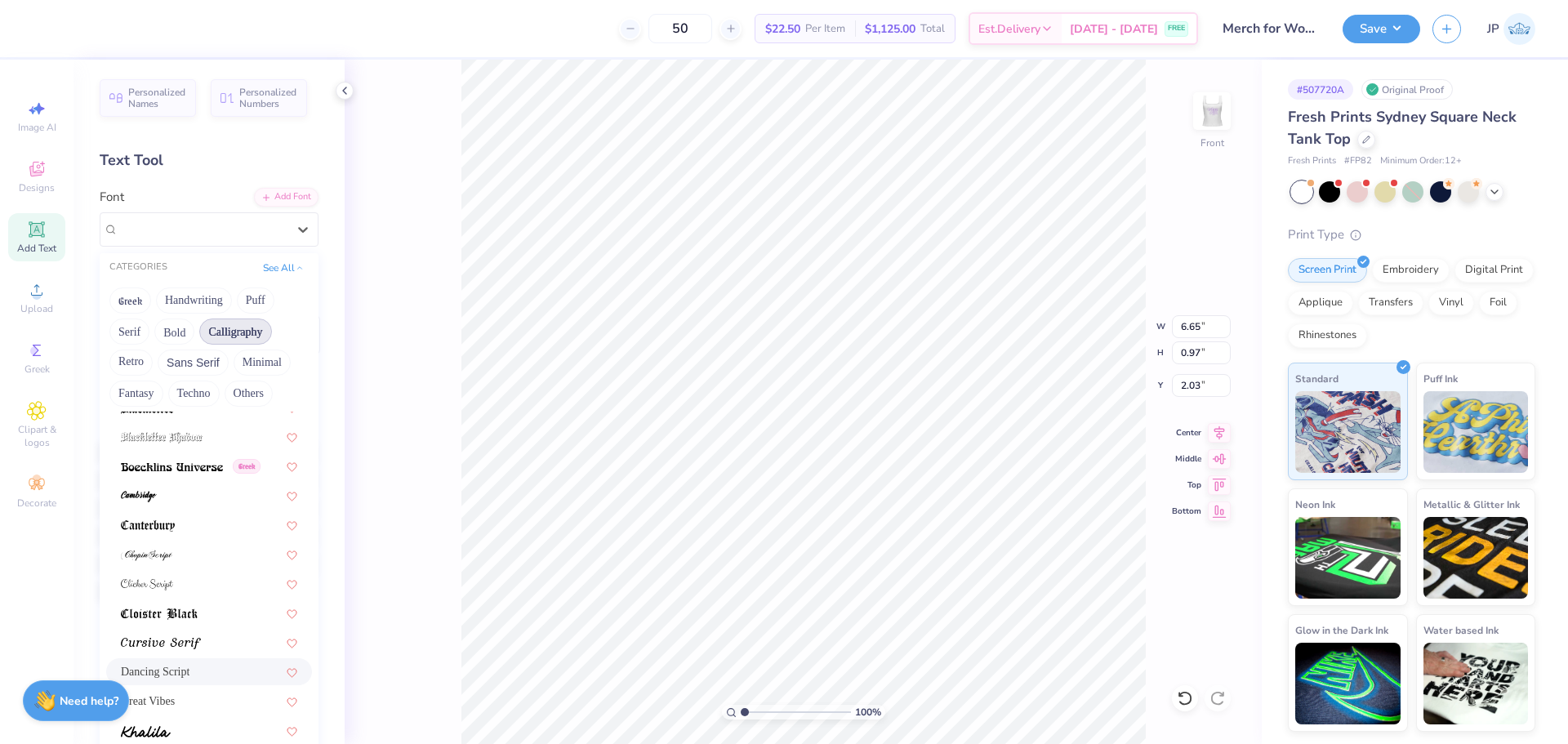
scroll to position [163, 0]
click at [166, 491] on div at bounding box center [210, 493] width 177 height 17
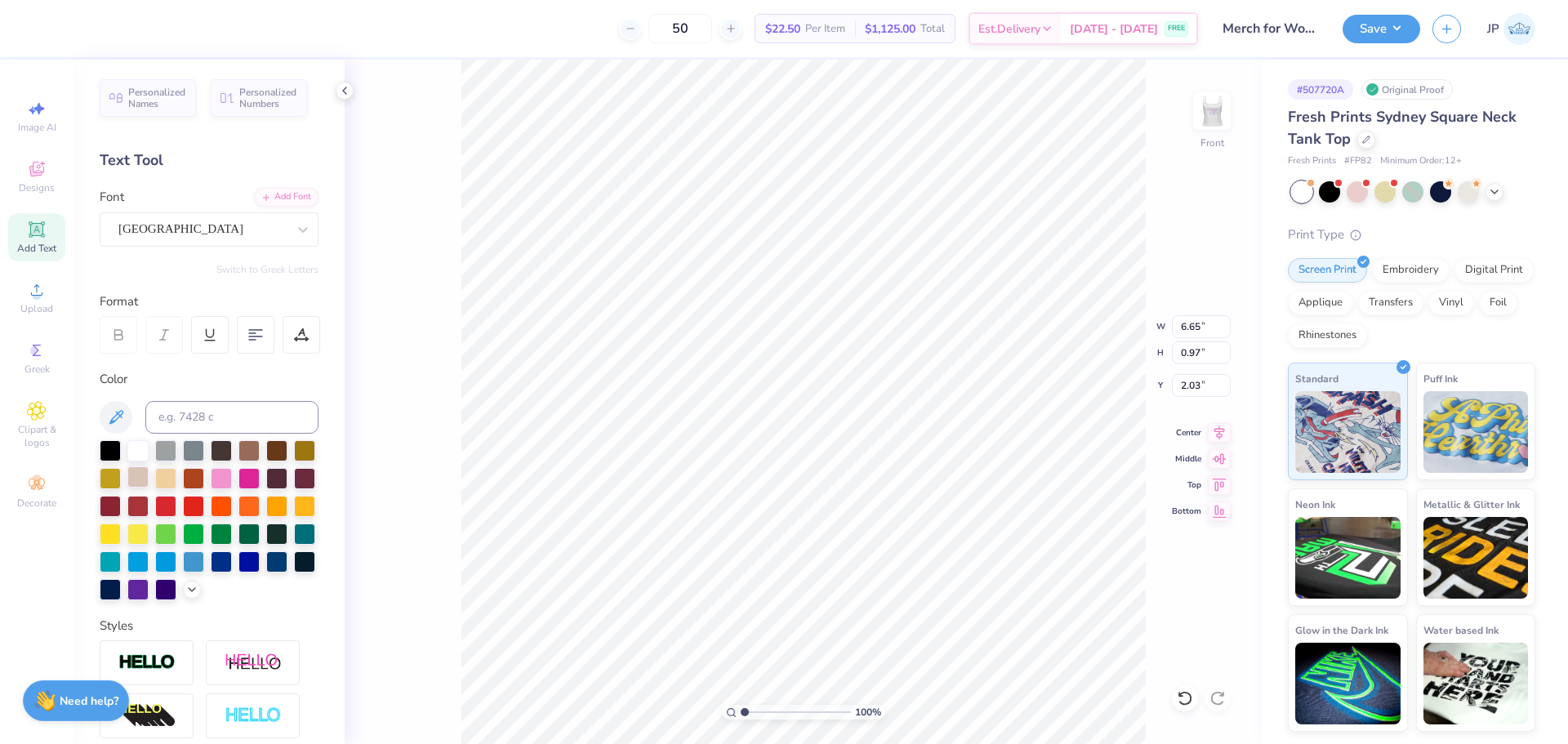
type input "6.44"
type input "1.13"
type input "1.95"
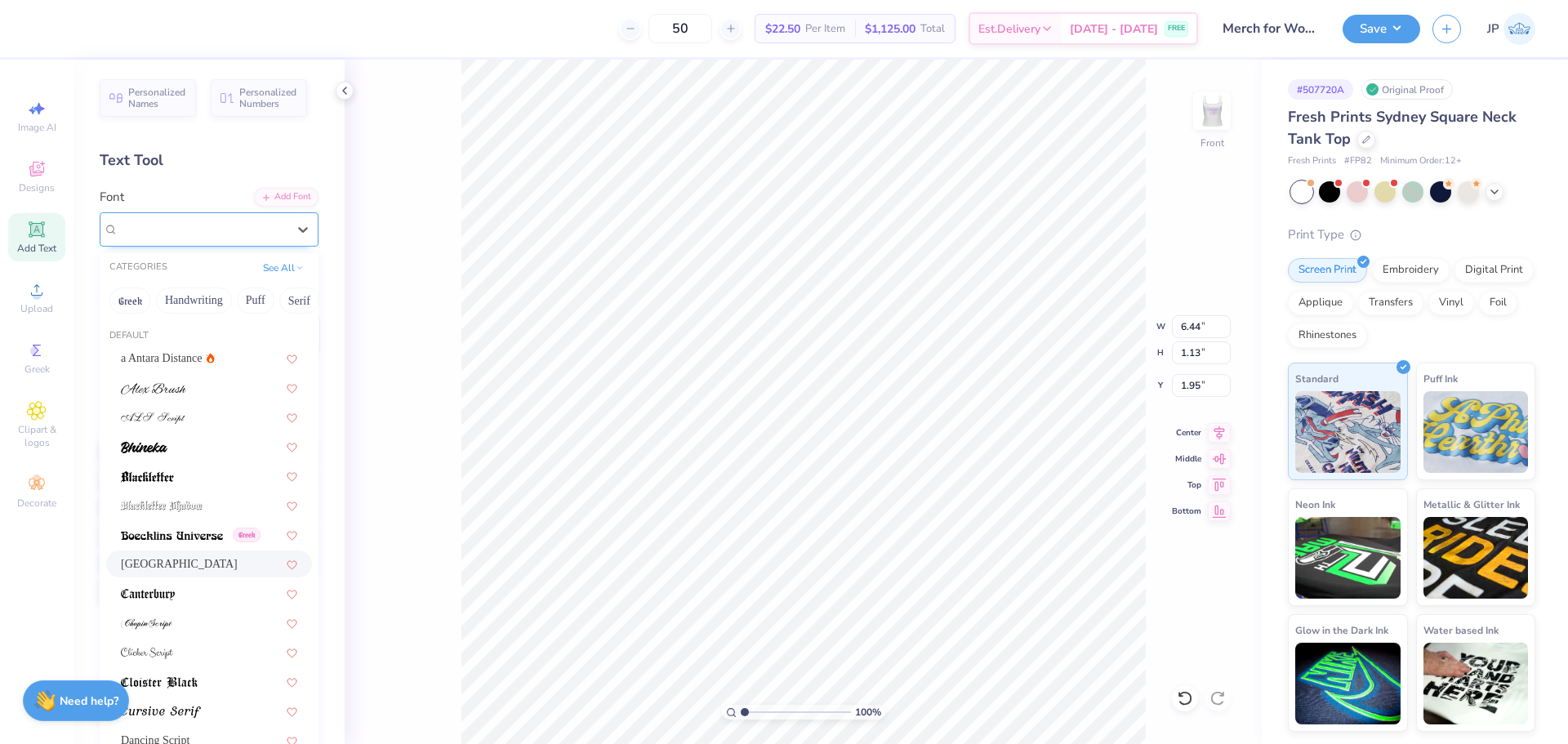
click at [186, 228] on div "[GEOGRAPHIC_DATA]" at bounding box center [203, 228] width 172 height 26
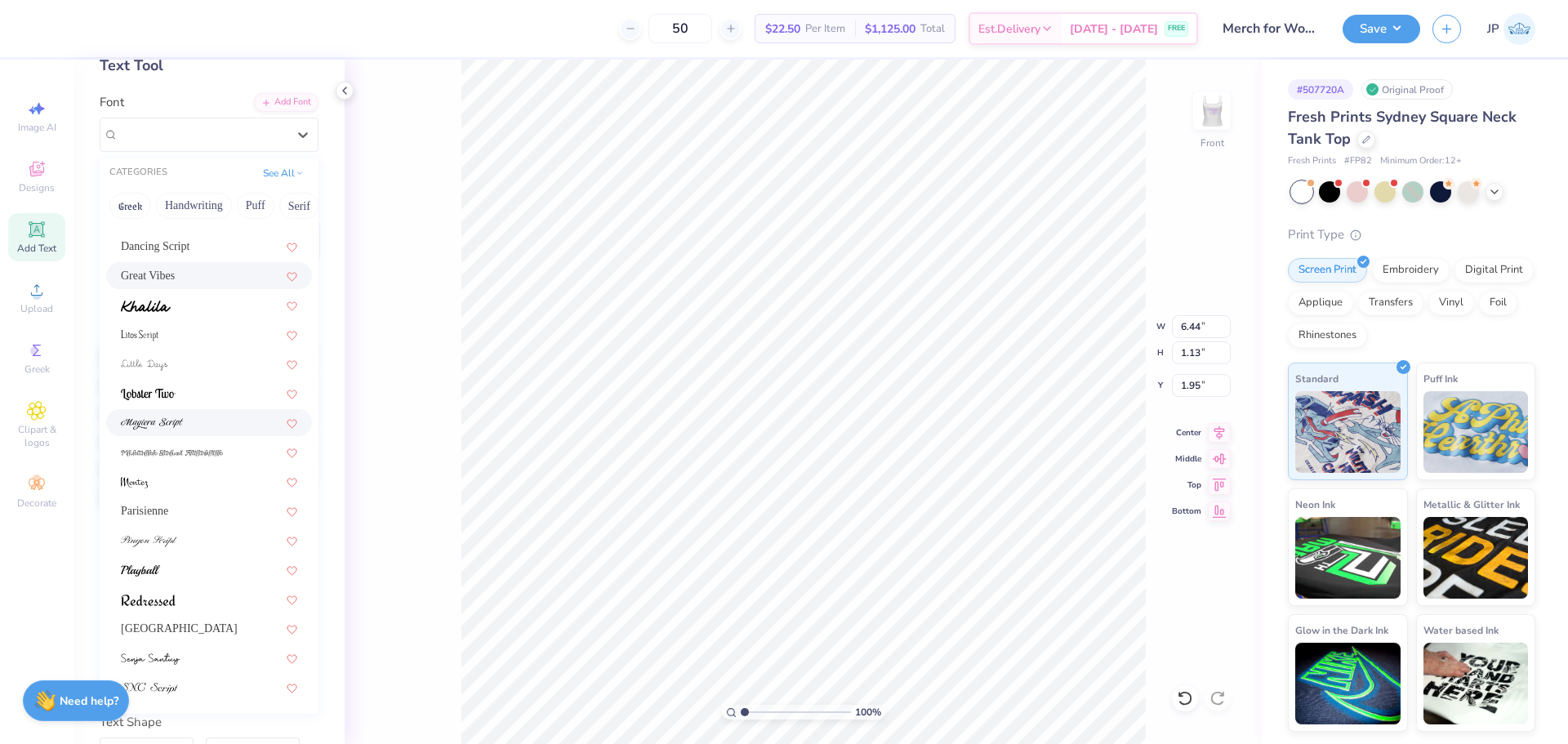
scroll to position [233, 0]
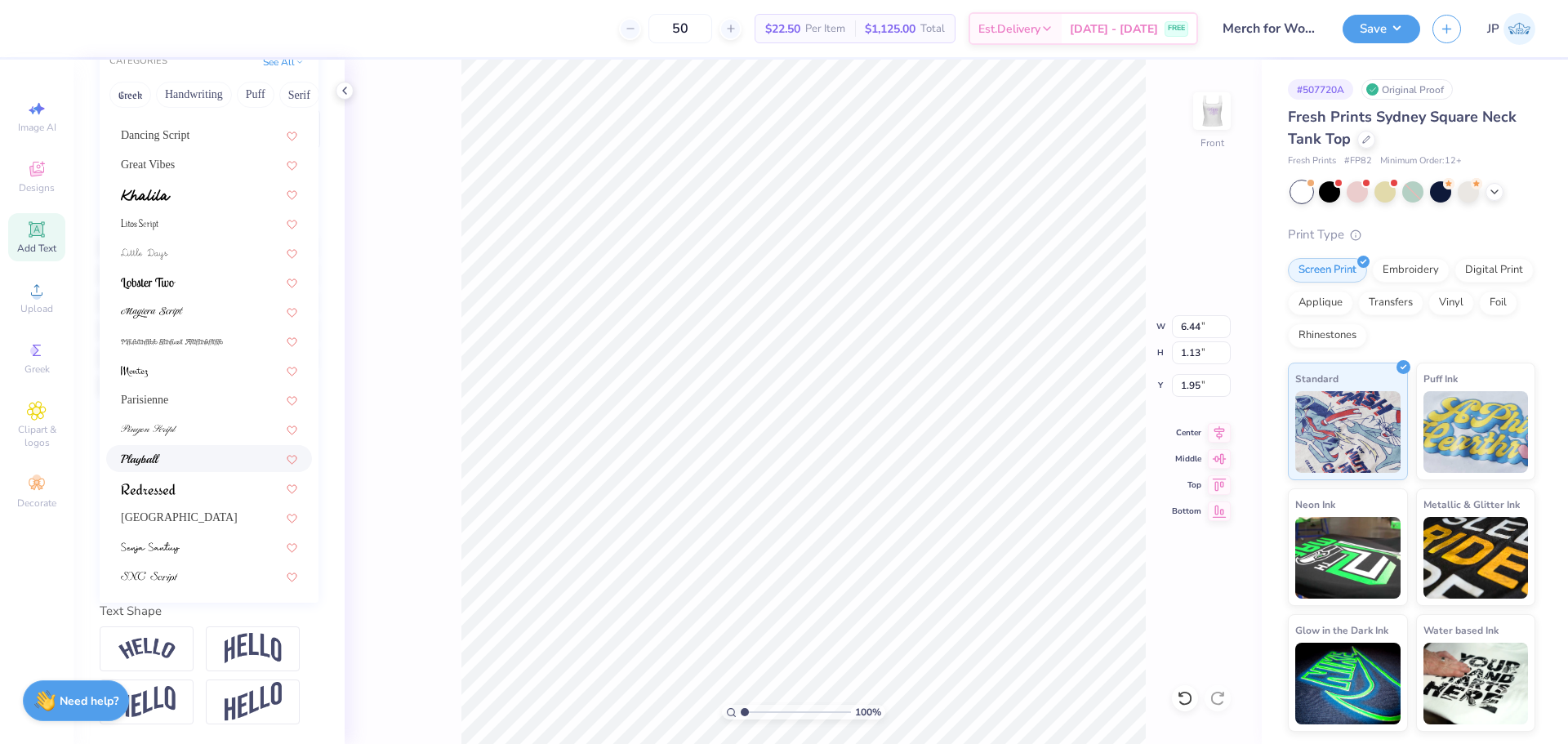
click at [181, 450] on div at bounding box center [210, 458] width 177 height 17
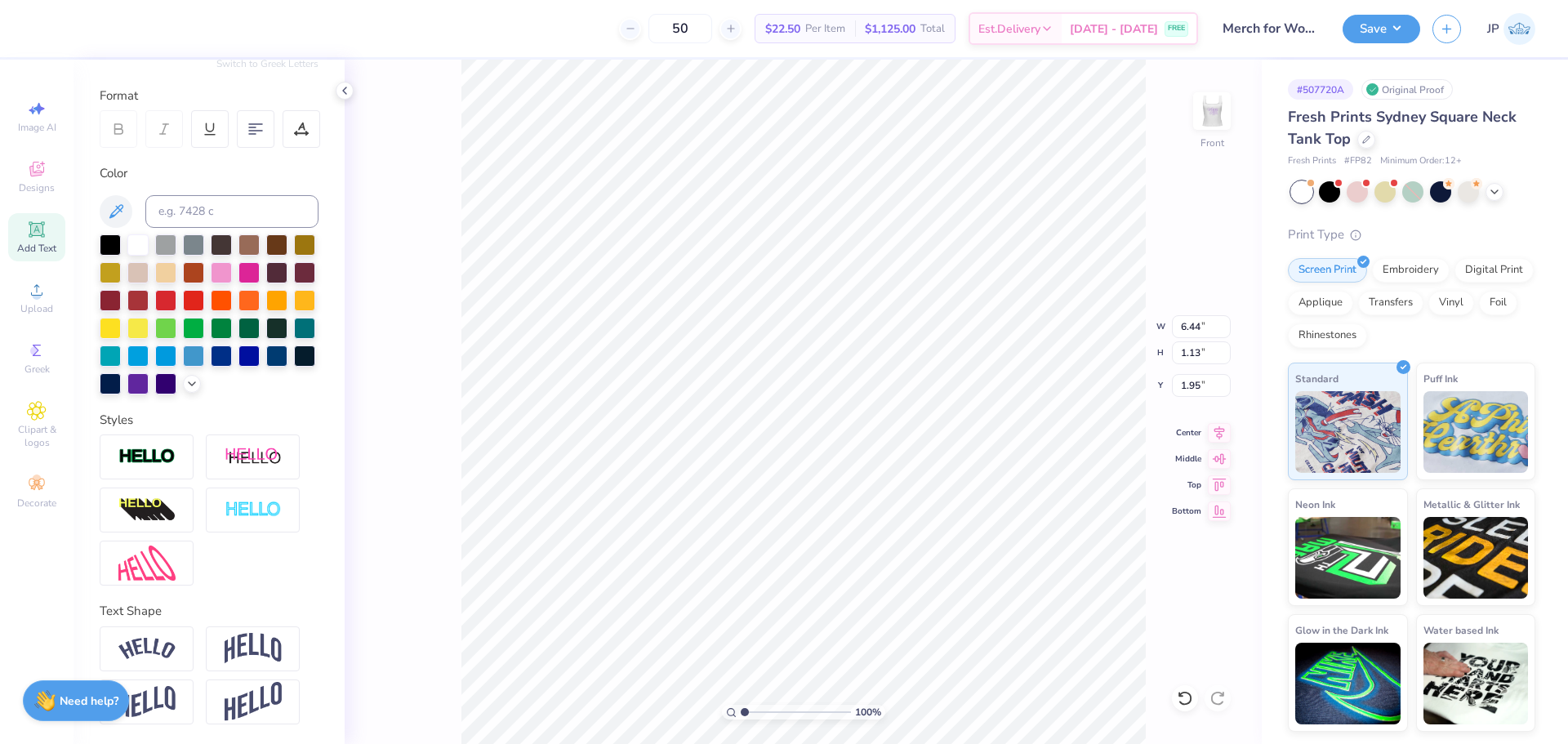
type input "6.96"
type input "0.92"
type input "2.06"
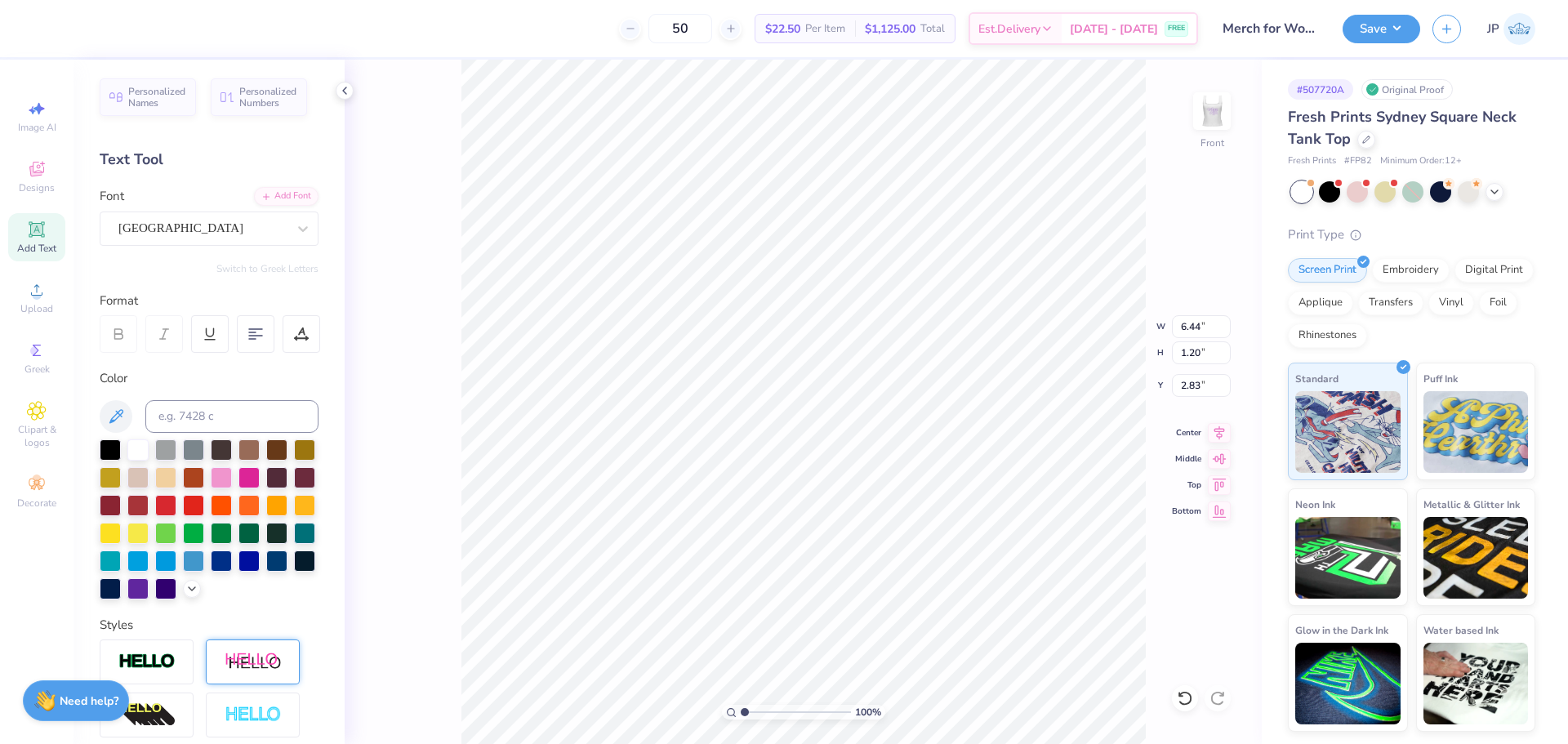
scroll to position [0, 0]
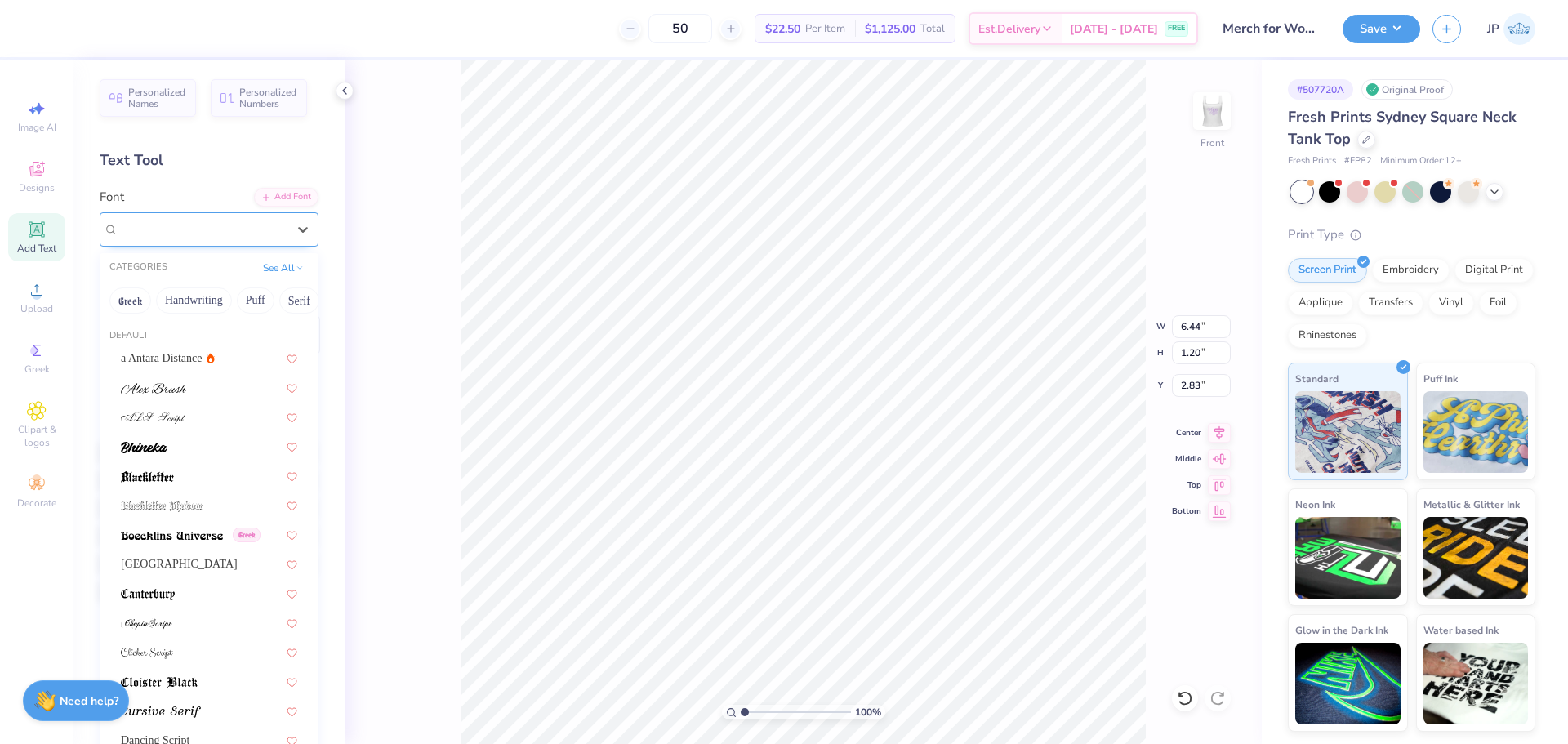
click at [204, 223] on div "[GEOGRAPHIC_DATA]" at bounding box center [203, 228] width 172 height 26
click at [271, 270] on button "See All" at bounding box center [283, 266] width 50 height 16
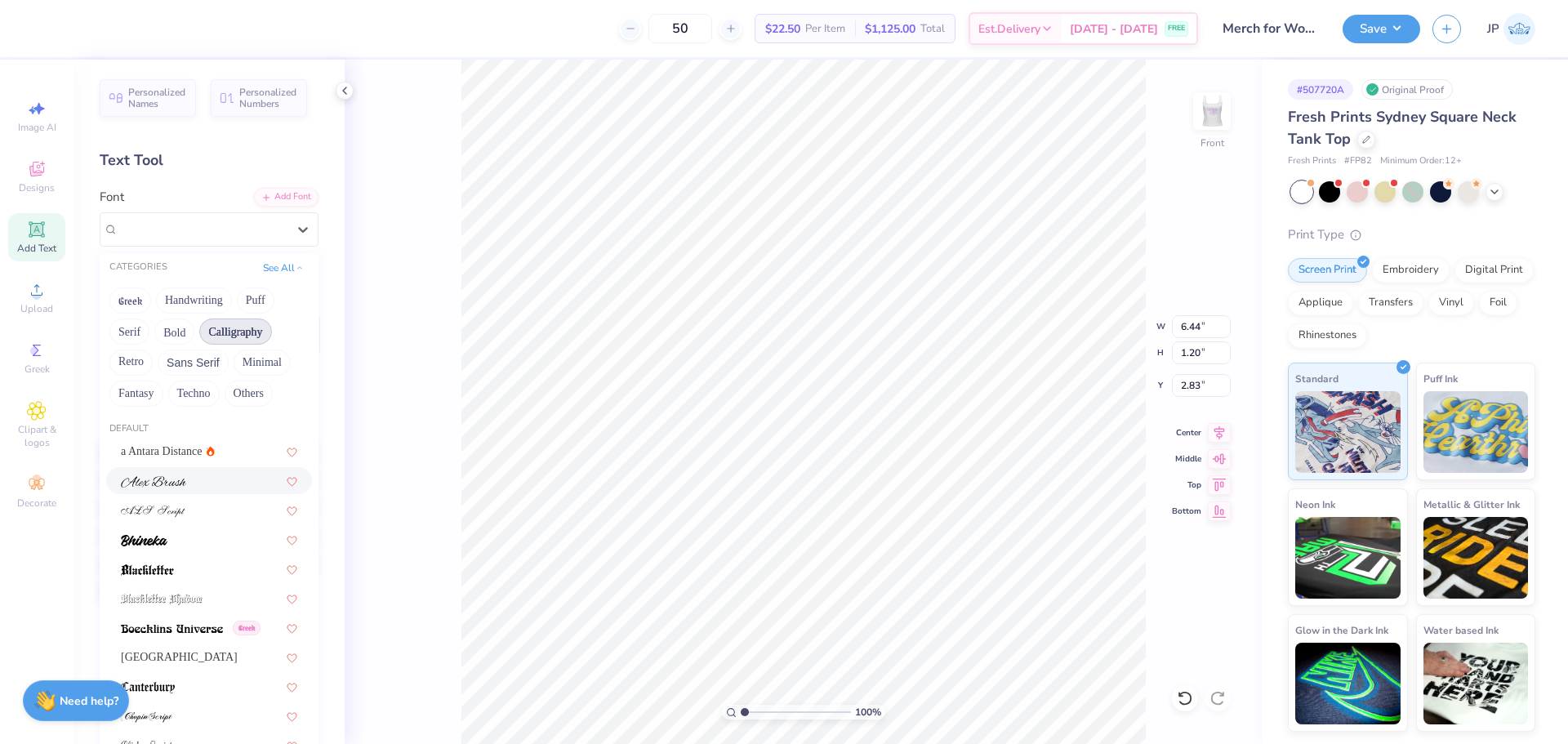
click at [261, 332] on button "Calligraphy" at bounding box center [235, 332] width 72 height 26
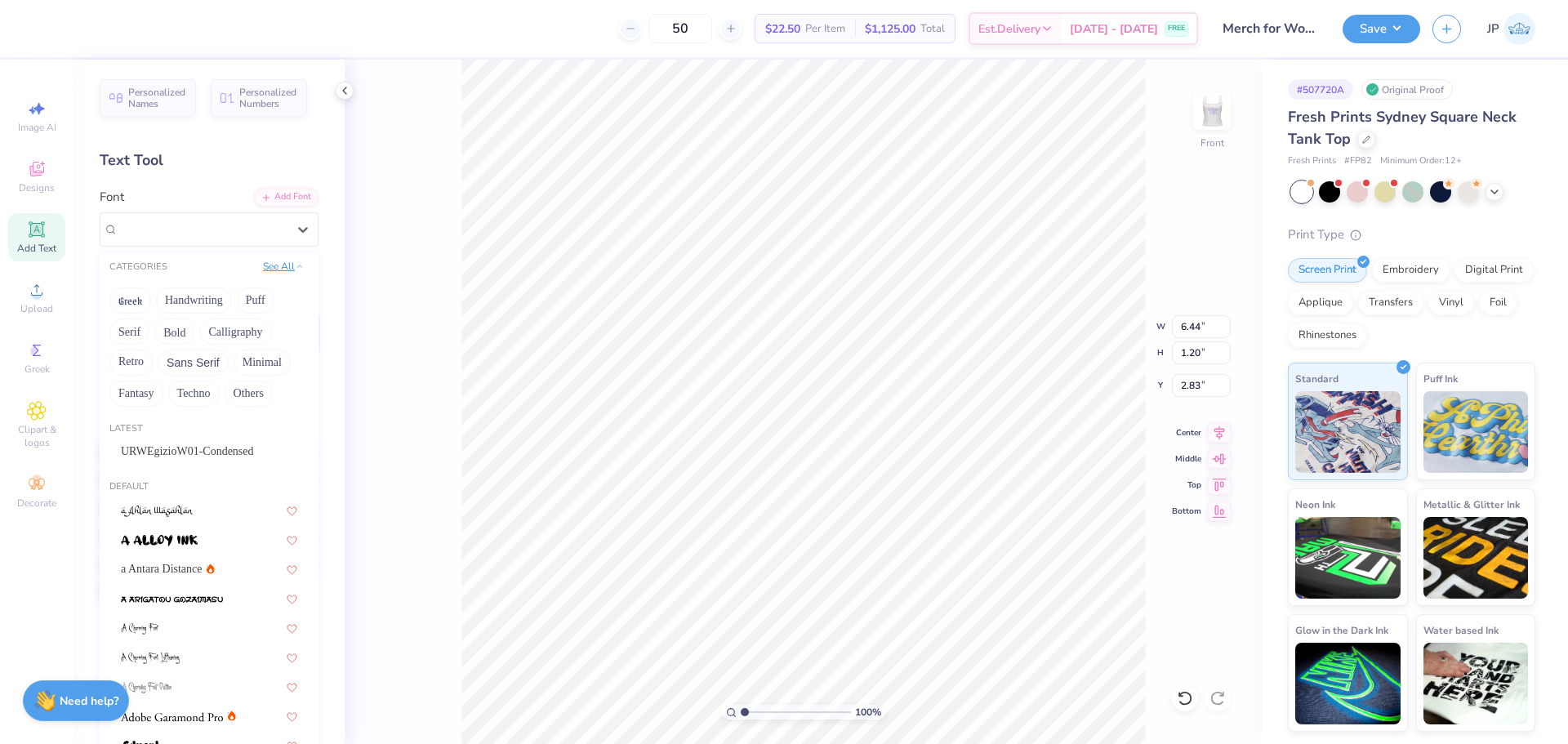
click at [272, 261] on button "See All" at bounding box center [283, 266] width 50 height 16
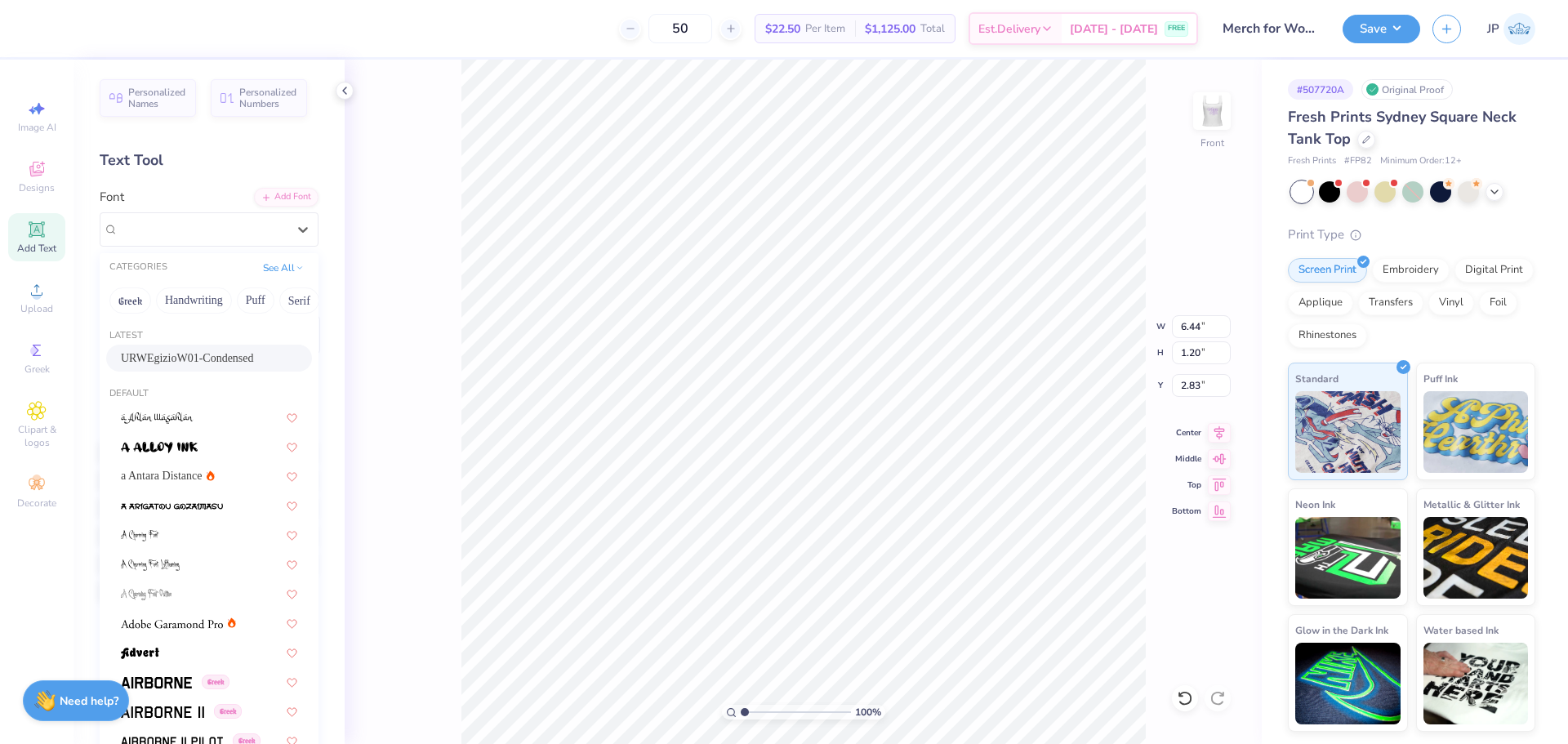
click at [186, 348] on div "URWEgizioW01-Condensed" at bounding box center [209, 358] width 205 height 27
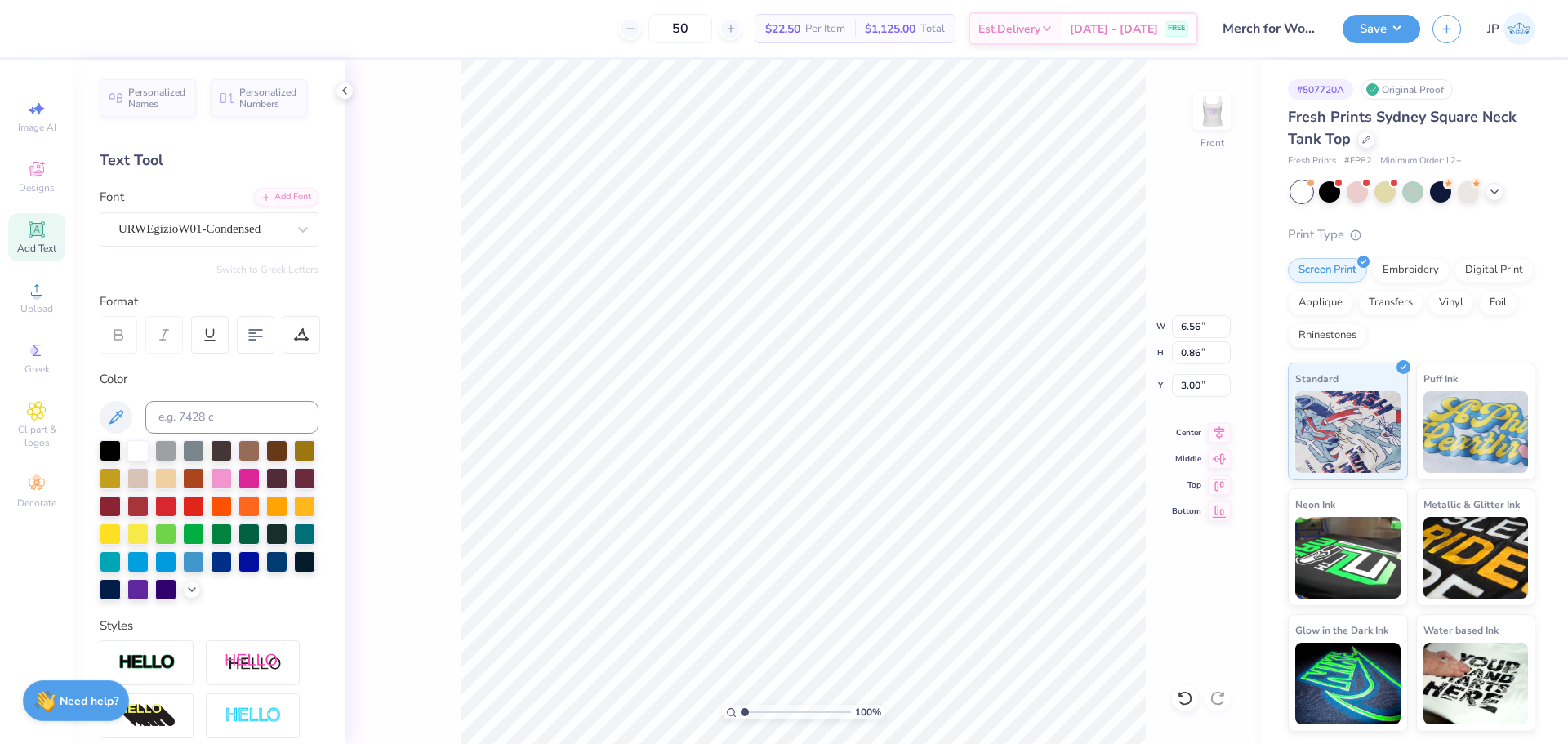
type input "6.56"
type input "0.86"
type input "3.00"
type input "6.96"
type input "0.92"
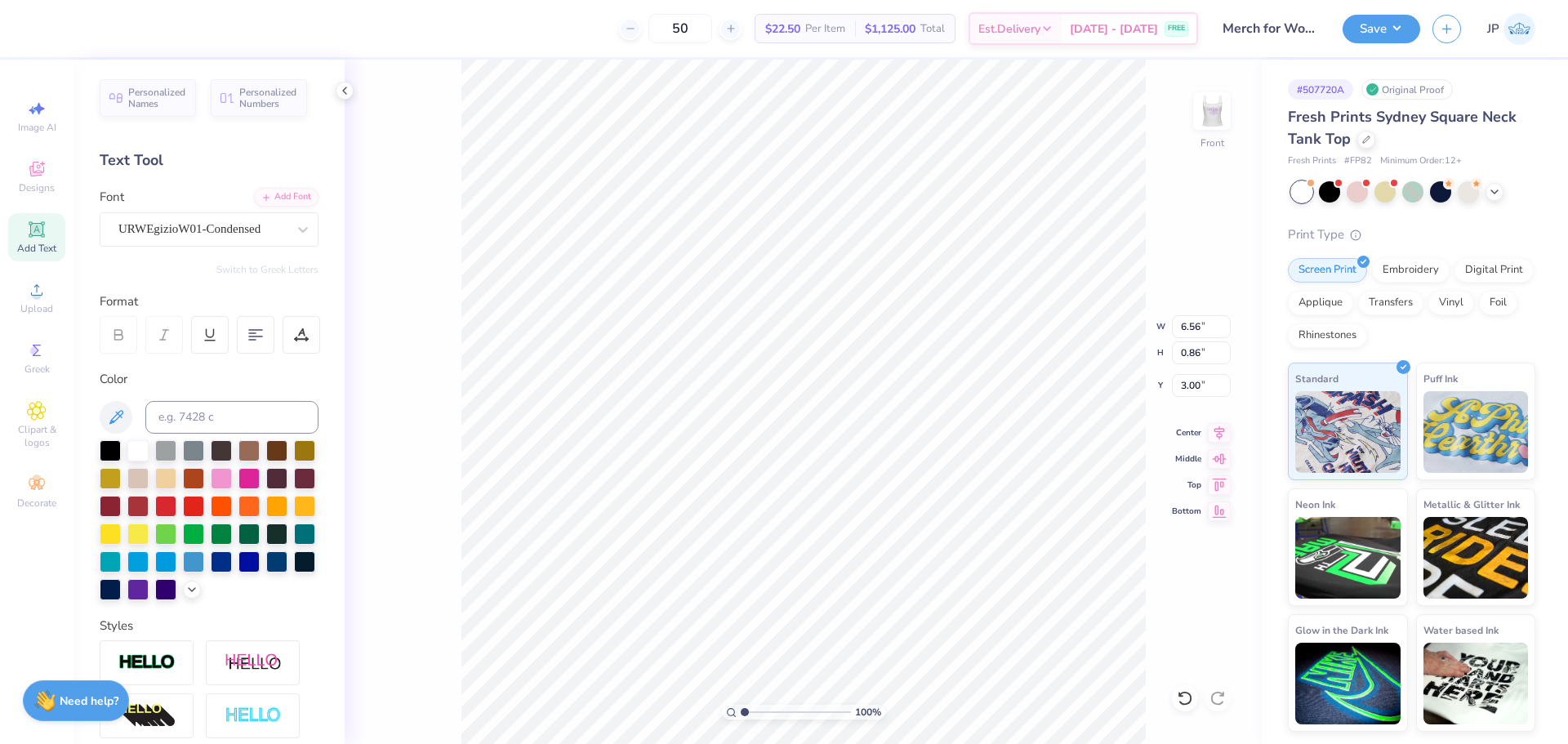
type input "2.06"
click at [225, 230] on div "Playball" at bounding box center [203, 228] width 172 height 26
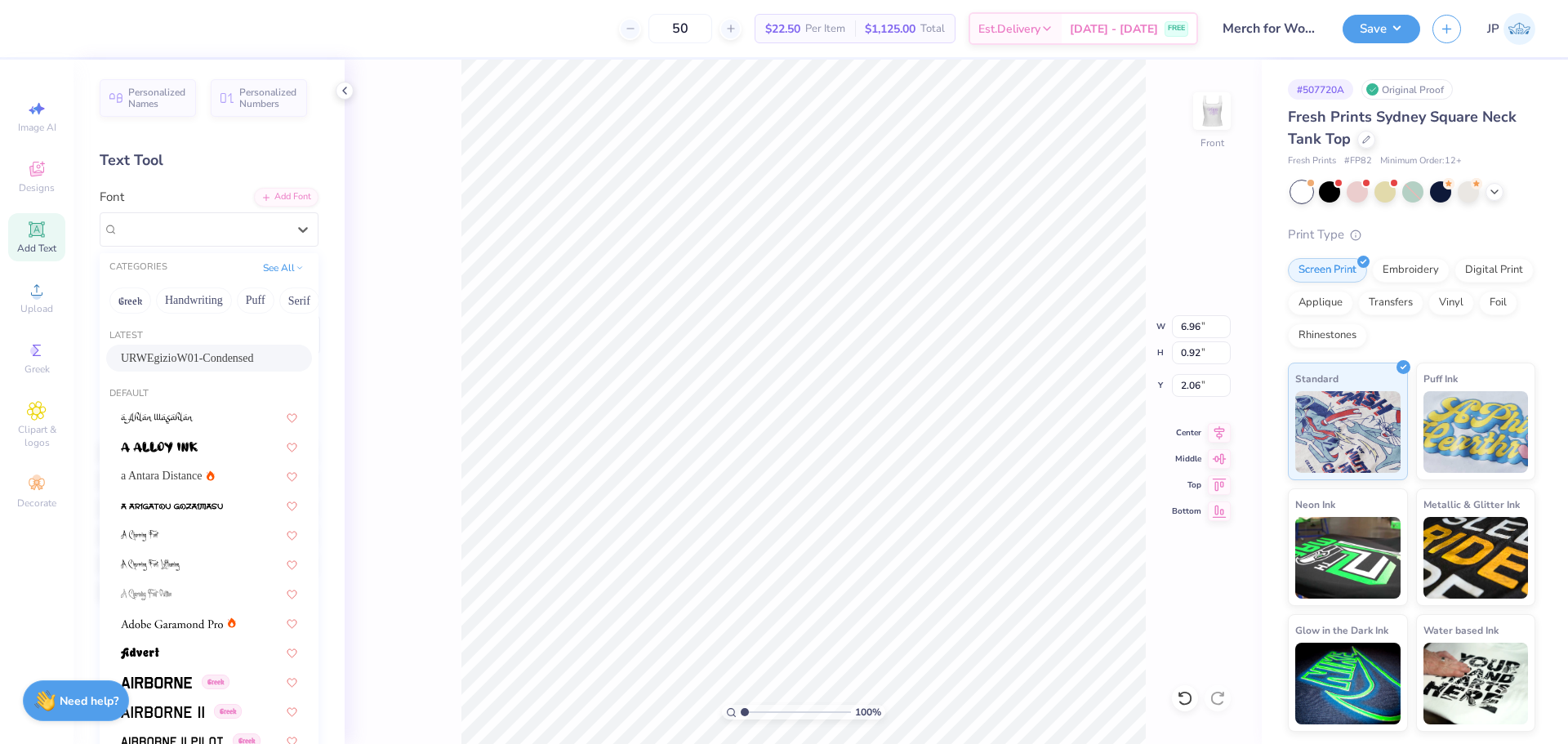
click at [197, 366] on span "URWEgizioW01-Condensed" at bounding box center [187, 358] width 133 height 17
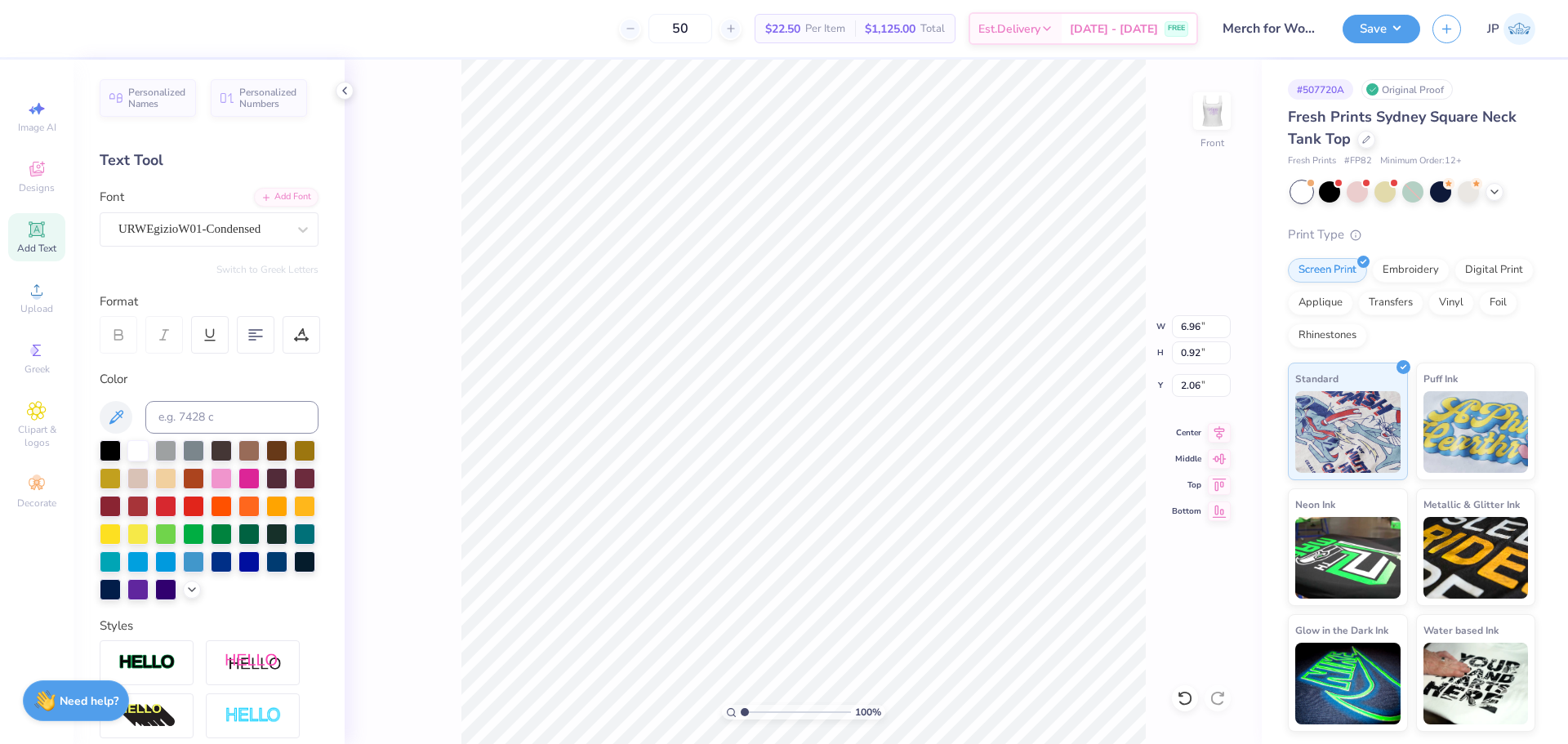
type input "5.50"
type input "0.83"
type input "2.10"
click at [1226, 424] on icon at bounding box center [1219, 431] width 23 height 20
click at [1217, 434] on icon at bounding box center [1219, 430] width 11 height 14
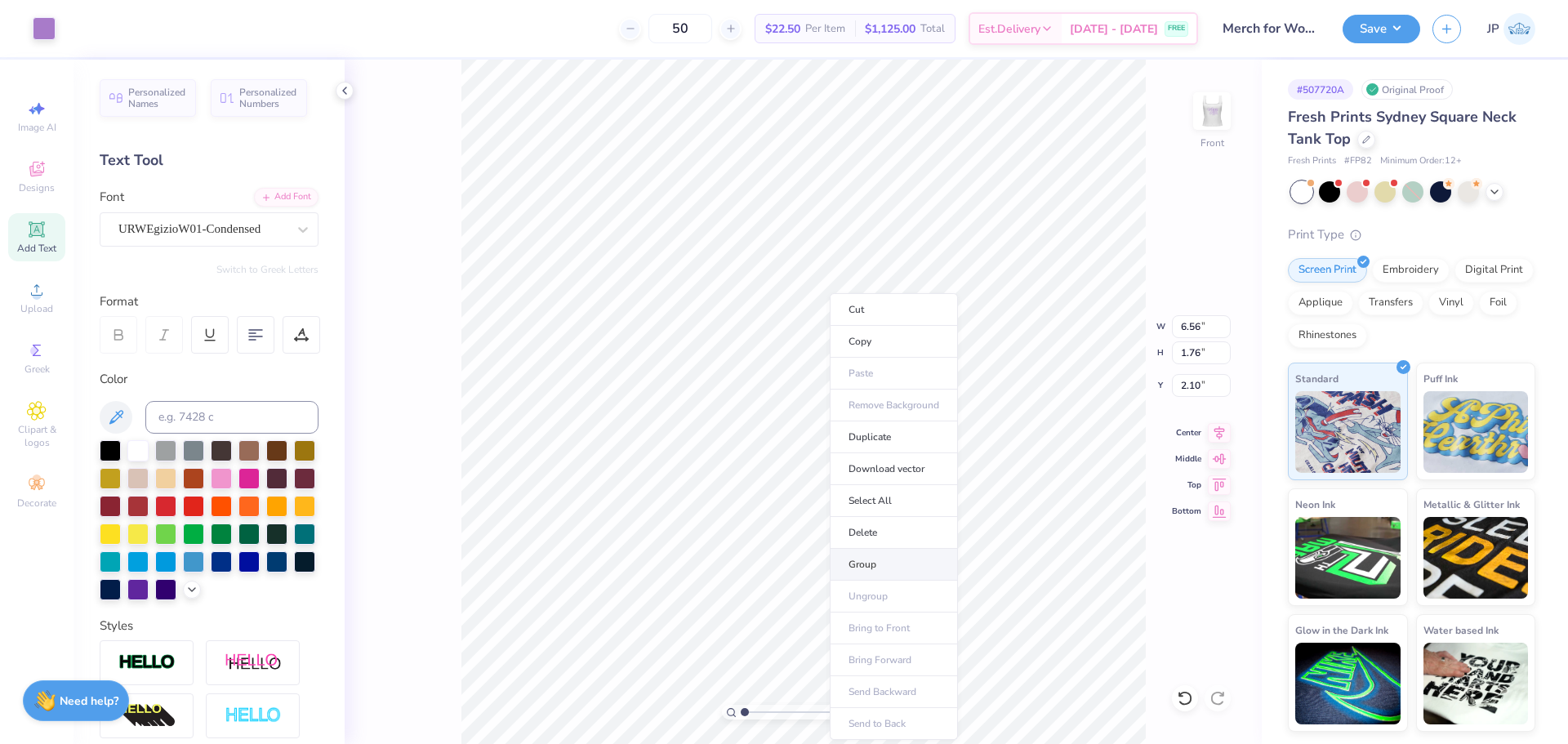
click at [883, 563] on li "Group" at bounding box center [893, 564] width 128 height 32
click at [1202, 388] on input "1.24" at bounding box center [1200, 385] width 59 height 23
click at [1198, 384] on input "1.24" at bounding box center [1200, 385] width 59 height 23
drag, startPoint x: 1198, startPoint y: 384, endPoint x: 1202, endPoint y: 399, distance: 15.5
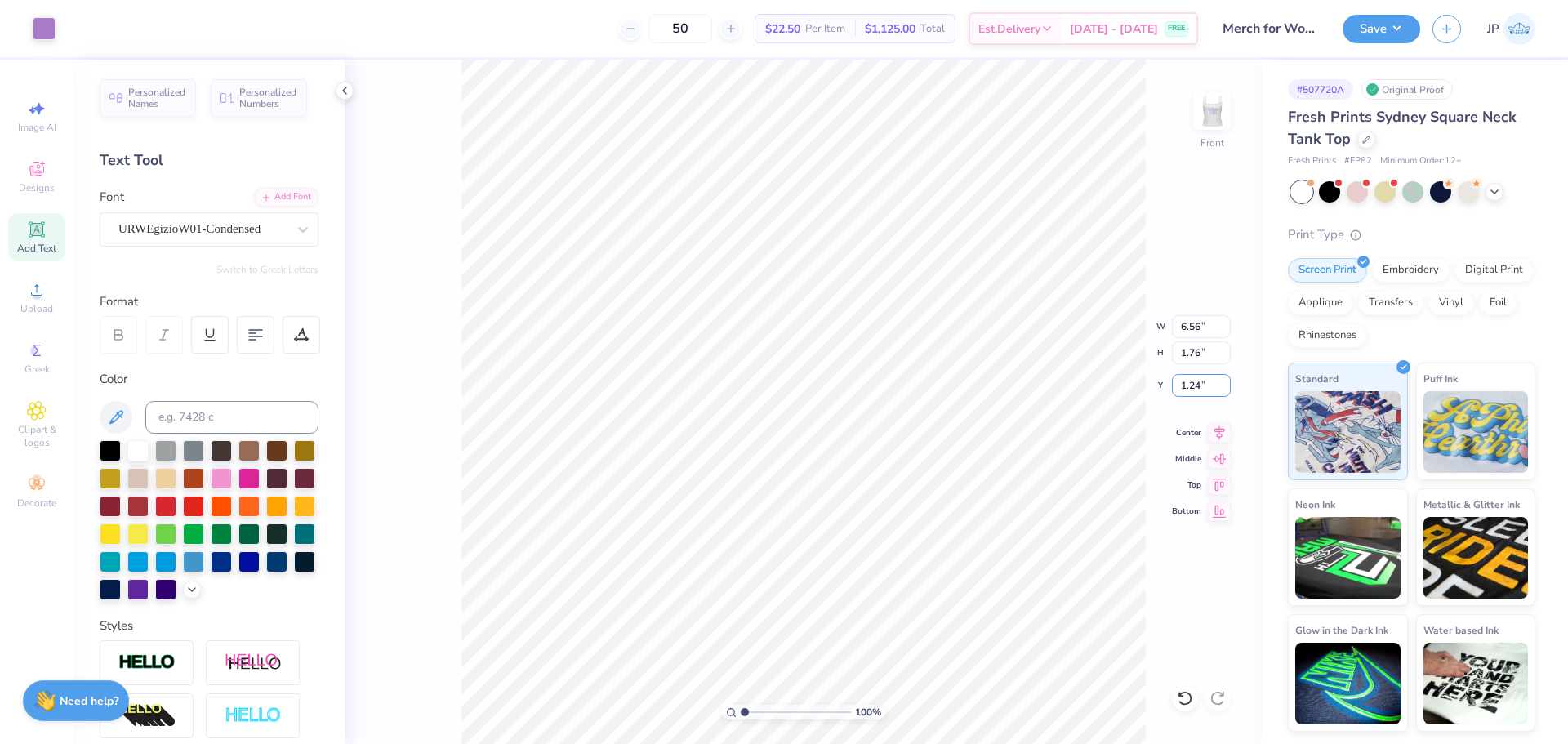
click at [1198, 392] on input "1.24" at bounding box center [1200, 385] width 59 height 23
type input "3.00"
click at [439, 547] on div "100 % Front" at bounding box center [803, 402] width 917 height 685
click at [1203, 376] on input "3.00" at bounding box center [1200, 385] width 59 height 23
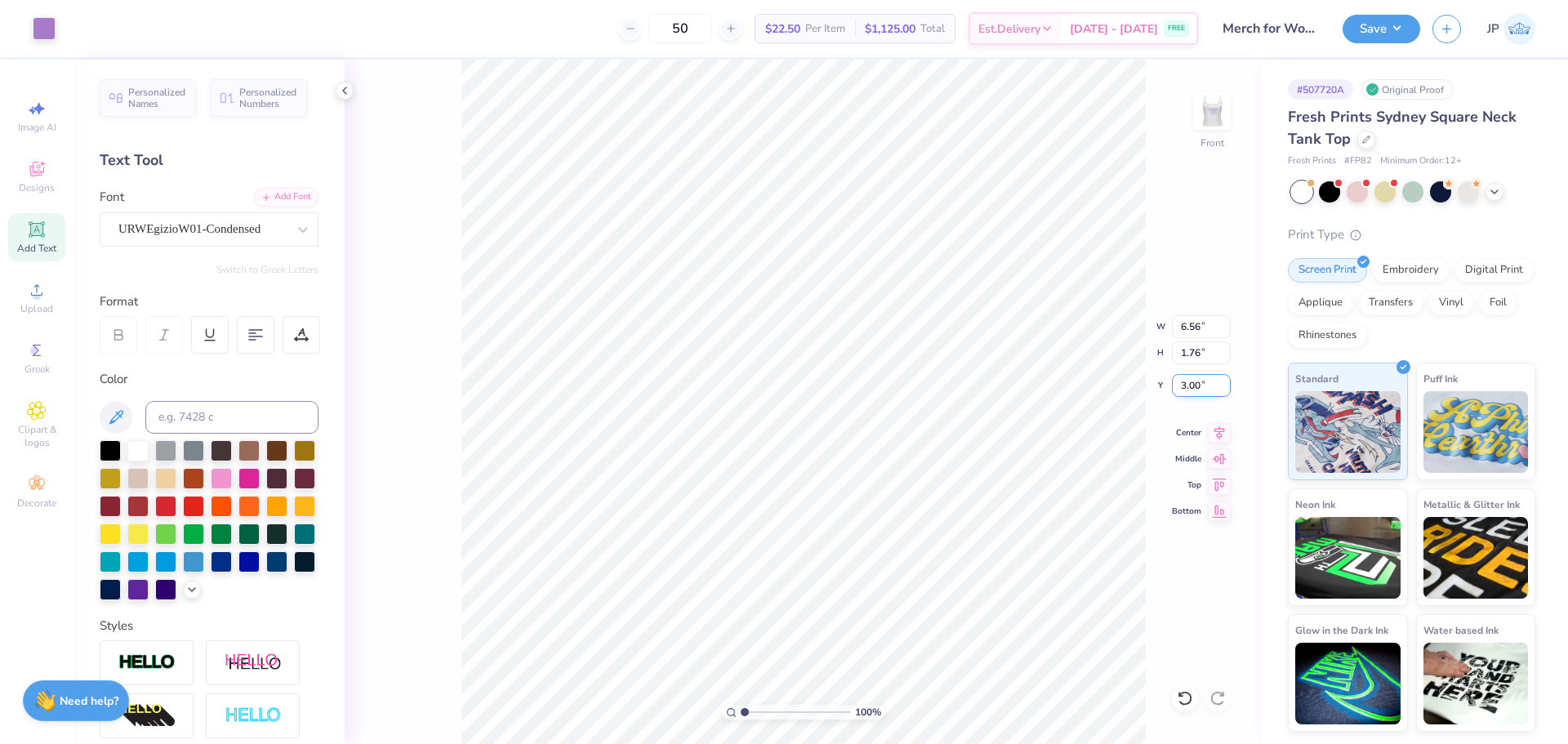
click at [1203, 376] on input "3.00" at bounding box center [1200, 385] width 59 height 23
click at [186, 595] on icon at bounding box center [192, 588] width 13 height 13
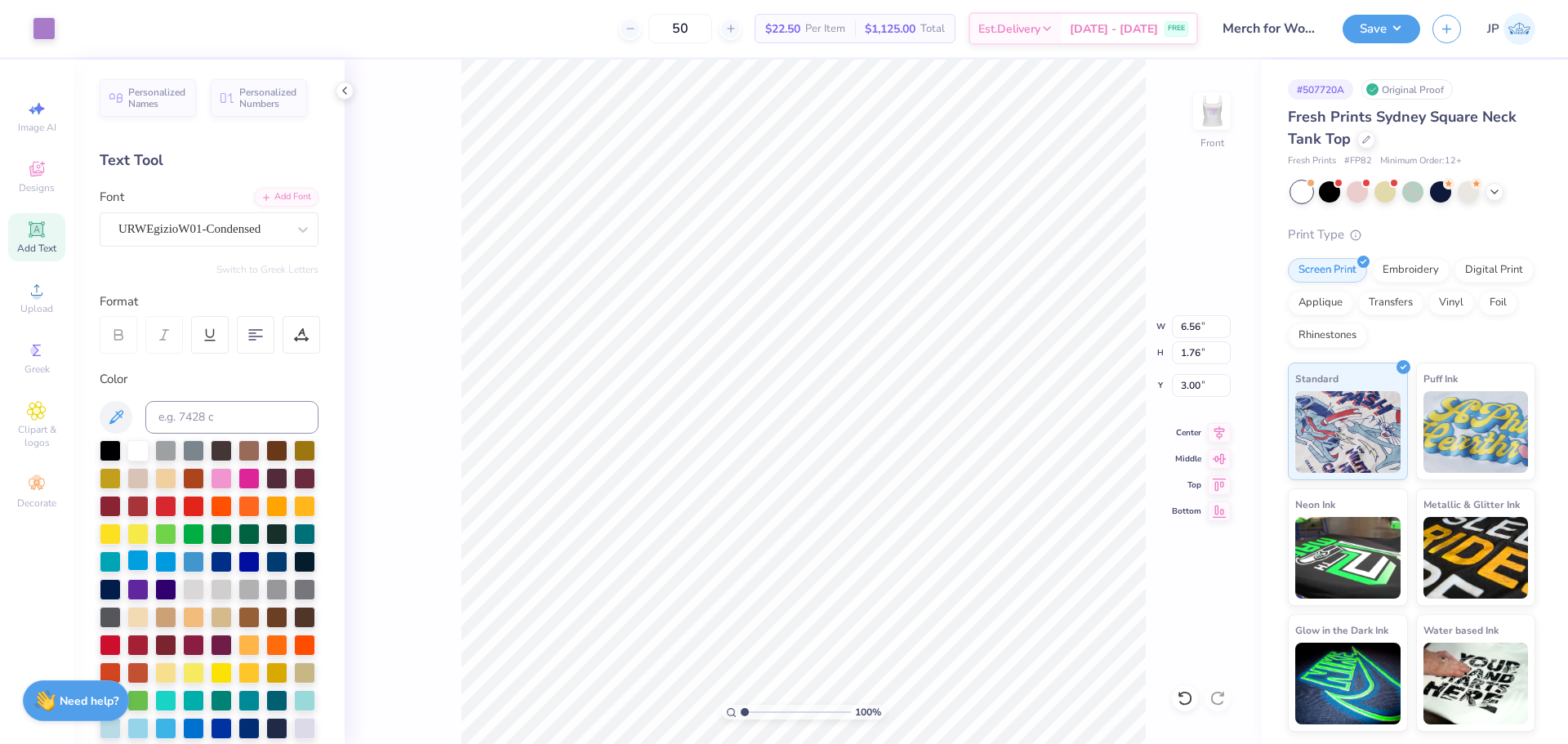
scroll to position [245, 0]
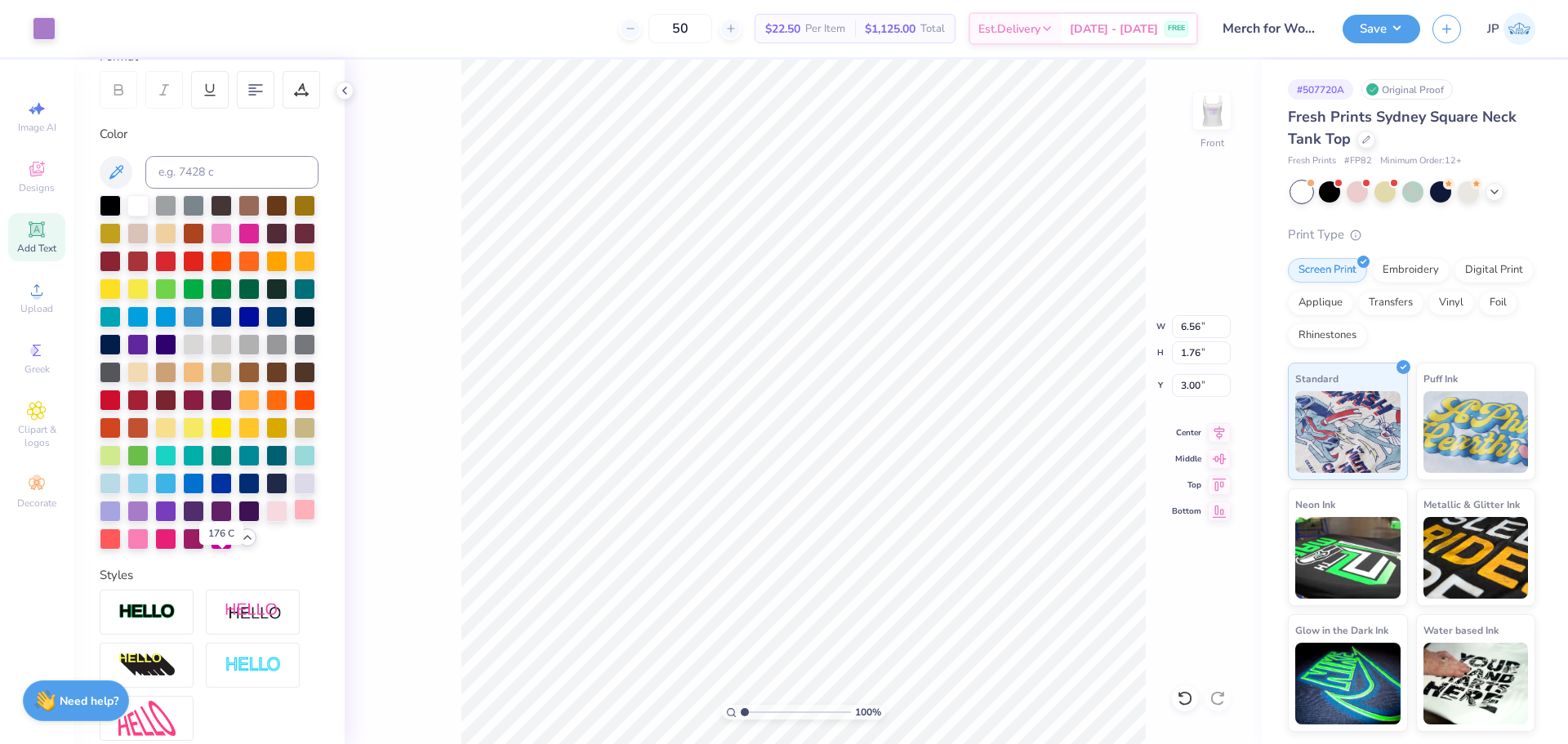
click at [294, 520] on div at bounding box center [304, 510] width 21 height 21
type input "1.24"
click at [1189, 323] on input "6.56" at bounding box center [1200, 327] width 59 height 23
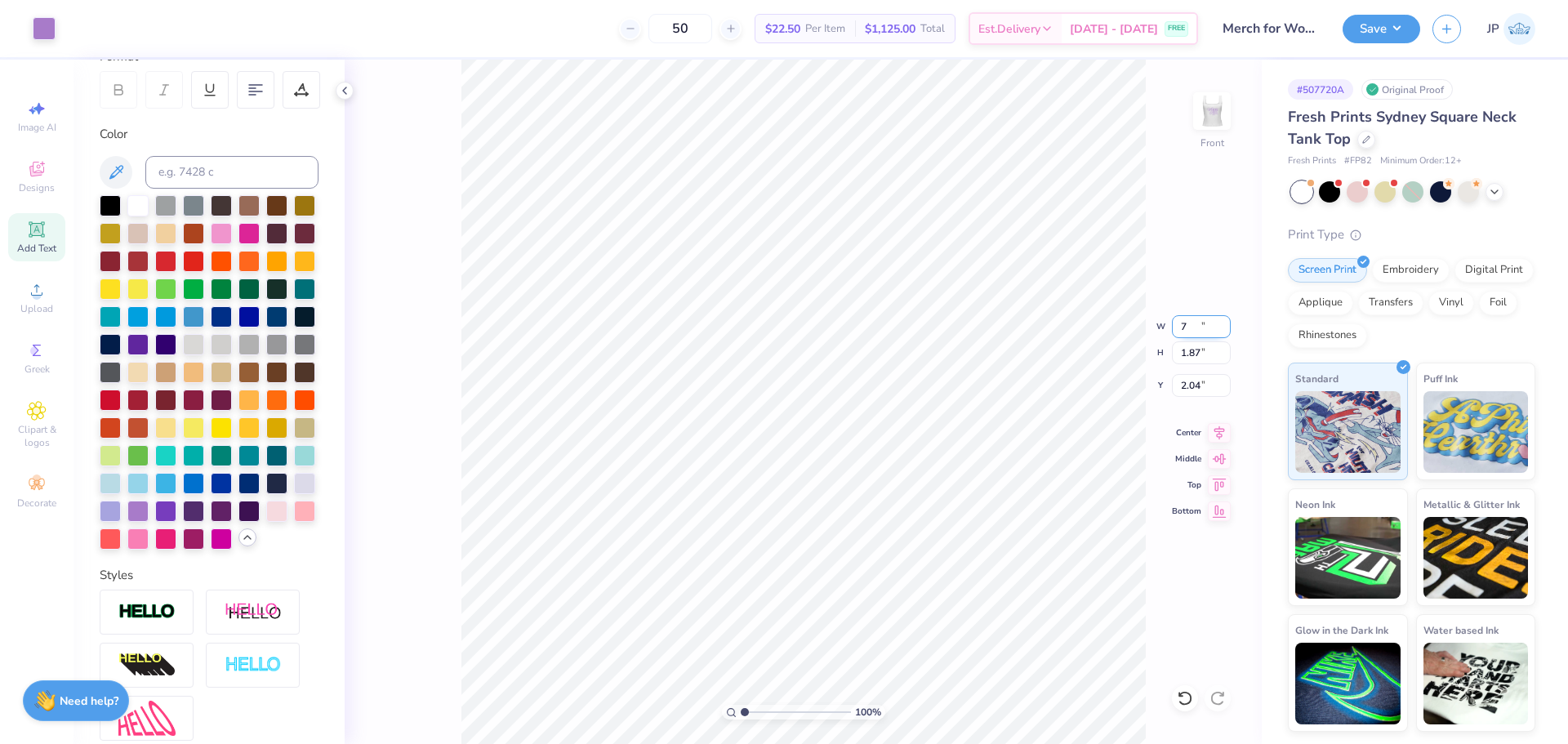
type input "7.00"
type input "1.87"
click at [1174, 384] on input "2.04" at bounding box center [1200, 385] width 59 height 23
click at [1178, 385] on input "0.50" at bounding box center [1200, 385] width 59 height 23
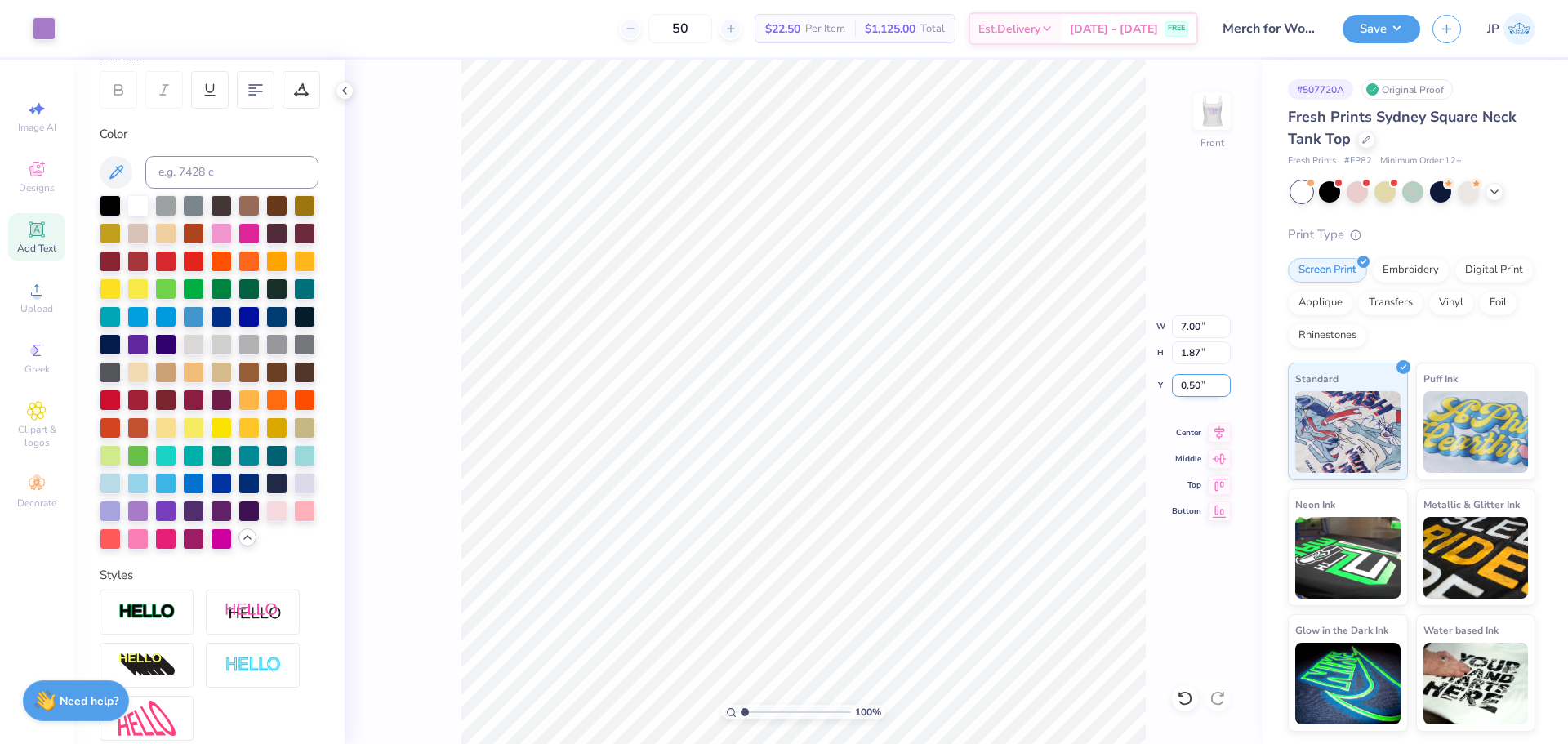
click at [1178, 385] on input "0.50" at bounding box center [1200, 385] width 59 height 23
type input "2.00"
click at [1218, 117] on img at bounding box center [1211, 111] width 65 height 65
click at [1218, 117] on img at bounding box center [1212, 111] width 33 height 33
click at [1389, 22] on button "Save" at bounding box center [1381, 26] width 78 height 29
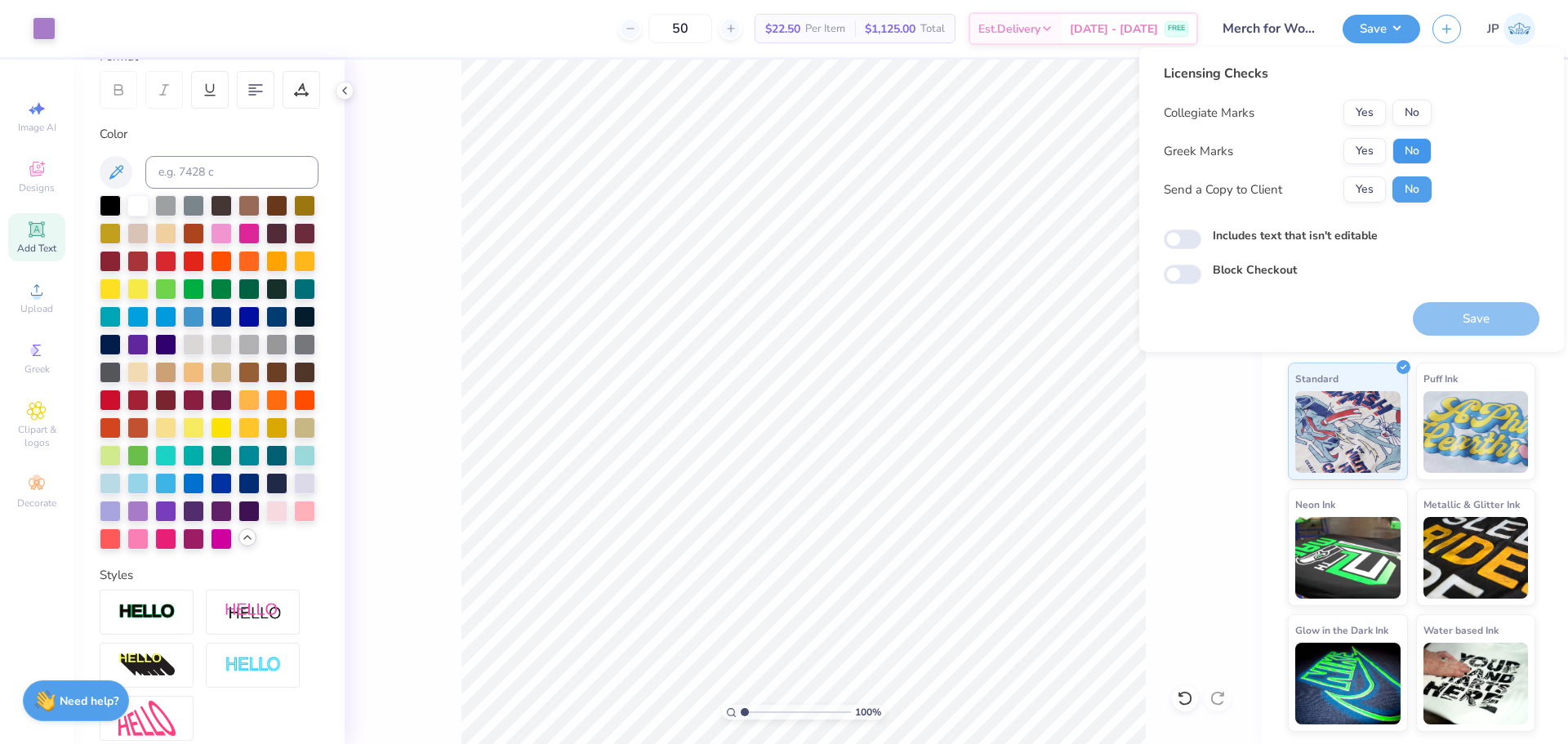
drag, startPoint x: 1418, startPoint y: 150, endPoint x: 1417, endPoint y: 131, distance: 19.0
click at [1418, 149] on button "No" at bounding box center [1412, 151] width 40 height 26
click at [1413, 108] on button "No" at bounding box center [1412, 113] width 40 height 26
drag, startPoint x: 1473, startPoint y: 320, endPoint x: 1373, endPoint y: 263, distance: 115.1
click at [1471, 320] on button "Save" at bounding box center [1476, 318] width 126 height 34
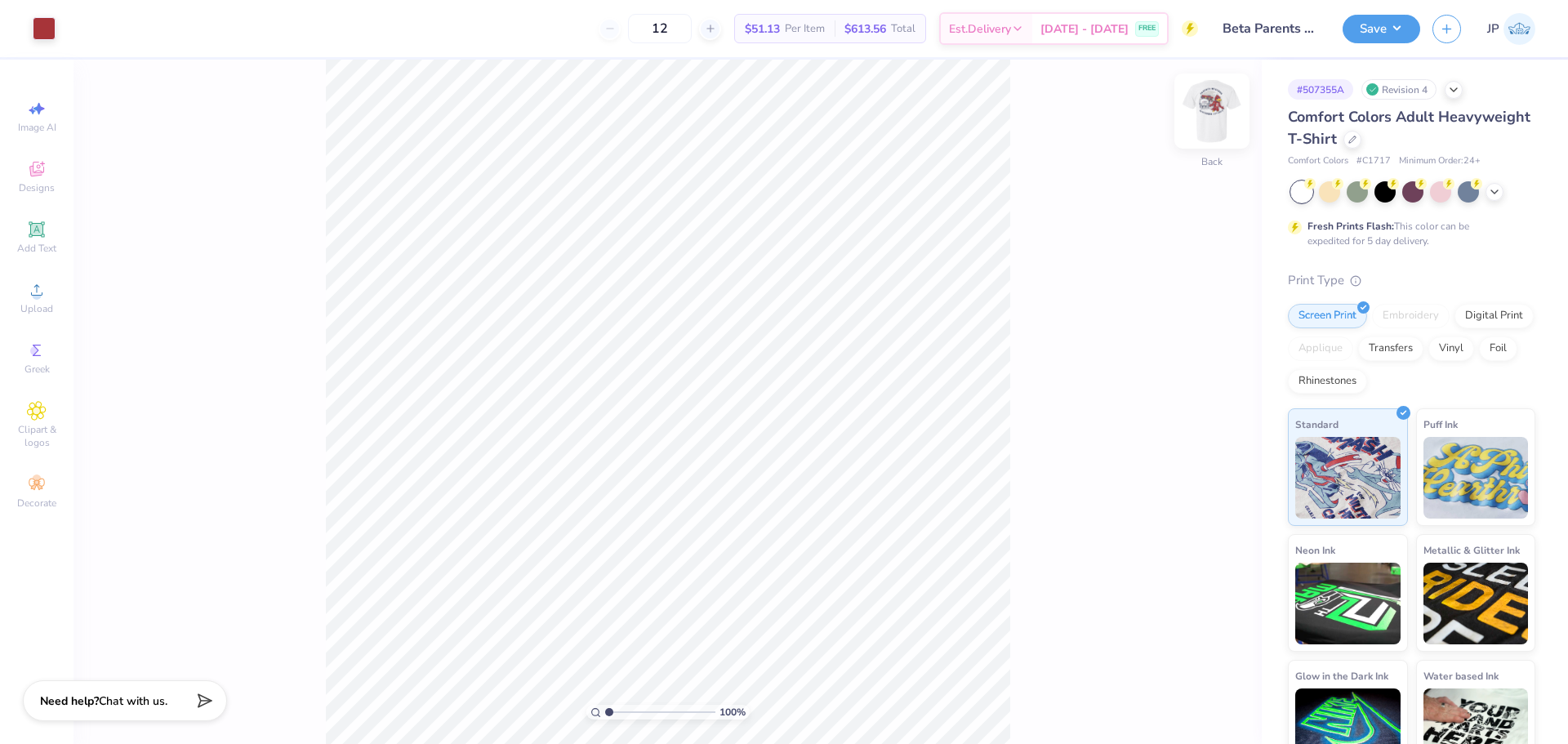
click at [1197, 114] on img at bounding box center [1211, 111] width 65 height 65
click at [44, 302] on span "Upload" at bounding box center [37, 308] width 33 height 13
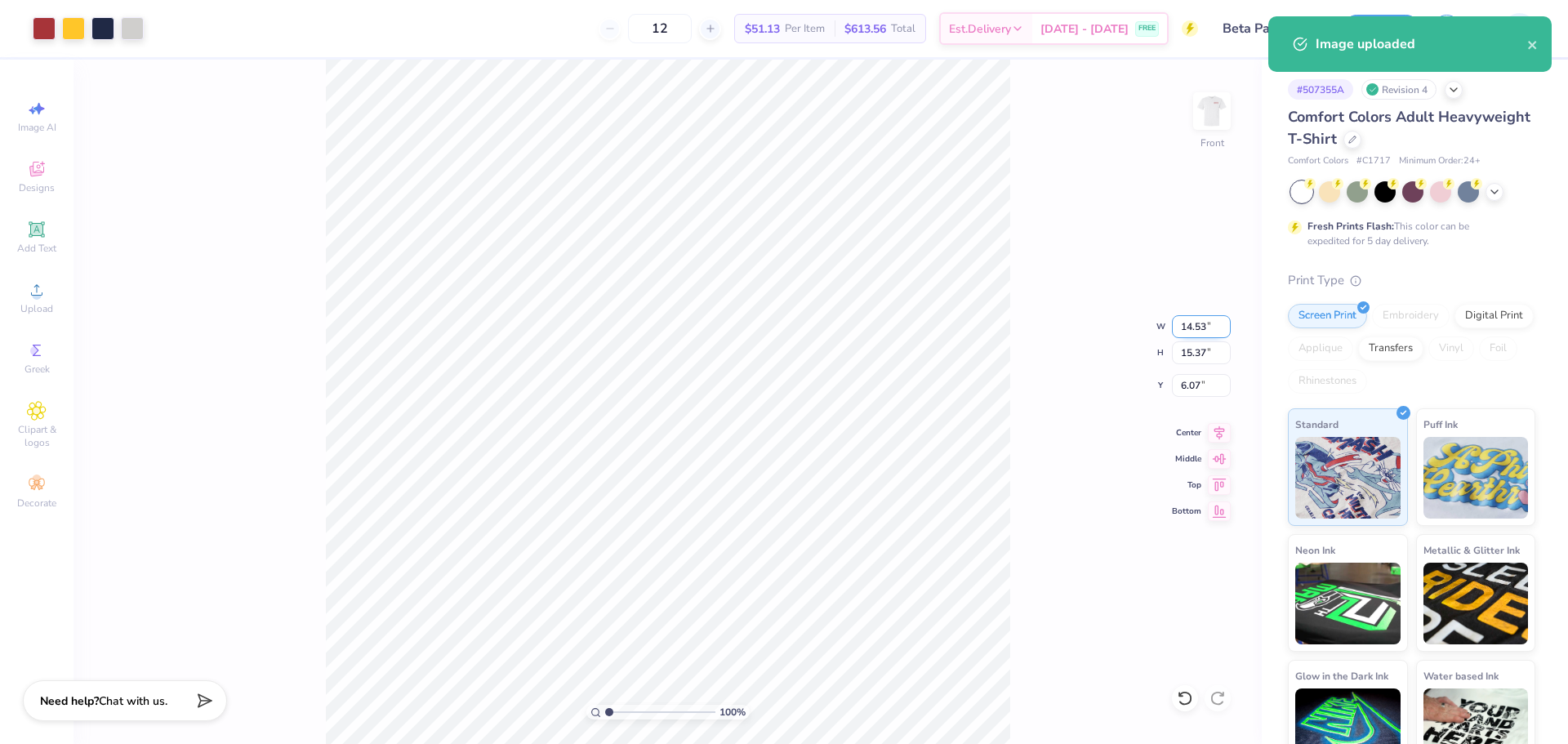
click at [1209, 331] on input "14.53" at bounding box center [1200, 327] width 59 height 23
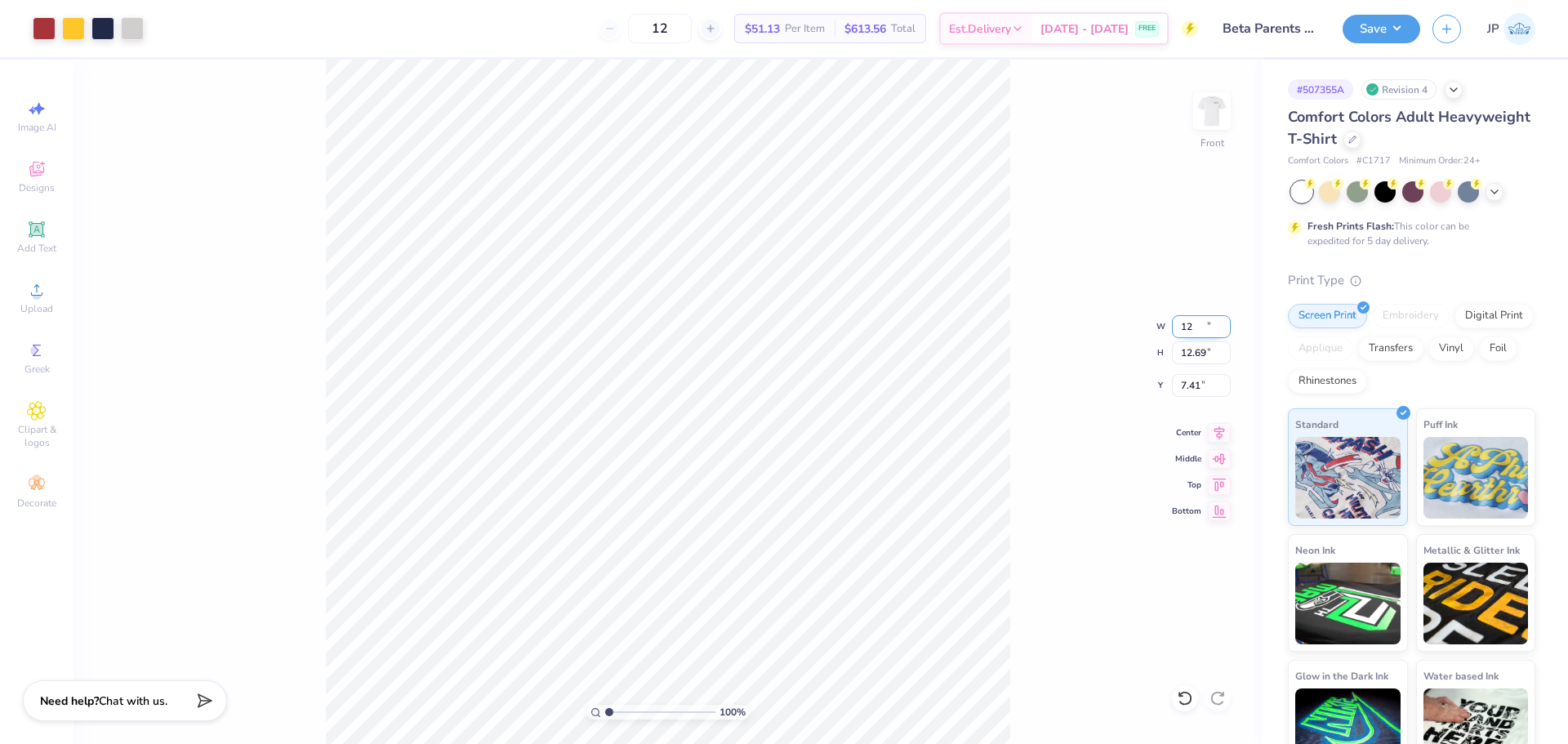
type input "12.00"
type input "12.69"
click at [1195, 384] on input "7.41" at bounding box center [1200, 385] width 59 height 23
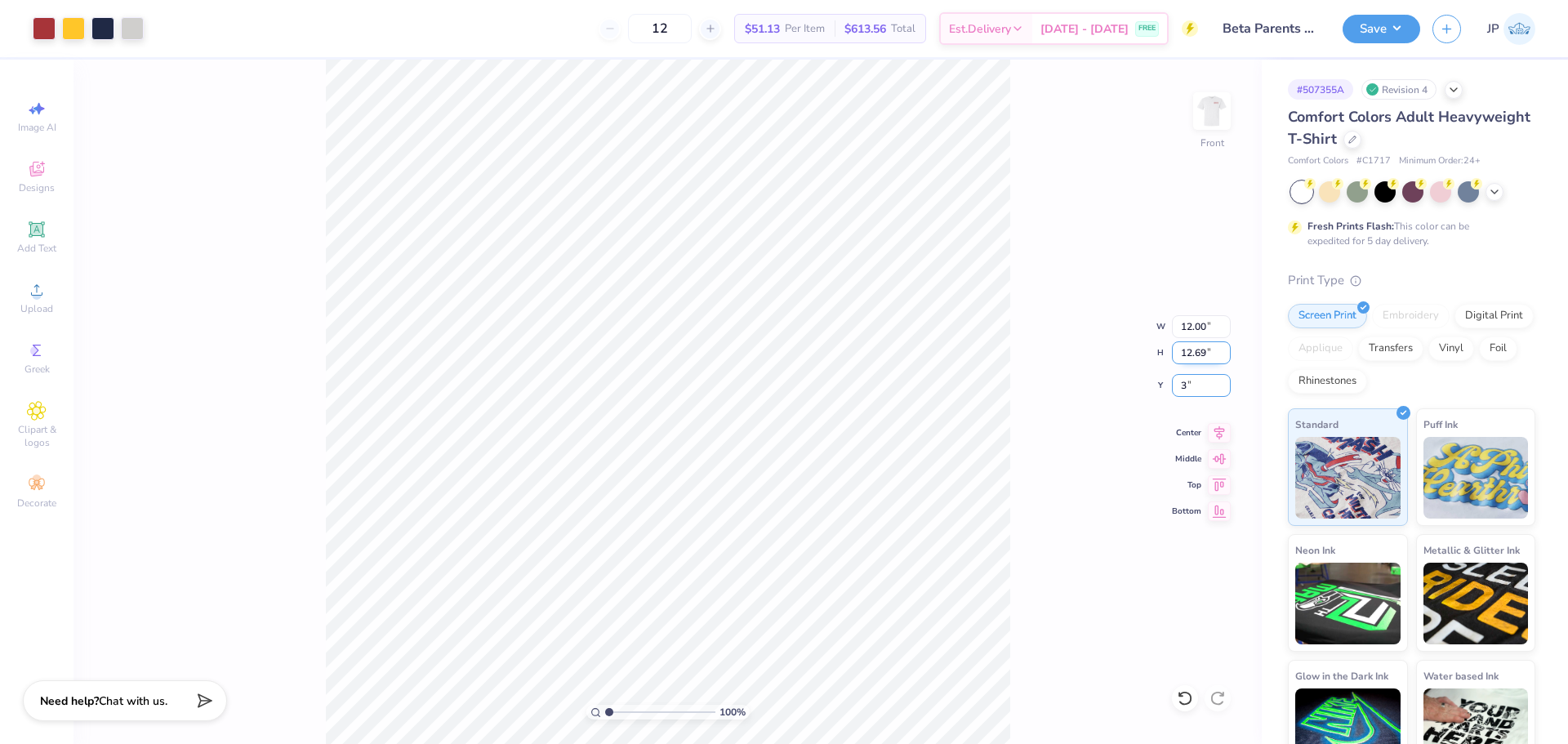
type input "3.00"
click at [1222, 111] on img at bounding box center [1211, 111] width 65 height 65
click at [52, 233] on div "Add Text" at bounding box center [36, 237] width 57 height 48
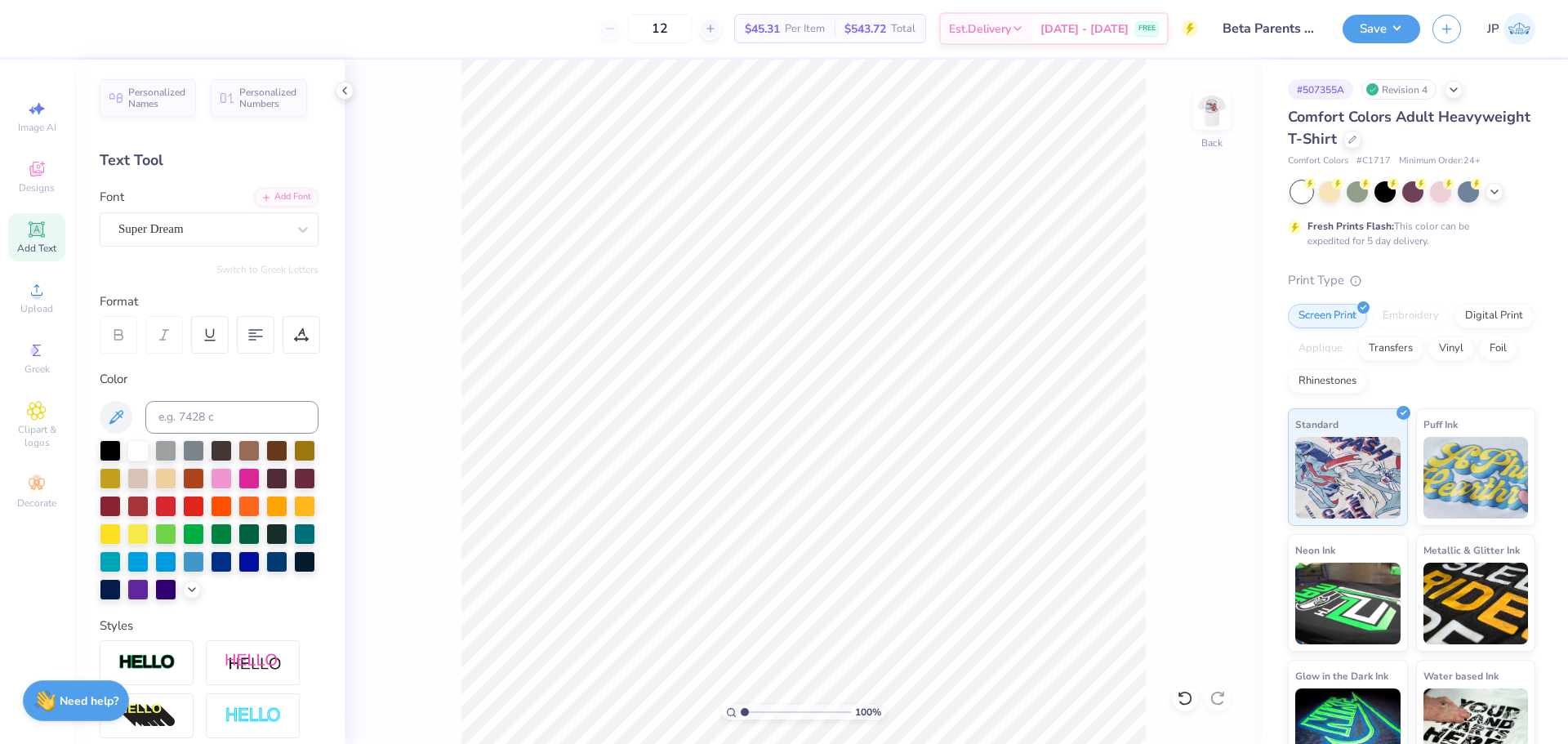
click at [35, 226] on icon at bounding box center [36, 228] width 12 height 12
type textarea "BETA"
click at [272, 417] on input at bounding box center [232, 417] width 173 height 33
type input "1807"
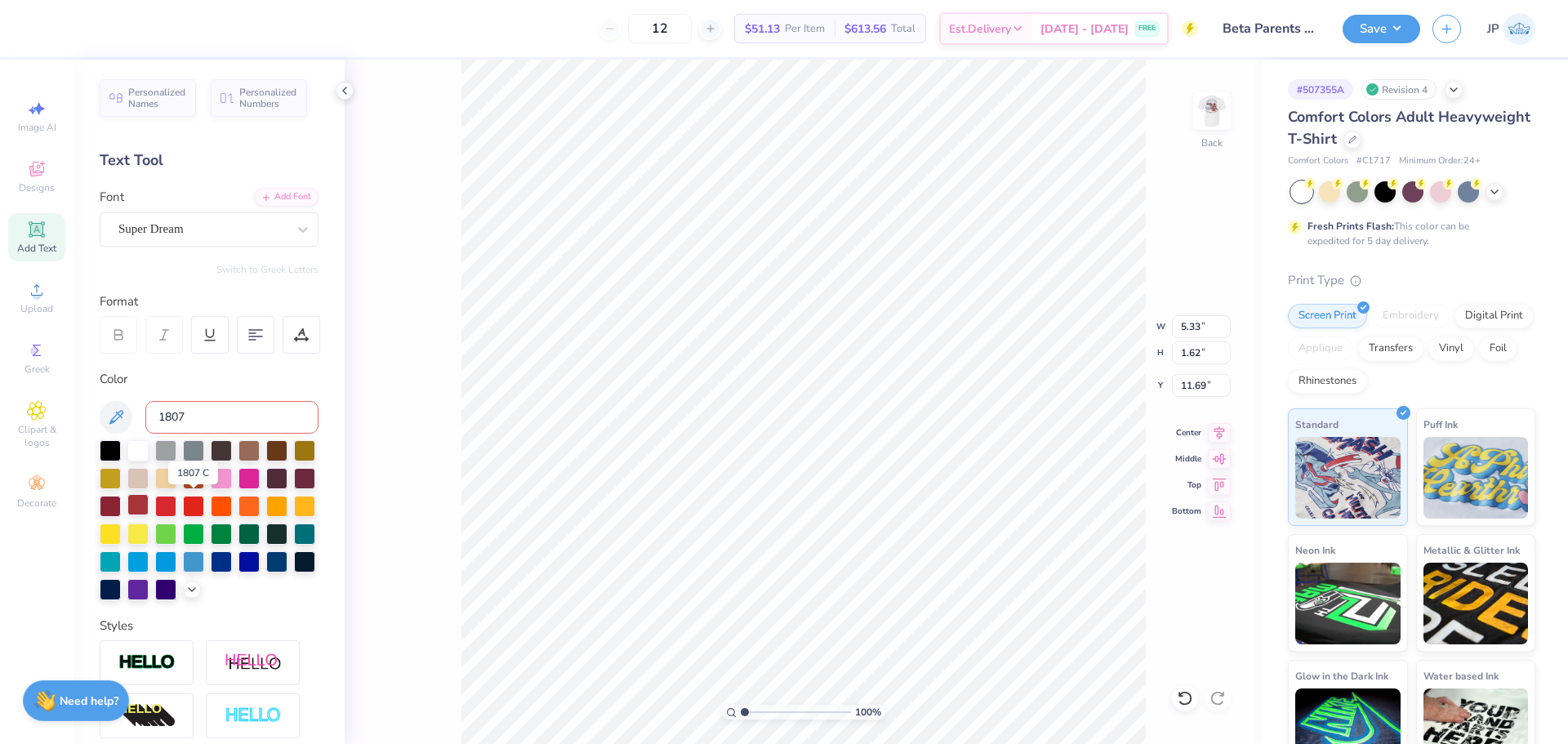
click at [148, 512] on div at bounding box center [138, 505] width 21 height 21
type input "3.00"
click at [158, 237] on div "Super Dream" at bounding box center [203, 228] width 172 height 26
type input "tra"
click at [275, 191] on div "Add Font" at bounding box center [286, 195] width 64 height 19
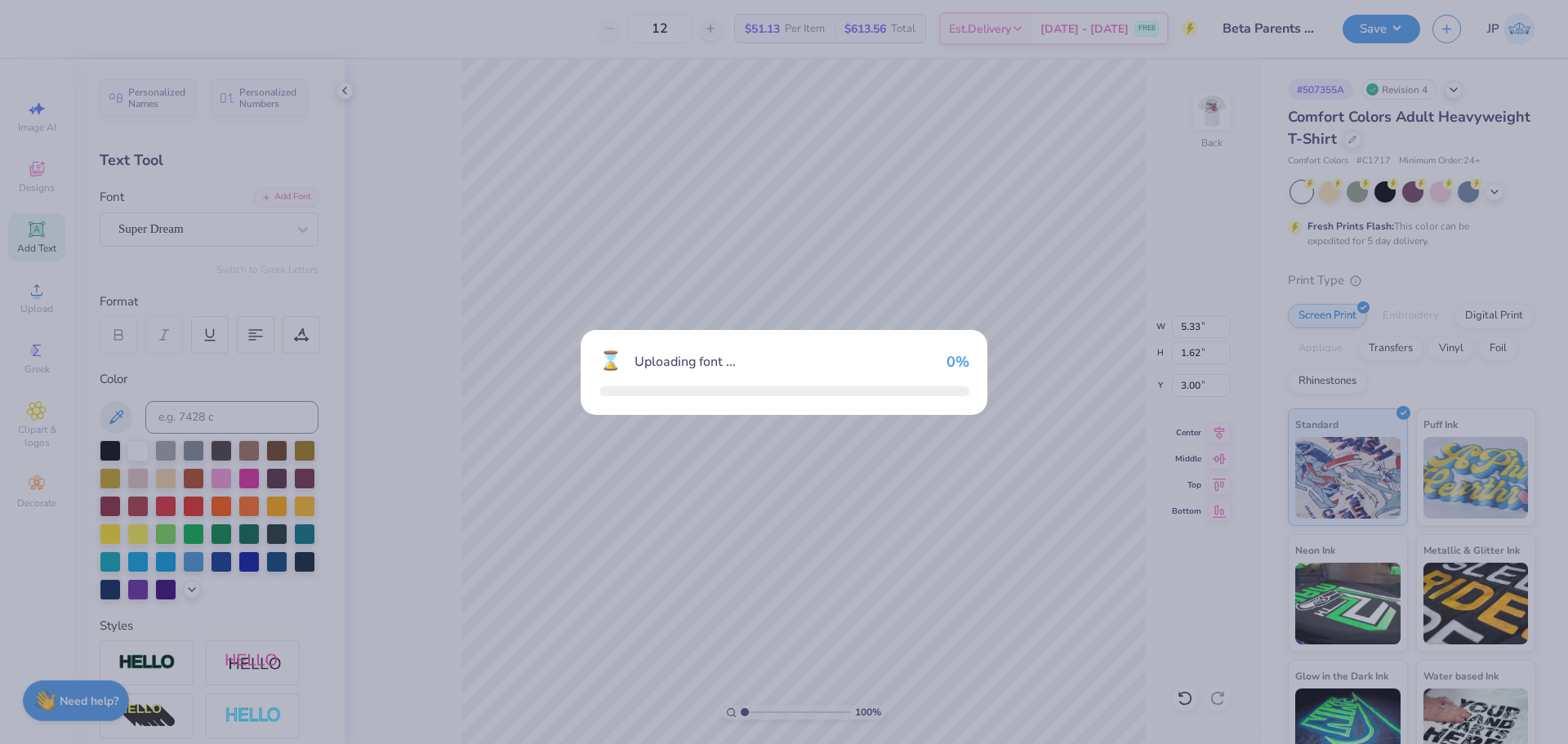
type input "6.16"
type input "1.81"
type input "2.91"
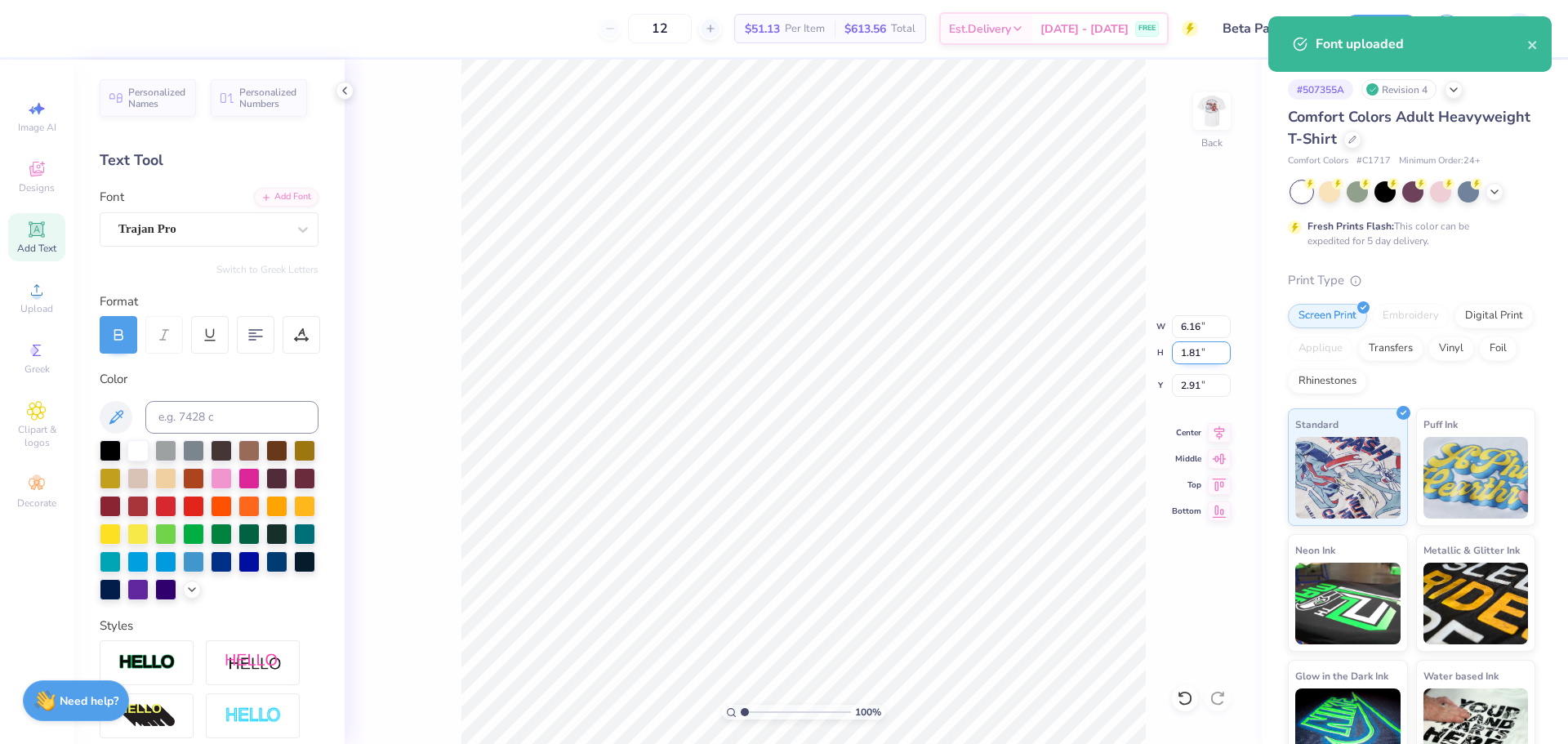
click at [1194, 341] on input "1.81" at bounding box center [1200, 353] width 59 height 23
click at [1197, 329] on input "6.16" at bounding box center [1200, 327] width 59 height 23
click at [1195, 328] on input "6.16" at bounding box center [1200, 327] width 59 height 23
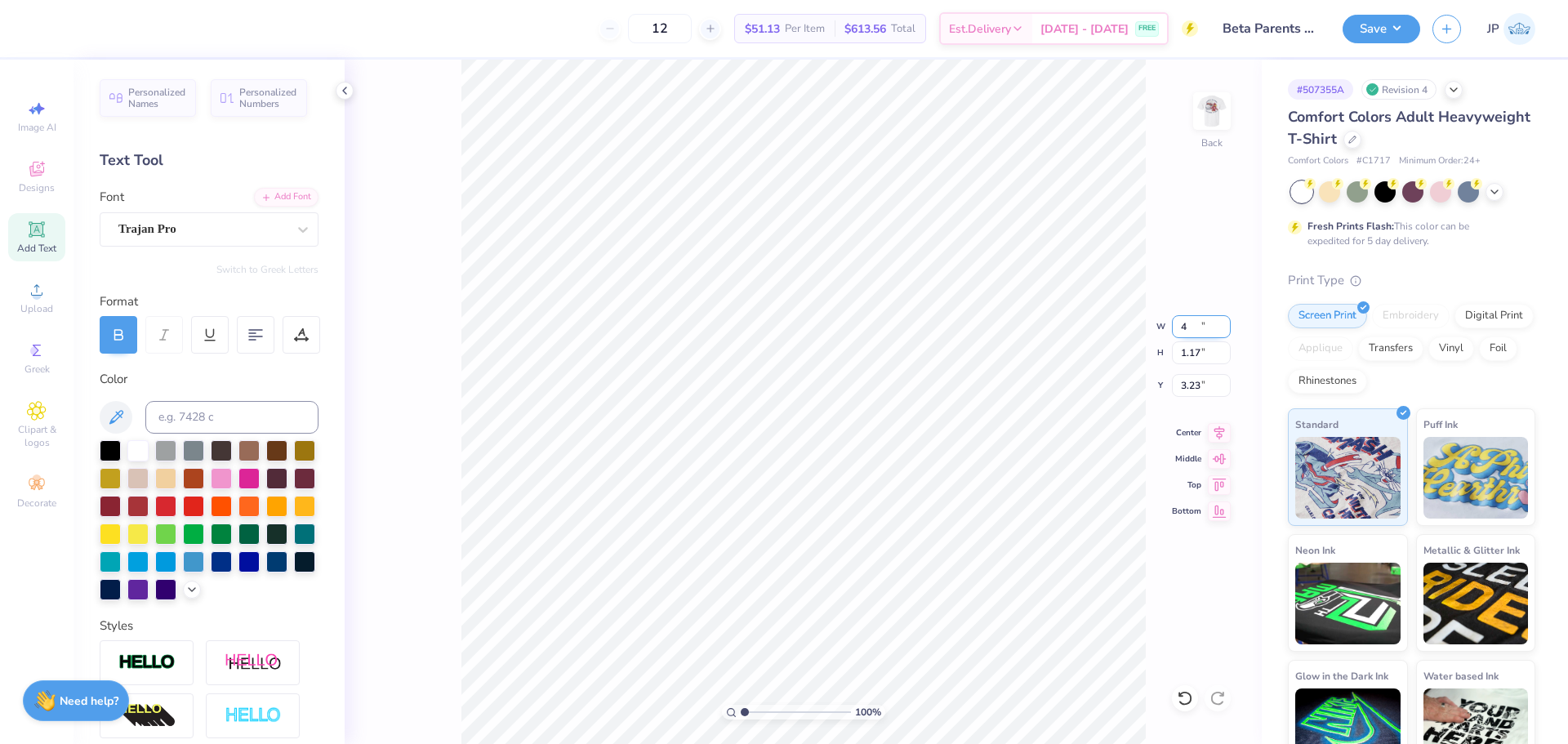
type input "4.00"
type input "1.17"
click at [1191, 385] on input "3.23" at bounding box center [1200, 385] width 59 height 23
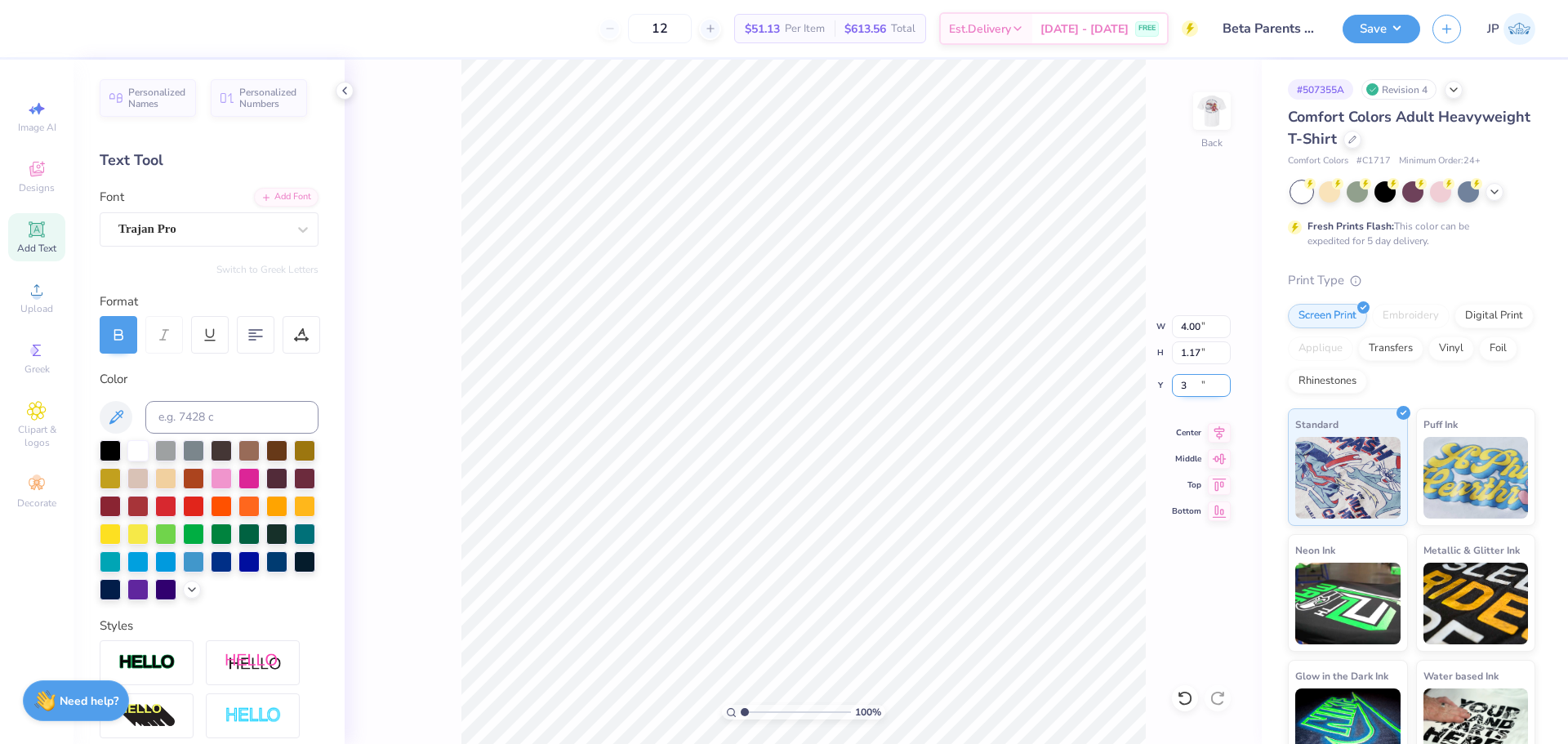
type input "3.00"
click at [158, 235] on div "Trajan Pro" at bounding box center [203, 228] width 172 height 26
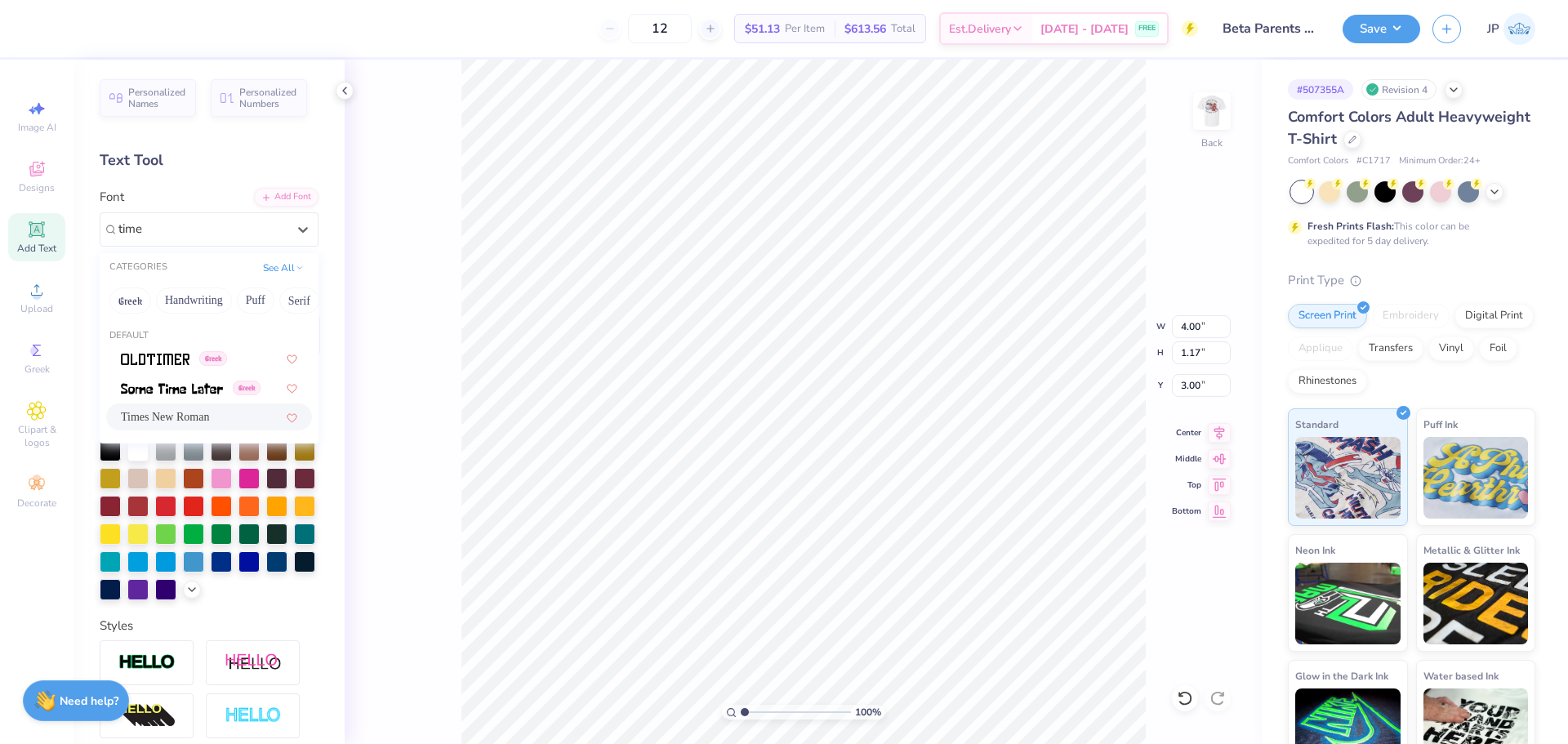
click at [209, 412] on span "Times New Roman" at bounding box center [165, 417] width 88 height 17
type input "time"
type input "3.95"
type input "1.05"
type input "2.96"
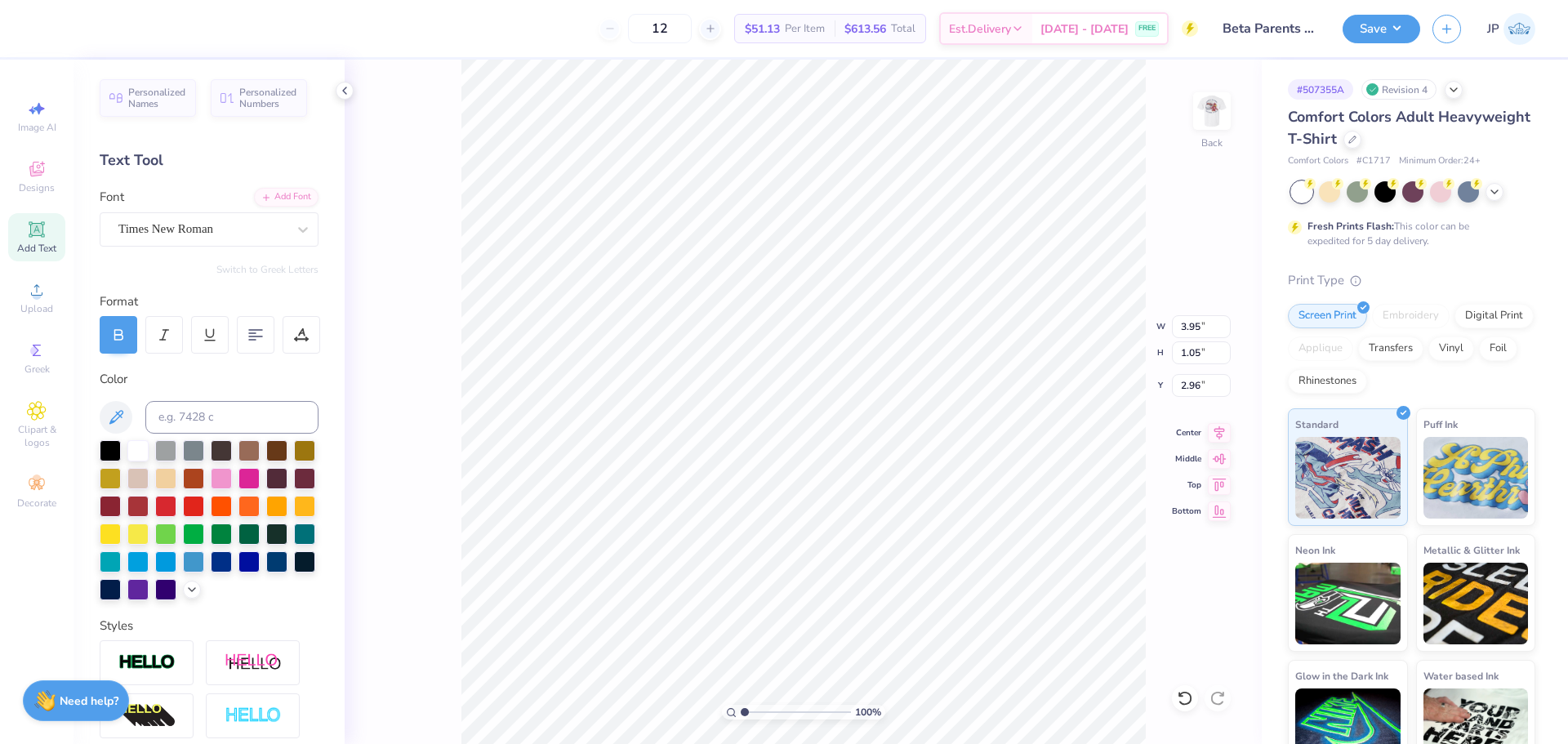
click at [129, 330] on div at bounding box center [119, 335] width 38 height 38
type input "3.77"
type input "3.25"
click at [1193, 321] on input "3.77" at bounding box center [1200, 327] width 59 height 23
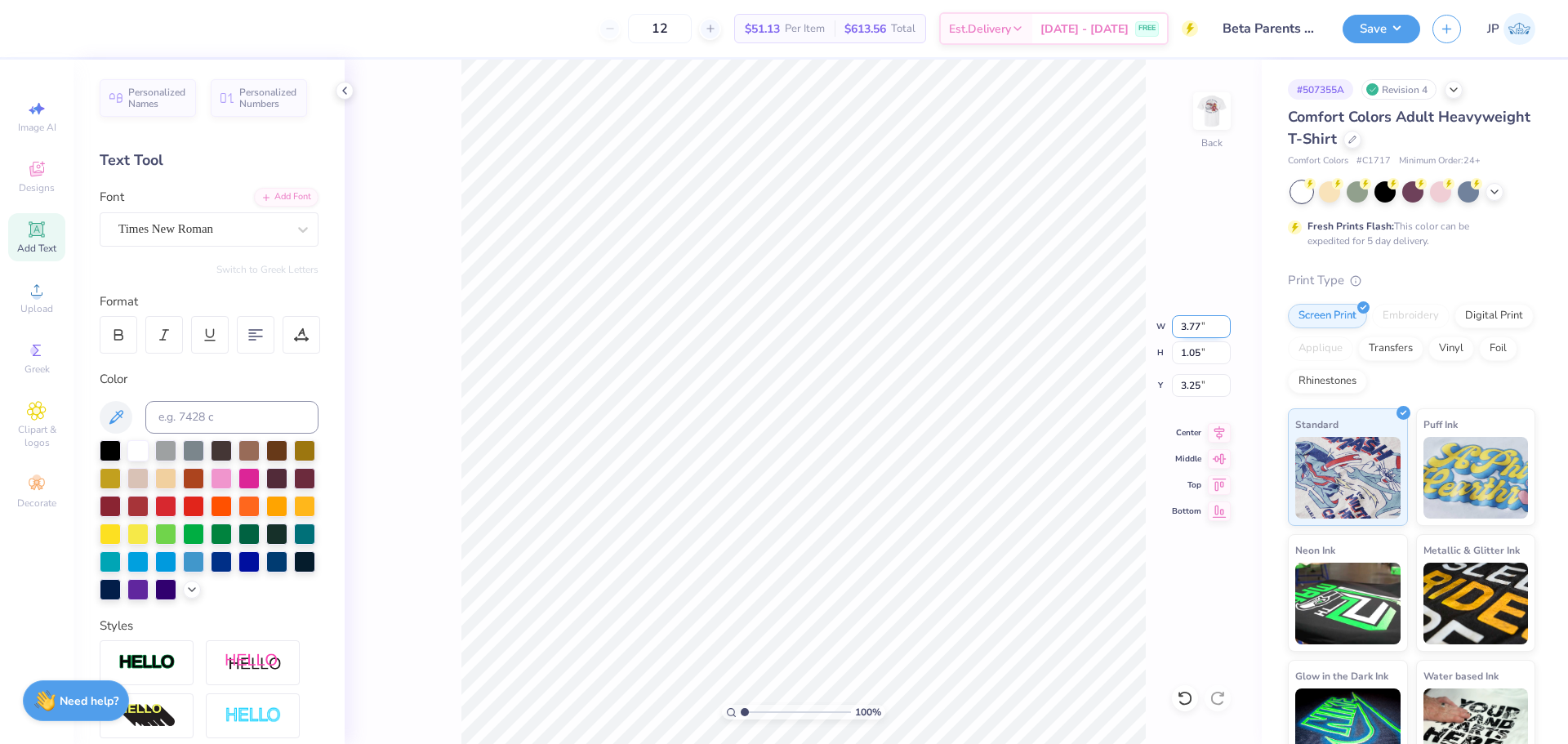
click at [1193, 321] on input "3.77" at bounding box center [1200, 327] width 59 height 23
type input "3.50"
type input "0.97"
click at [1191, 392] on input "3.29" at bounding box center [1200, 385] width 59 height 23
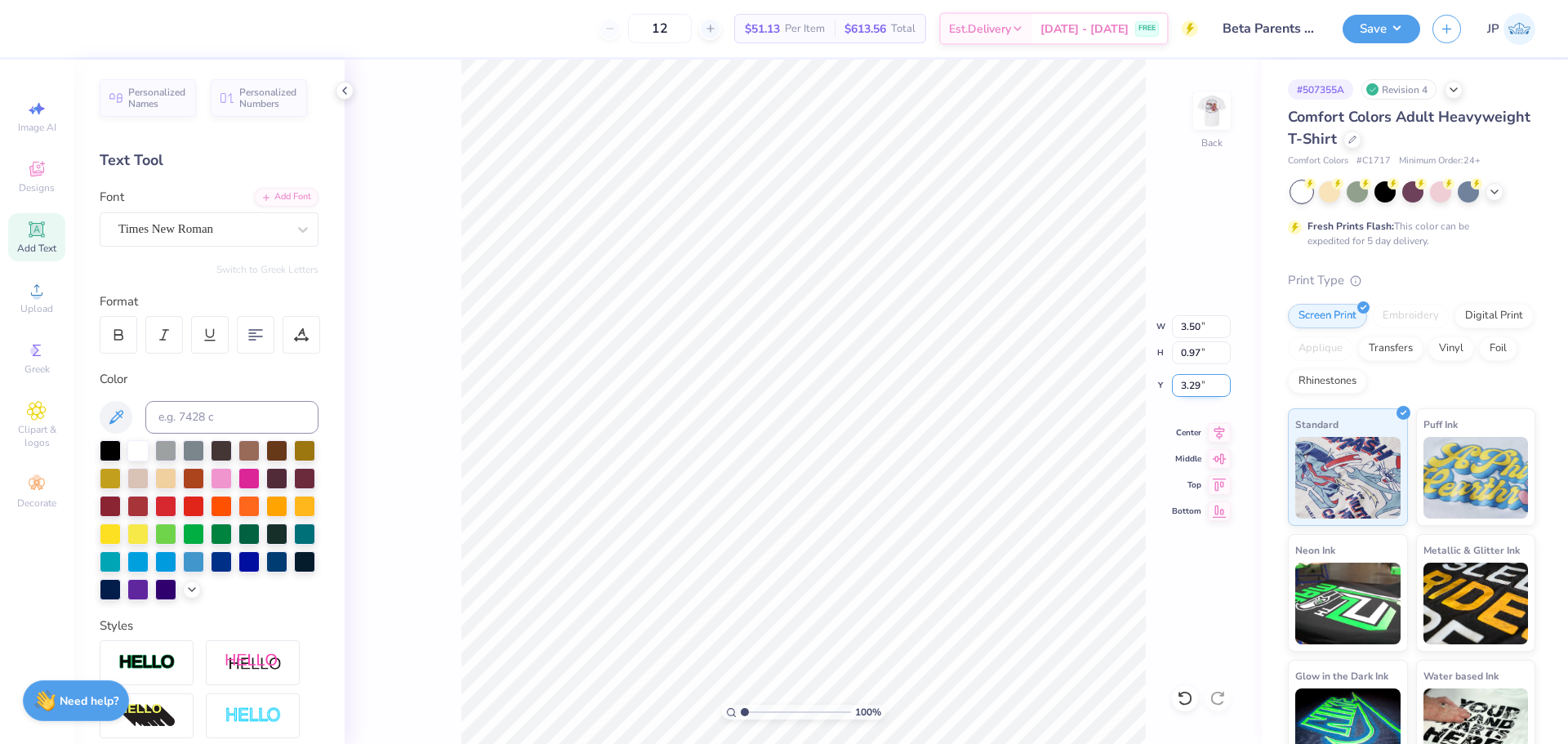
click at [1191, 392] on input "3.29" at bounding box center [1200, 385] width 59 height 23
type input "3.00"
click at [1205, 111] on img at bounding box center [1211, 111] width 65 height 65
click at [1224, 108] on img at bounding box center [1211, 111] width 65 height 65
click at [1371, 40] on button "Save" at bounding box center [1381, 26] width 78 height 29
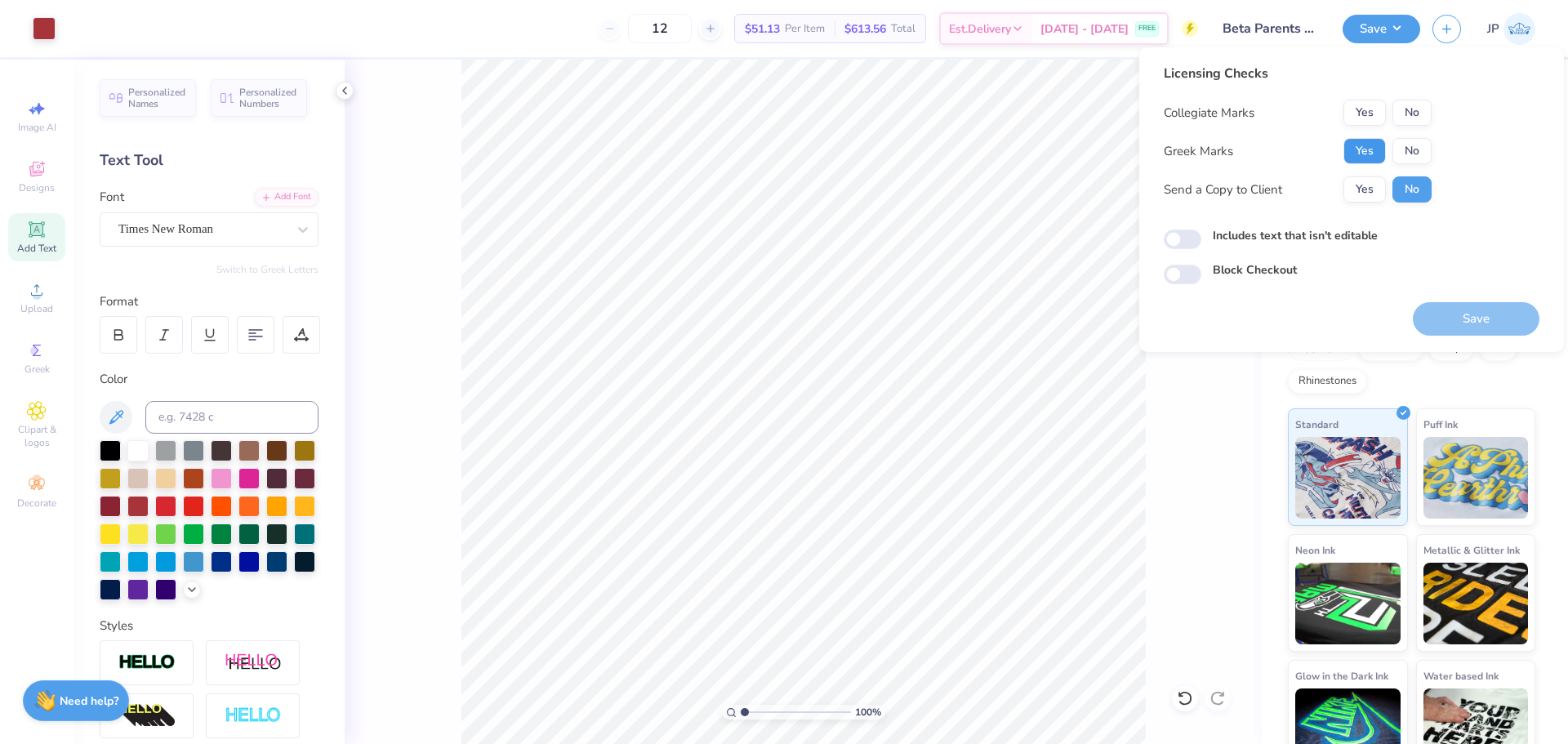
click at [1373, 150] on button "Yes" at bounding box center [1363, 151] width 42 height 26
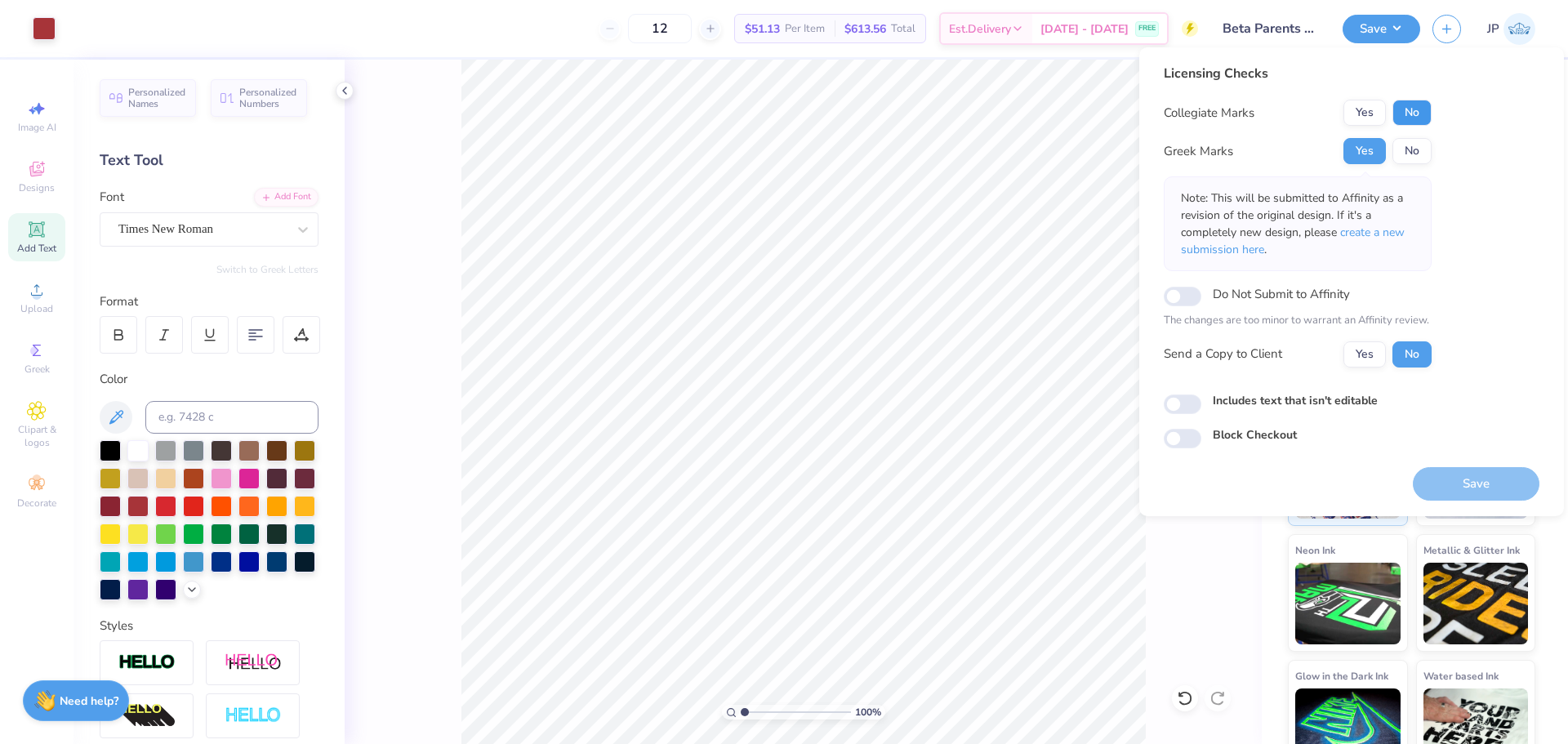
click at [1407, 121] on button "No" at bounding box center [1412, 113] width 40 height 26
click at [1463, 478] on button "Save" at bounding box center [1476, 483] width 126 height 34
